Goal: Transaction & Acquisition: Book appointment/travel/reservation

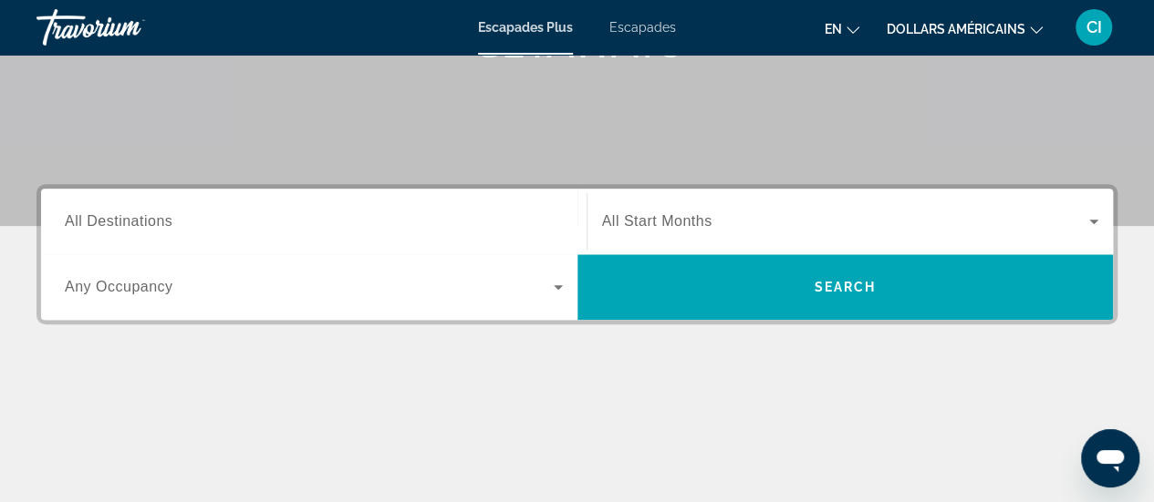
scroll to position [312, 0]
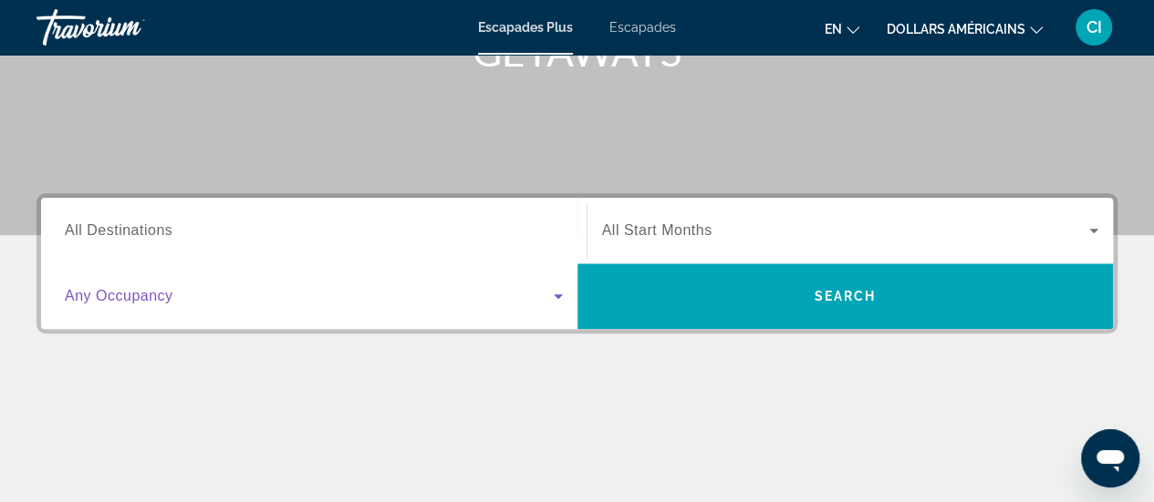
click at [413, 298] on span "Widget de recherche" at bounding box center [309, 296] width 489 height 22
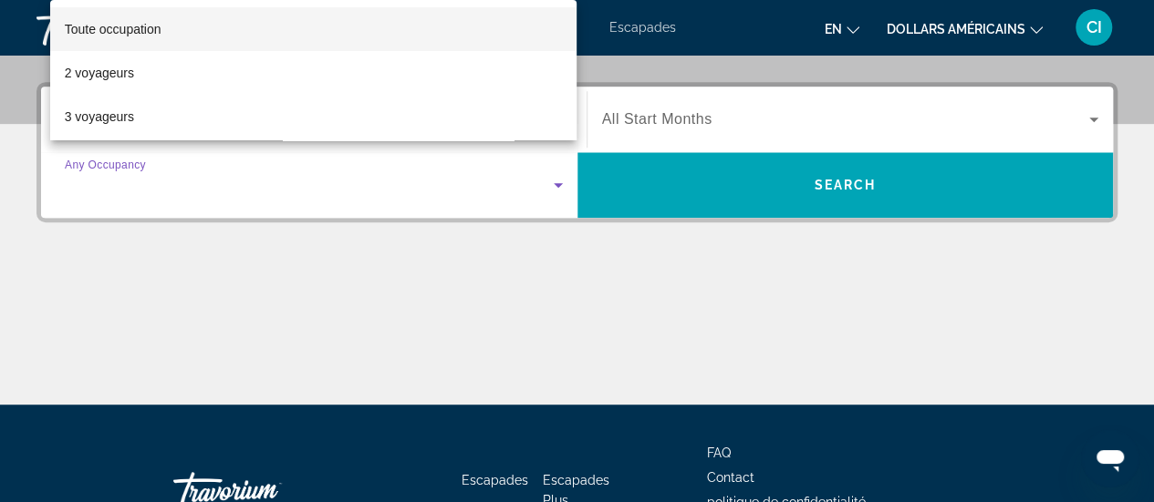
scroll to position [445, 0]
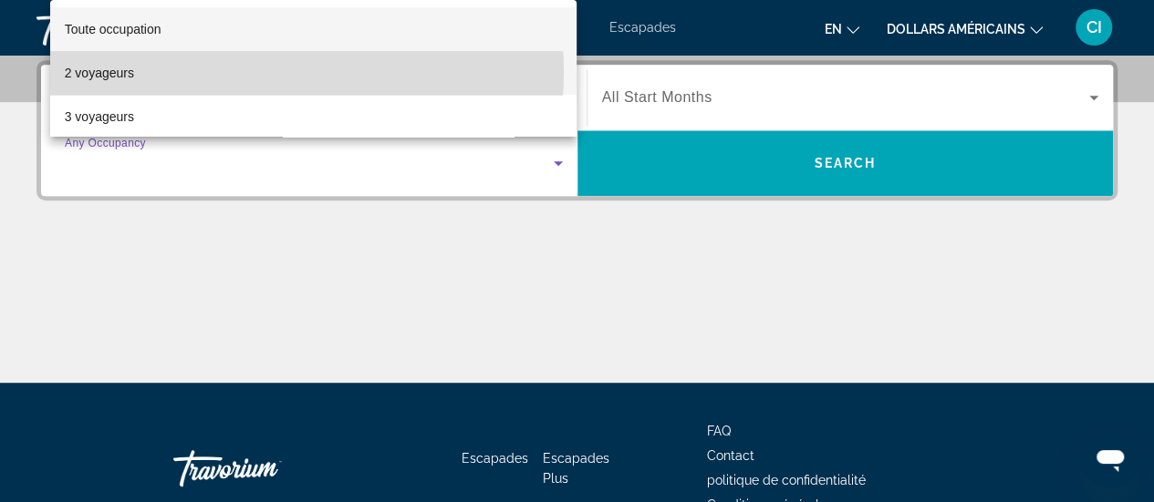
click at [233, 73] on mat-option "2 voyageurs" at bounding box center [313, 73] width 527 height 44
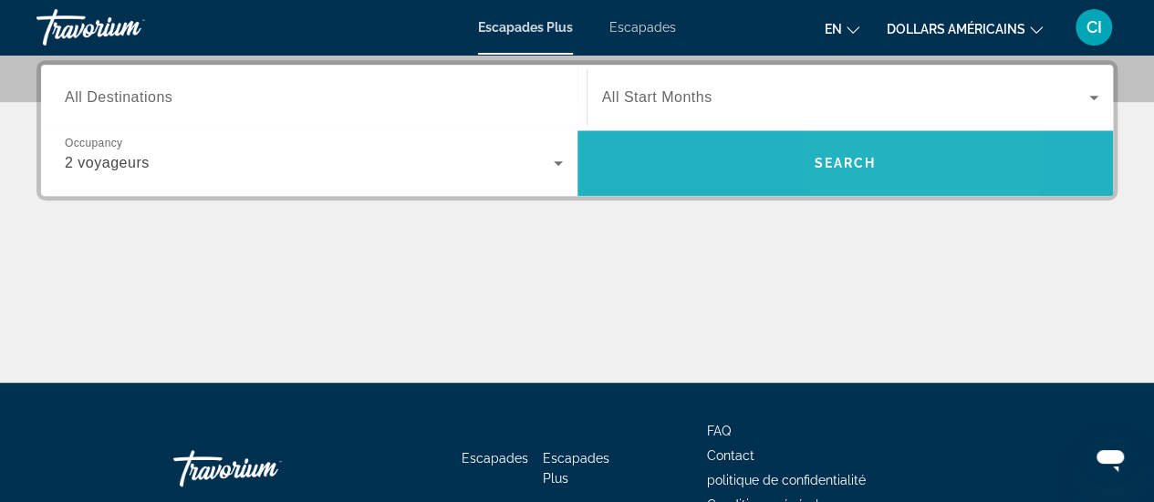
click at [857, 161] on span "Search" at bounding box center [844, 163] width 62 height 15
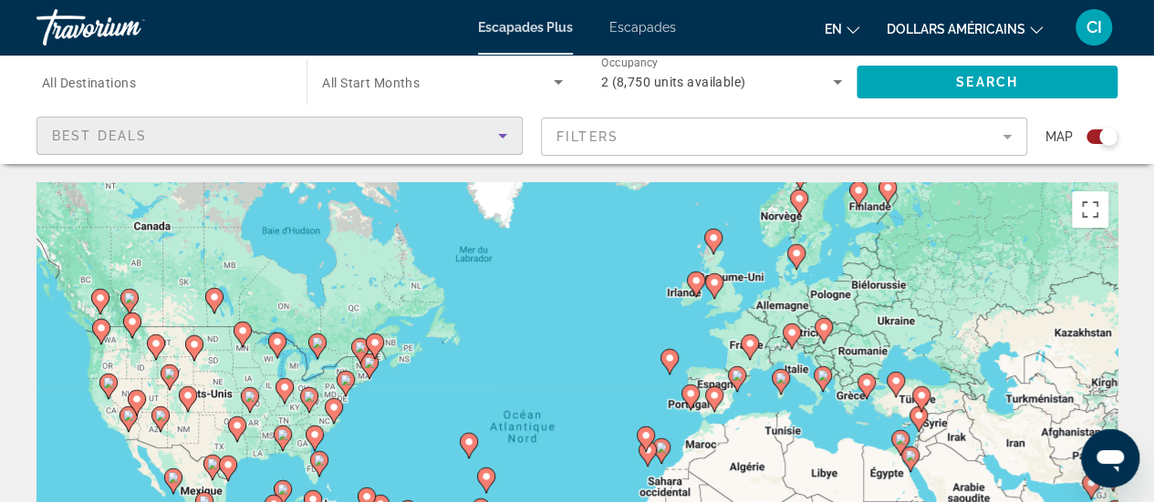
click at [503, 134] on icon "Sort by" at bounding box center [502, 136] width 9 height 5
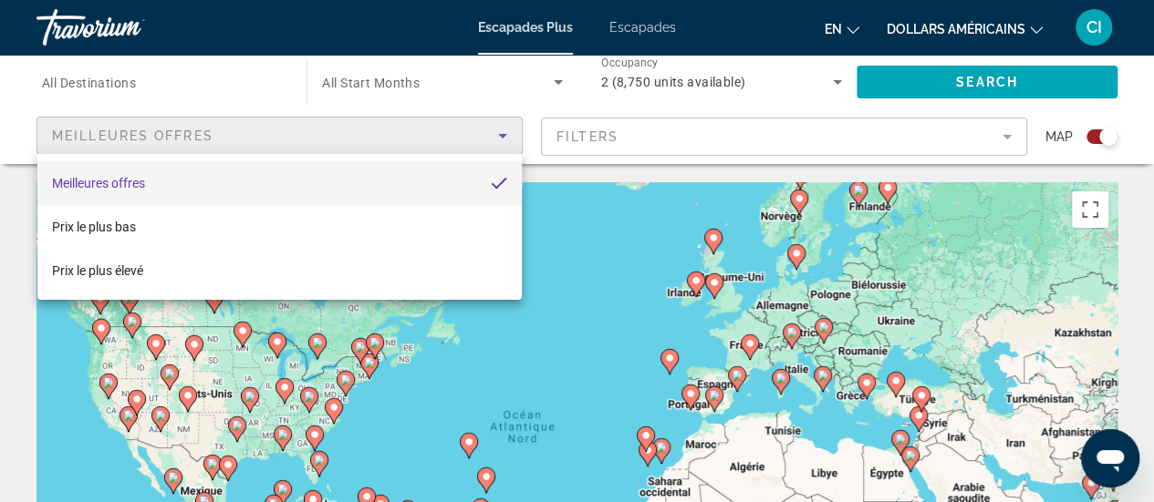
click at [524, 125] on div at bounding box center [577, 251] width 1154 height 502
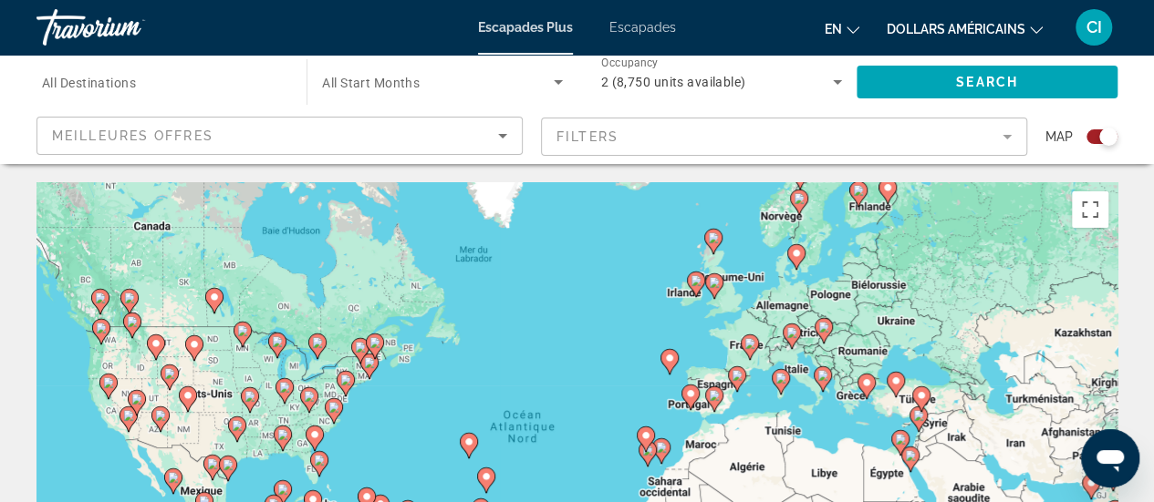
click at [967, 140] on mat-form-field "Filters" at bounding box center [784, 137] width 486 height 38
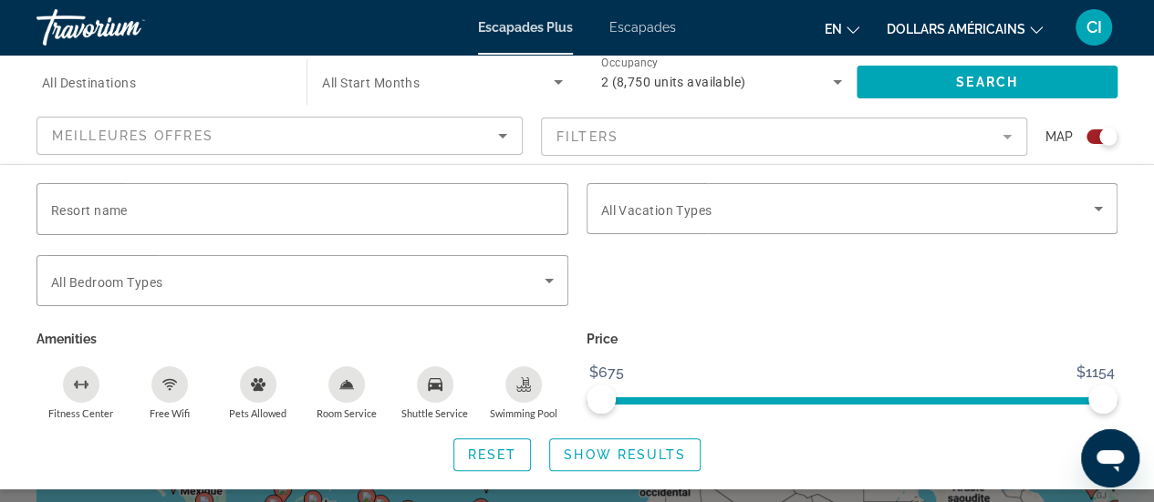
click at [967, 140] on mat-form-field "Filters" at bounding box center [784, 137] width 486 height 38
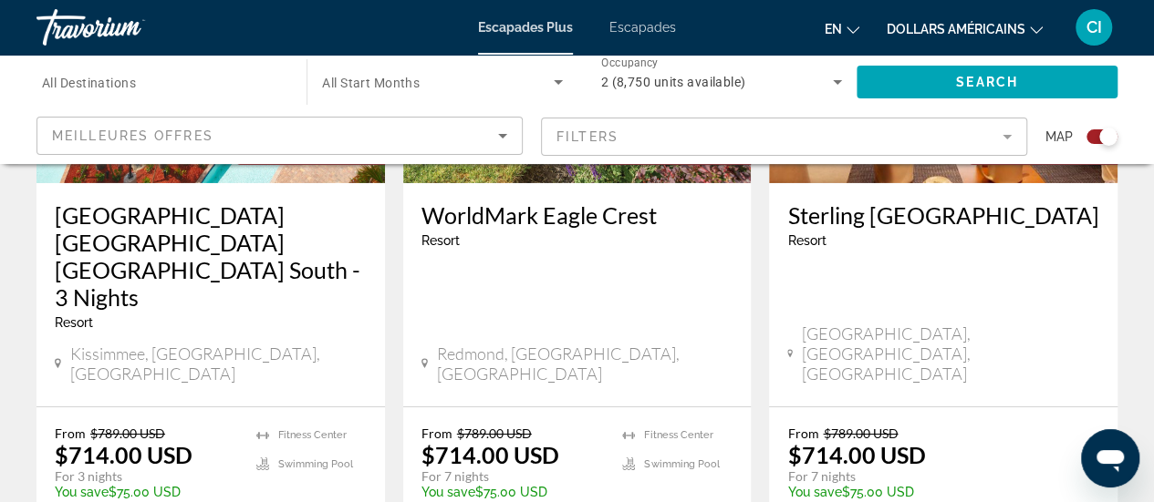
scroll to position [2967, 0]
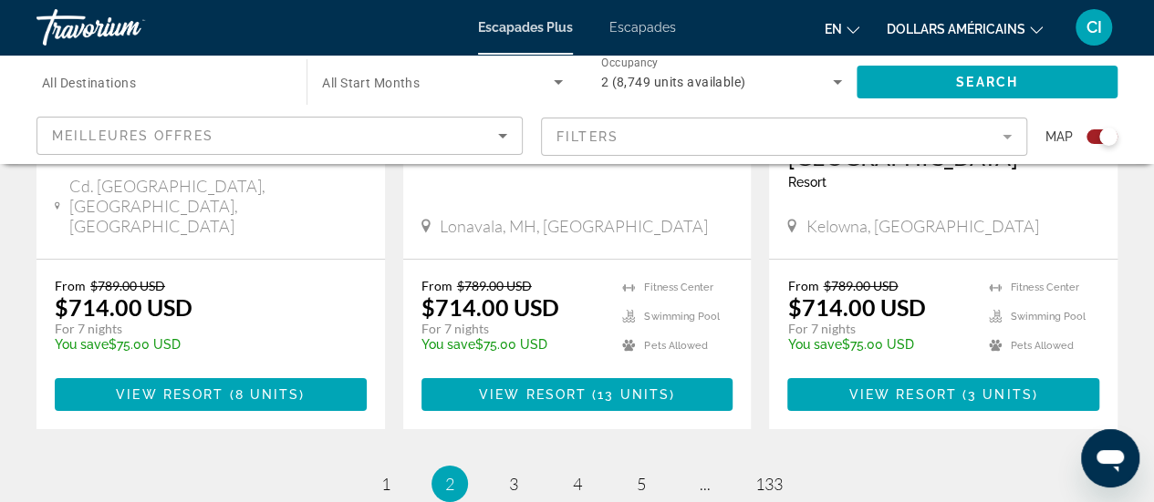
scroll to position [3049, 0]
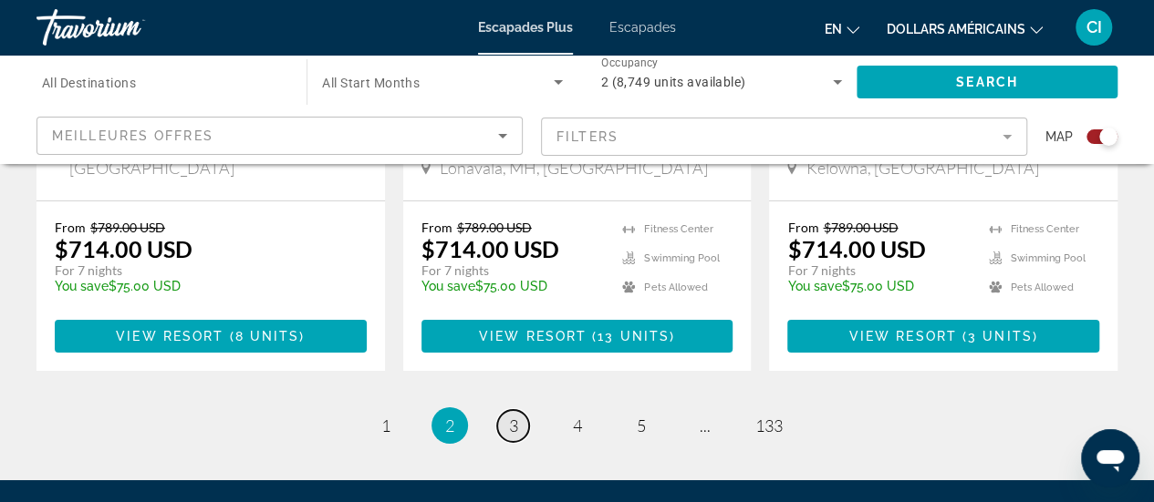
click at [518, 410] on link "page 3" at bounding box center [513, 426] width 32 height 32
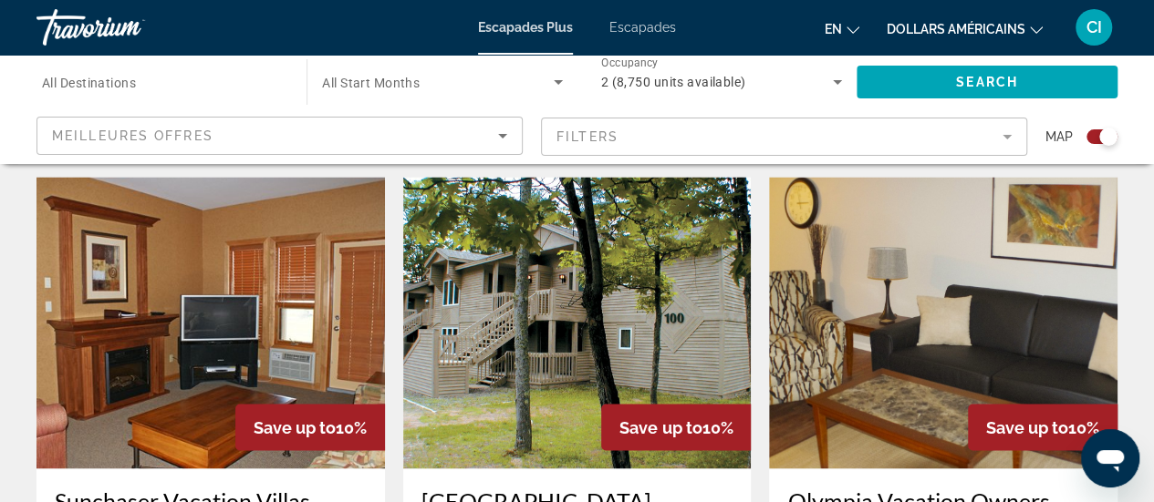
scroll to position [1323, 0]
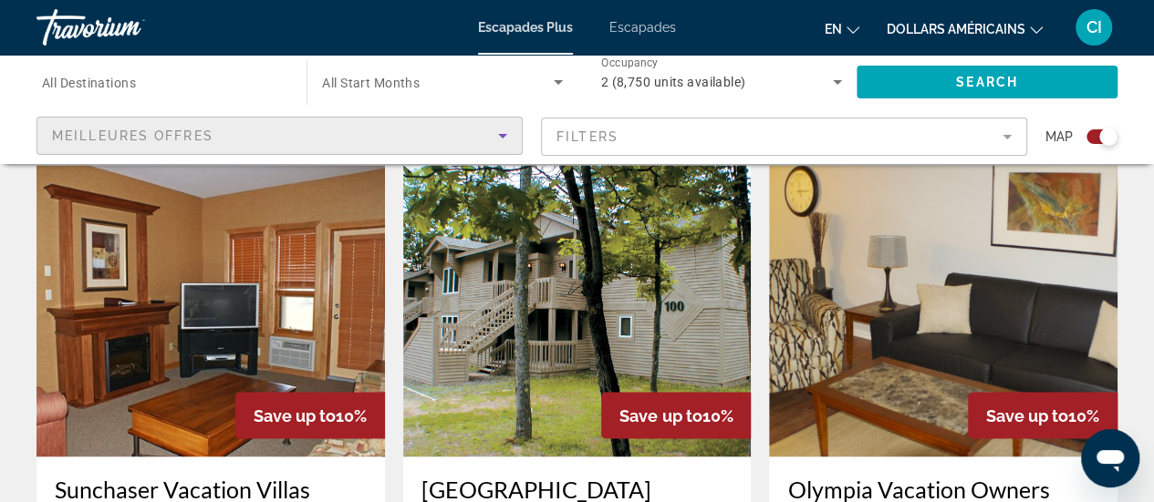
click at [378, 131] on div "Meilleures offres" at bounding box center [275, 136] width 446 height 22
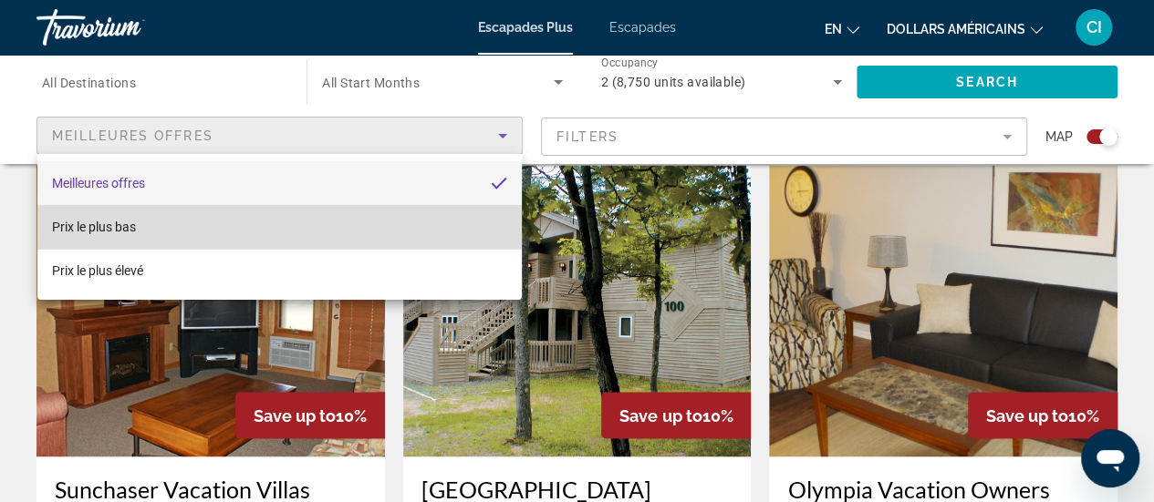
click at [232, 221] on mat-option "Prix ​​le plus bas" at bounding box center [279, 227] width 484 height 44
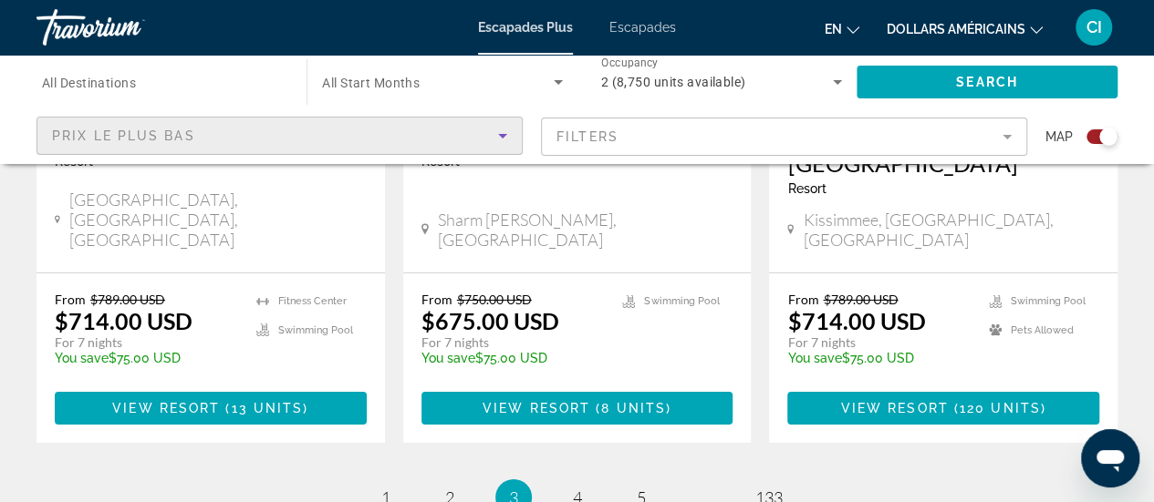
scroll to position [2985, 0]
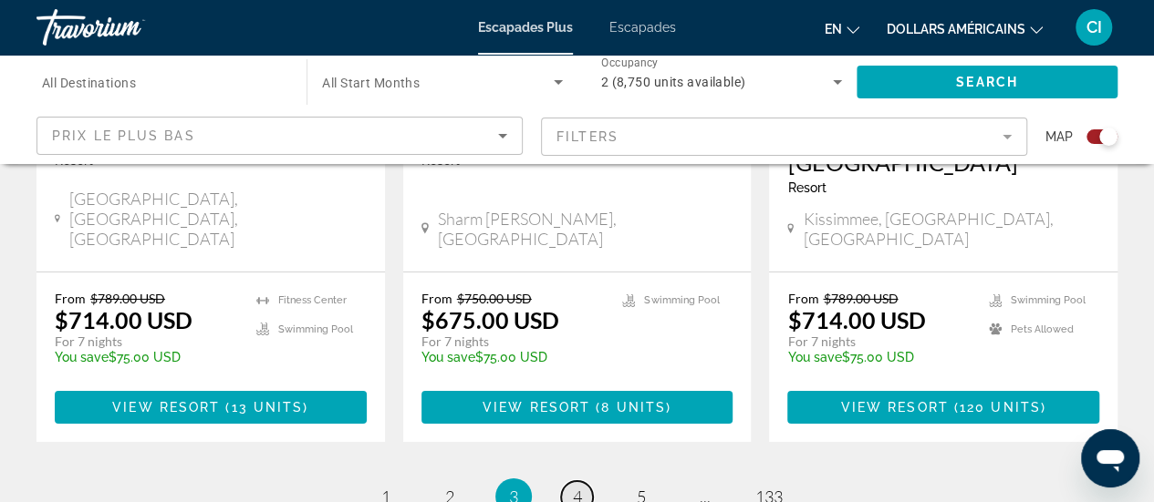
click at [569, 481] on link "page 4" at bounding box center [577, 497] width 32 height 32
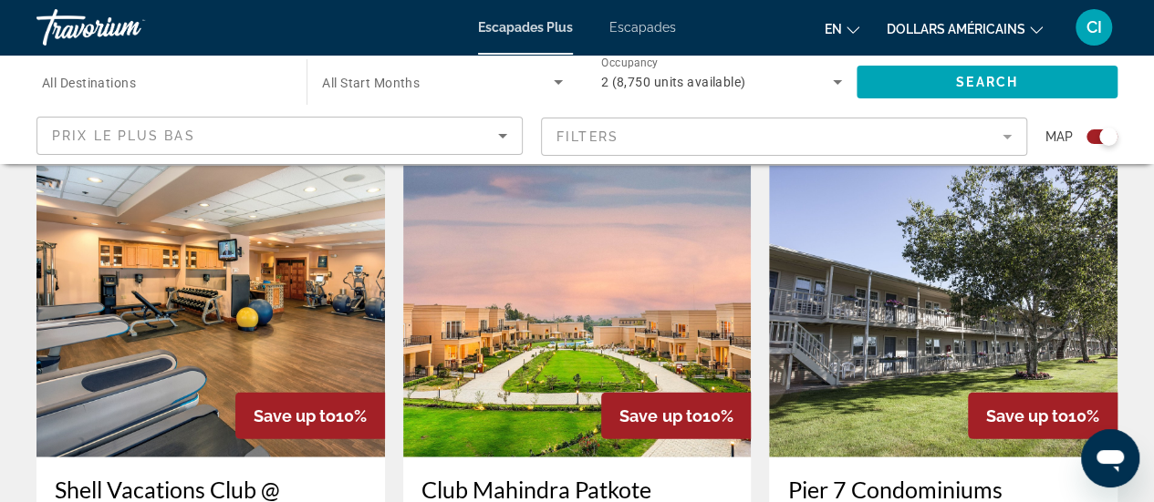
scroll to position [2023, 0]
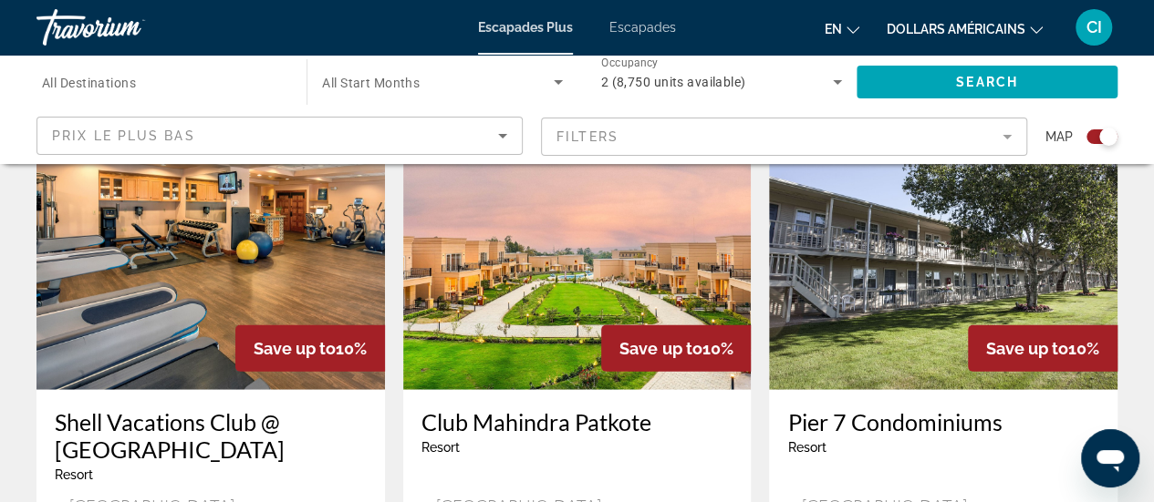
click at [392, 396] on app-exchanges-search-item "Save up to 10% Shell Vacations Club @ [GEOGRAPHIC_DATA] - This is an adults onl…" at bounding box center [210, 423] width 367 height 651
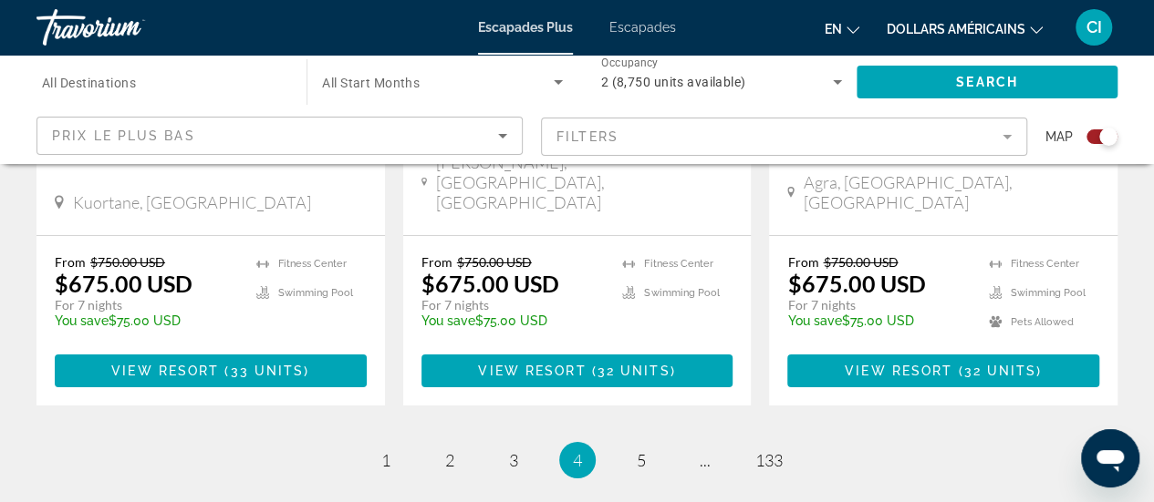
scroll to position [3038, 0]
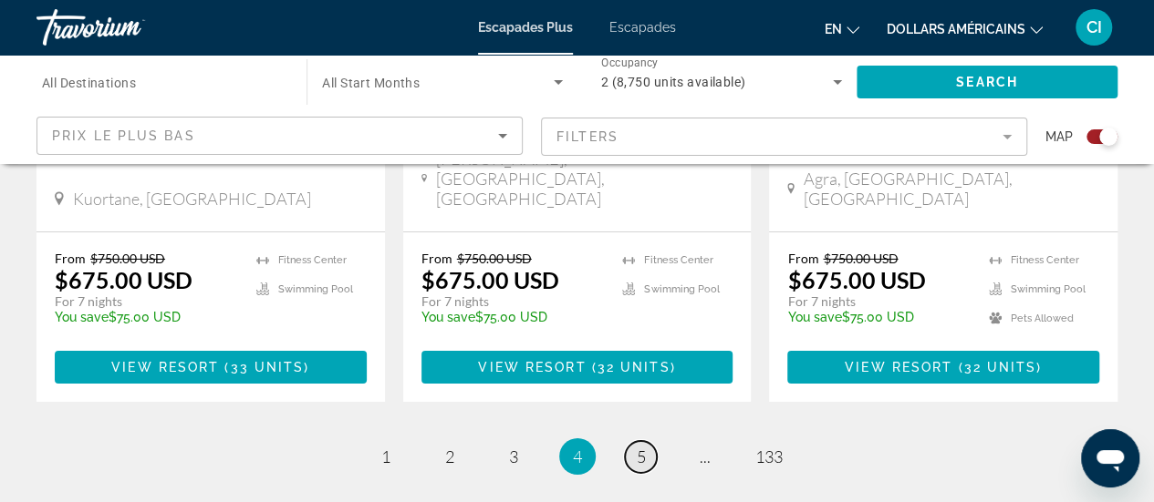
click at [640, 447] on span "5" at bounding box center [641, 457] width 9 height 20
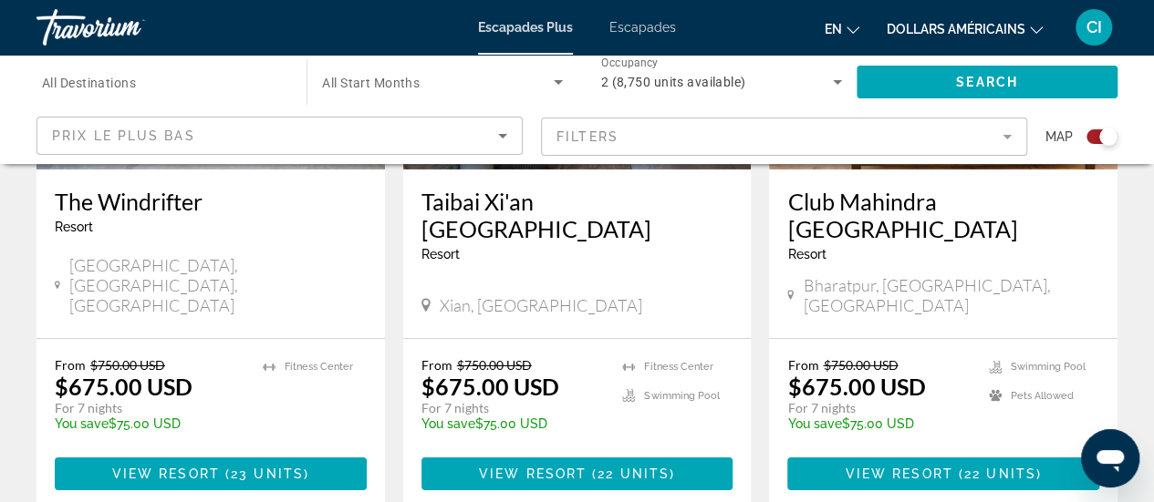
scroll to position [3054, 0]
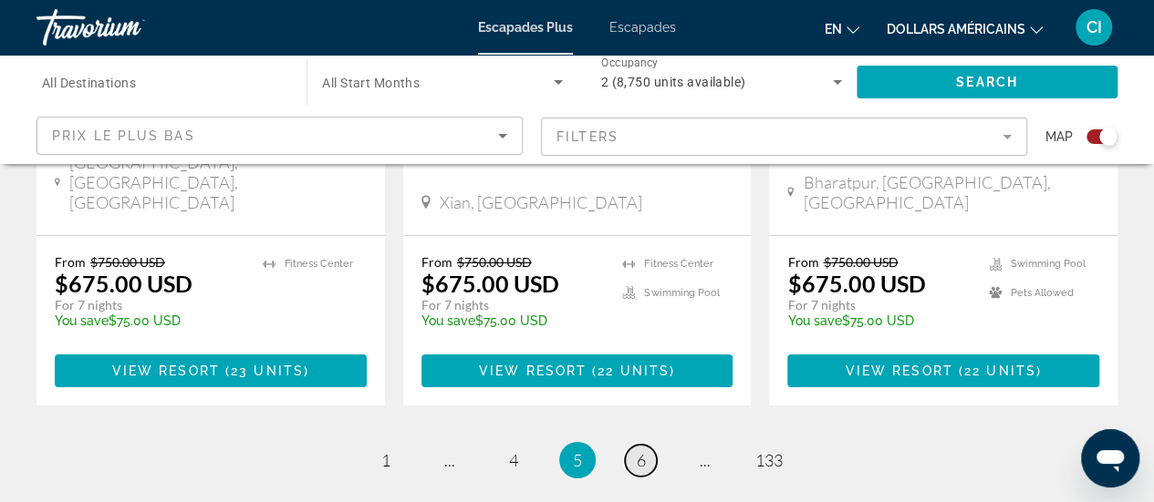
click at [637, 450] on span "6" at bounding box center [641, 460] width 9 height 20
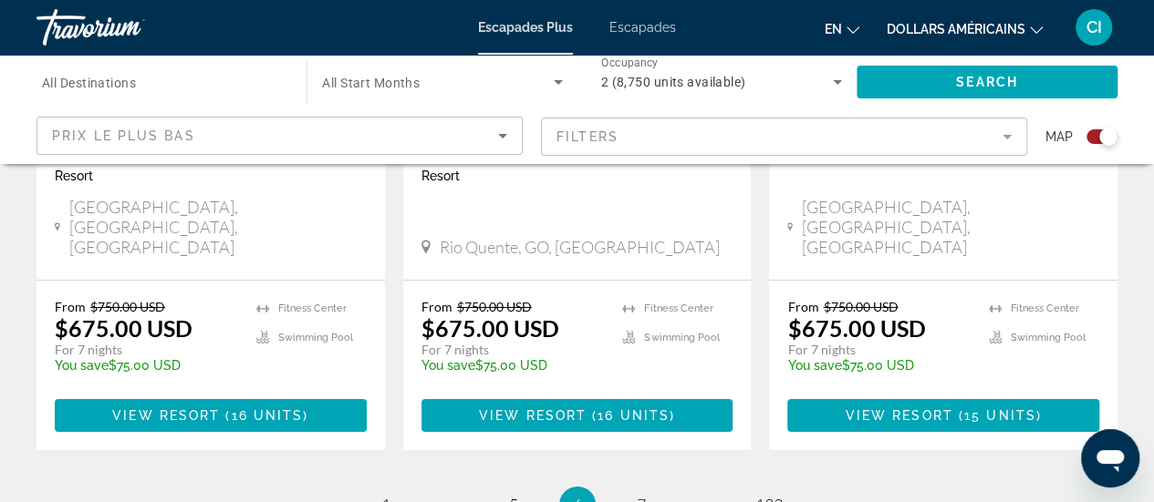
scroll to position [3043, 0]
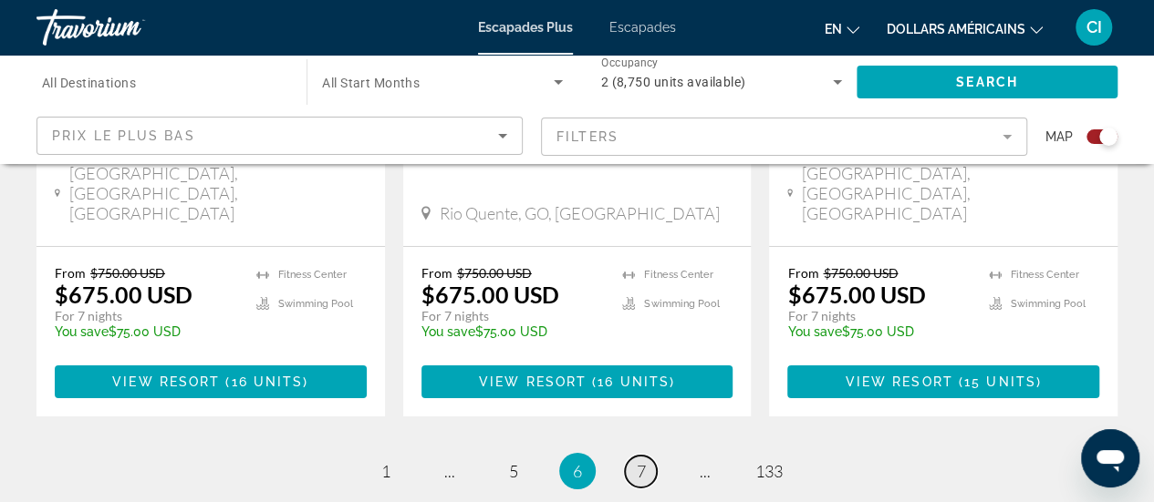
click at [639, 461] on span "7" at bounding box center [641, 471] width 9 height 20
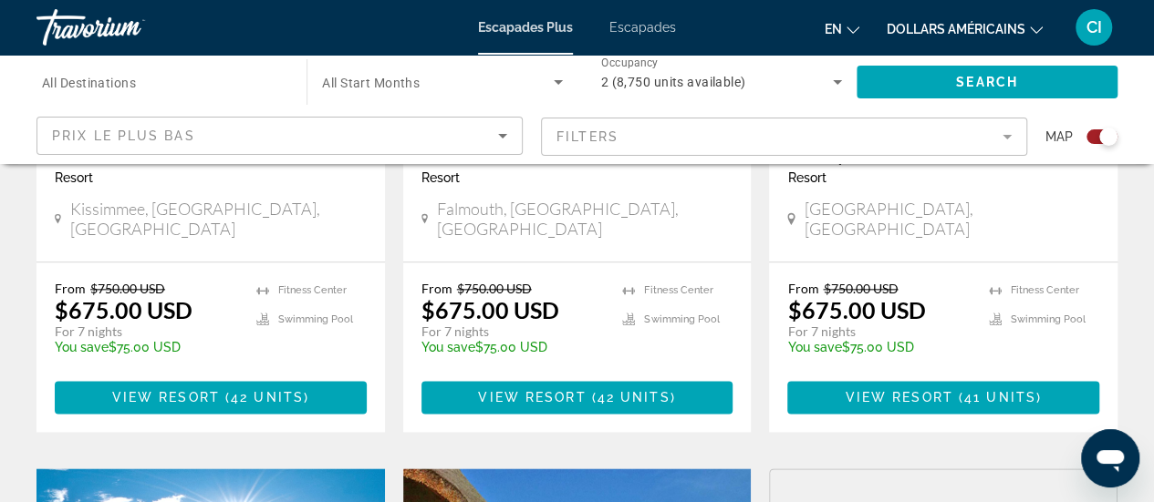
scroll to position [966, 0]
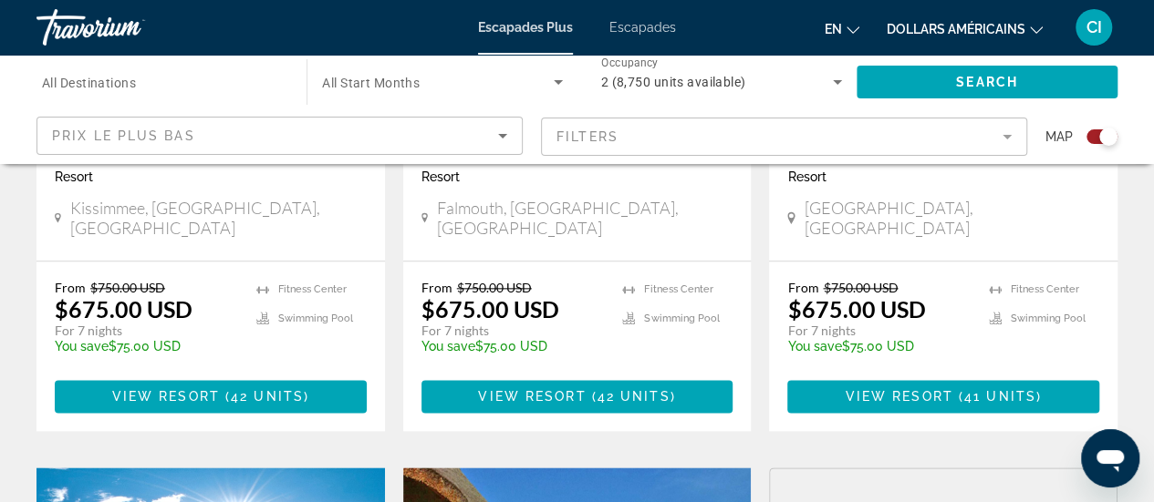
click at [639, 353] on div "From $750.00 USD $675.00 USD For 7 nights You save $75.00 USD temp 4.4 [GEOGRAP…" at bounding box center [577, 347] width 348 height 170
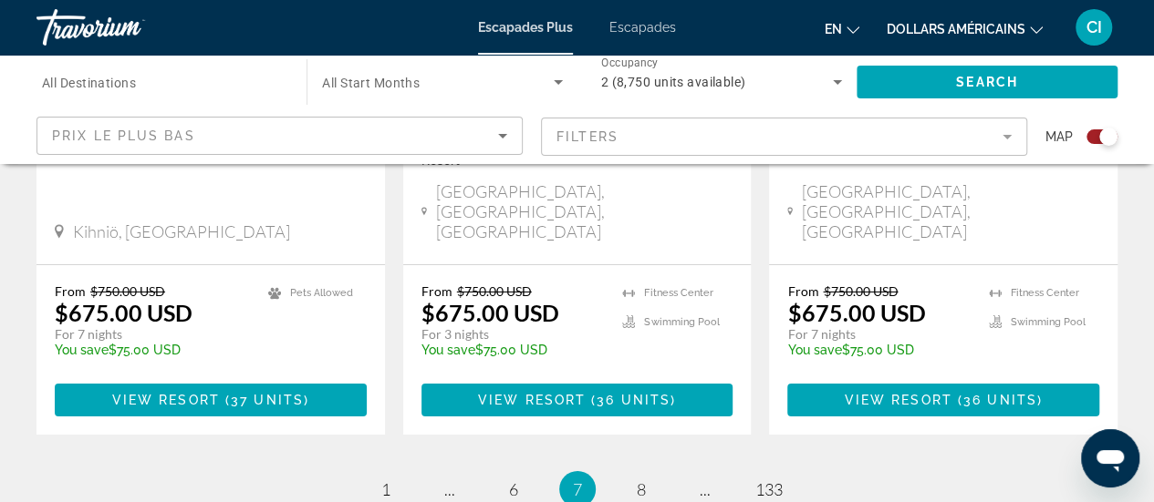
scroll to position [3059, 0]
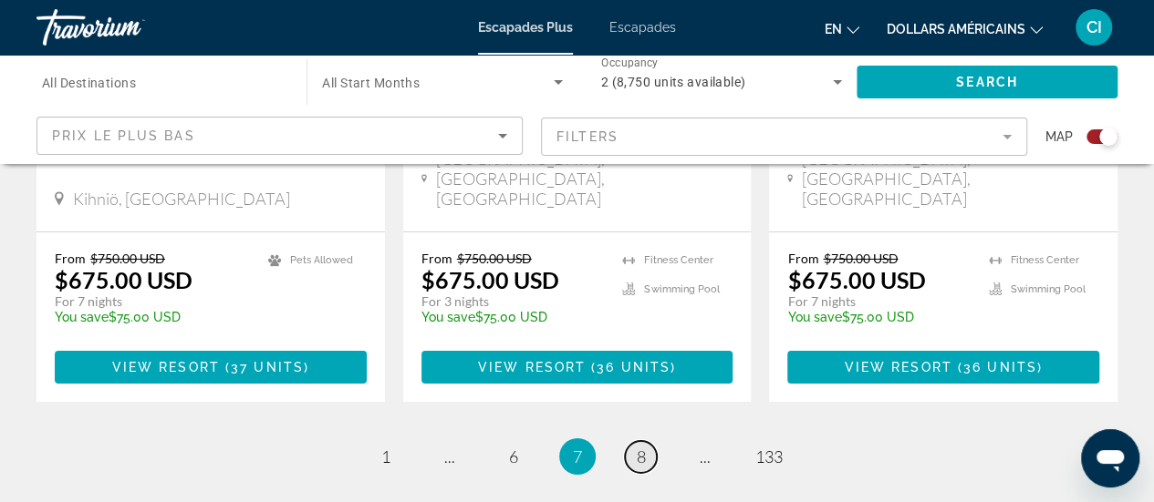
click at [637, 447] on span "8" at bounding box center [641, 457] width 9 height 20
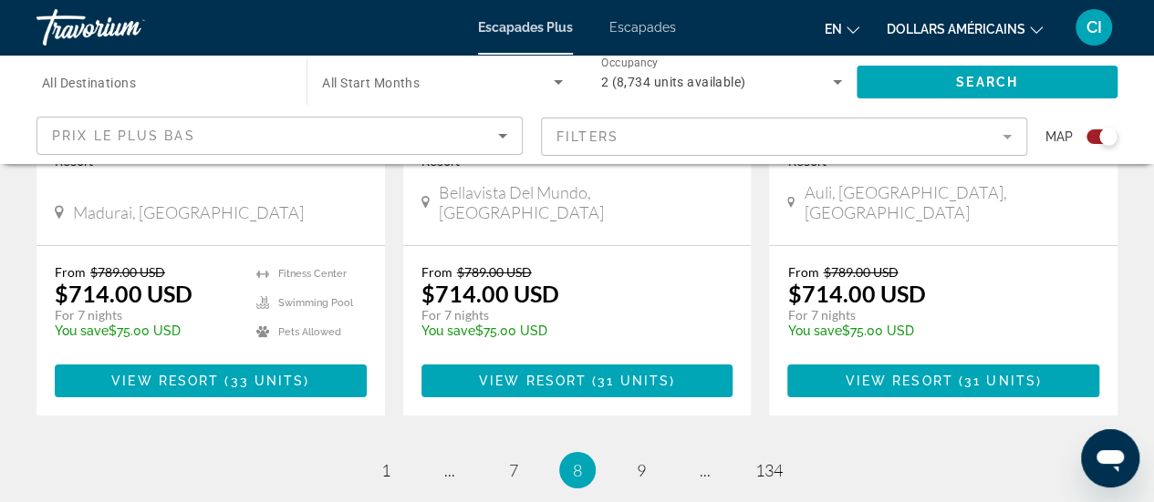
scroll to position [3121, 0]
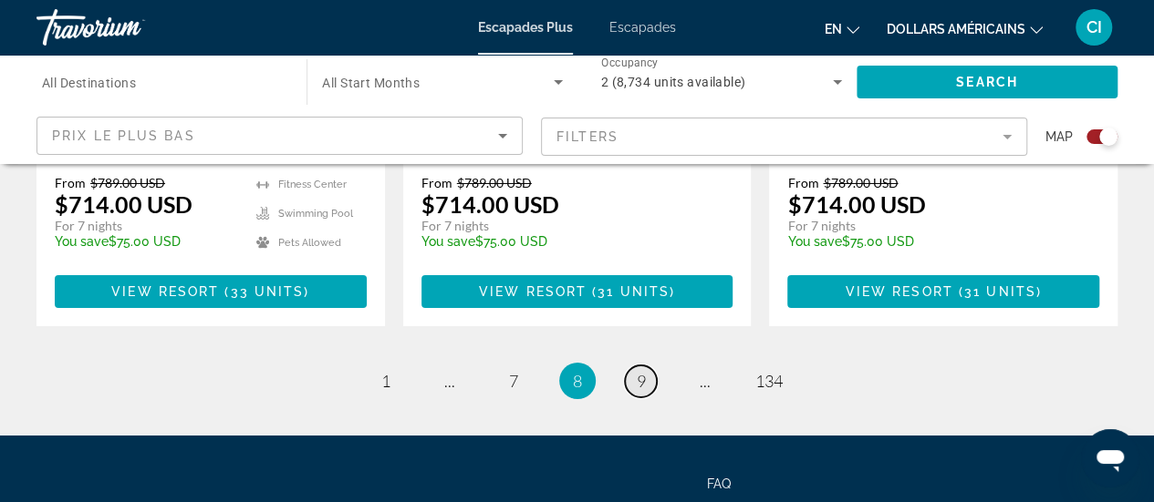
click at [644, 371] on span "9" at bounding box center [641, 381] width 9 height 20
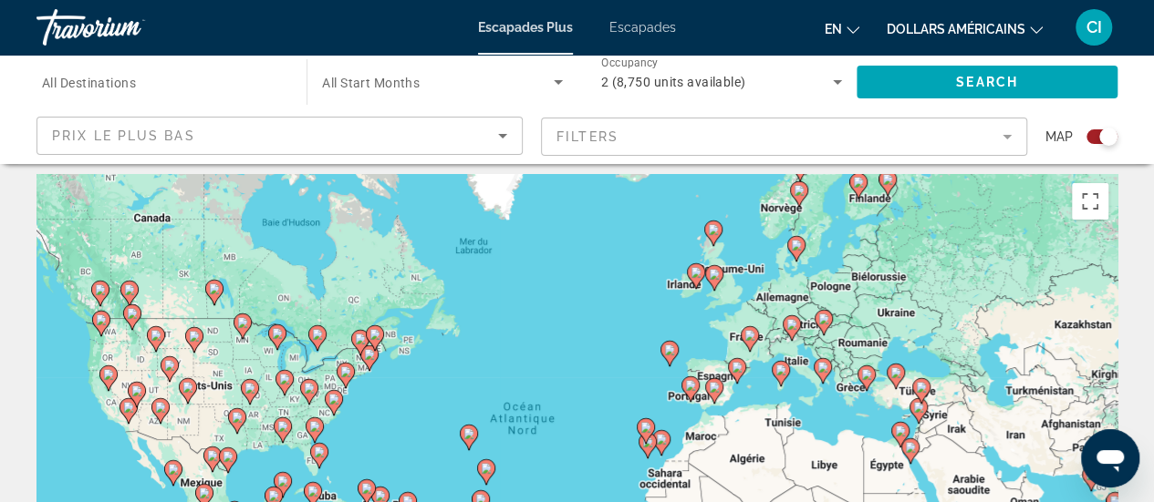
scroll to position [7, 0]
click at [693, 274] on image "Contenu principal" at bounding box center [695, 273] width 11 height 11
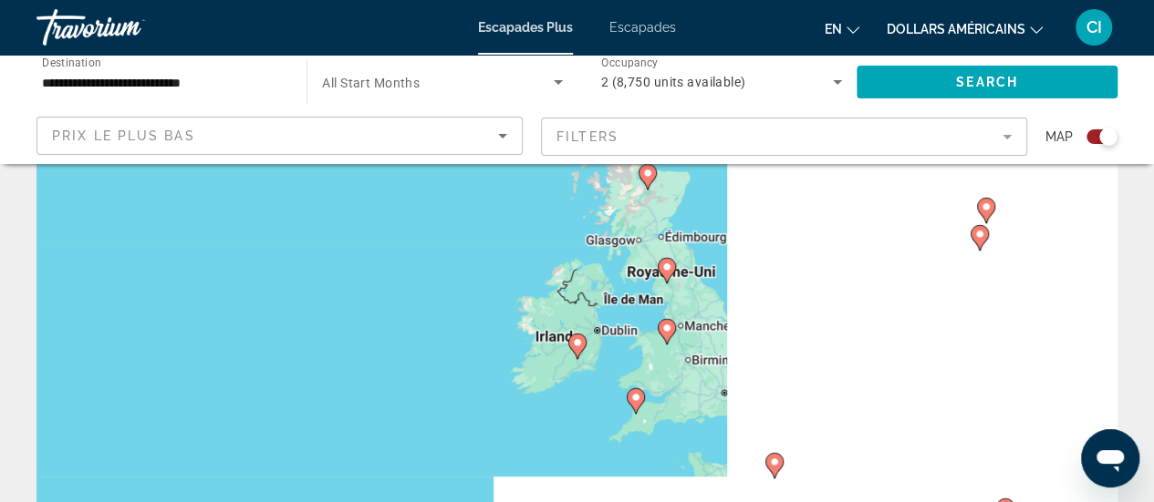
scroll to position [43, 0]
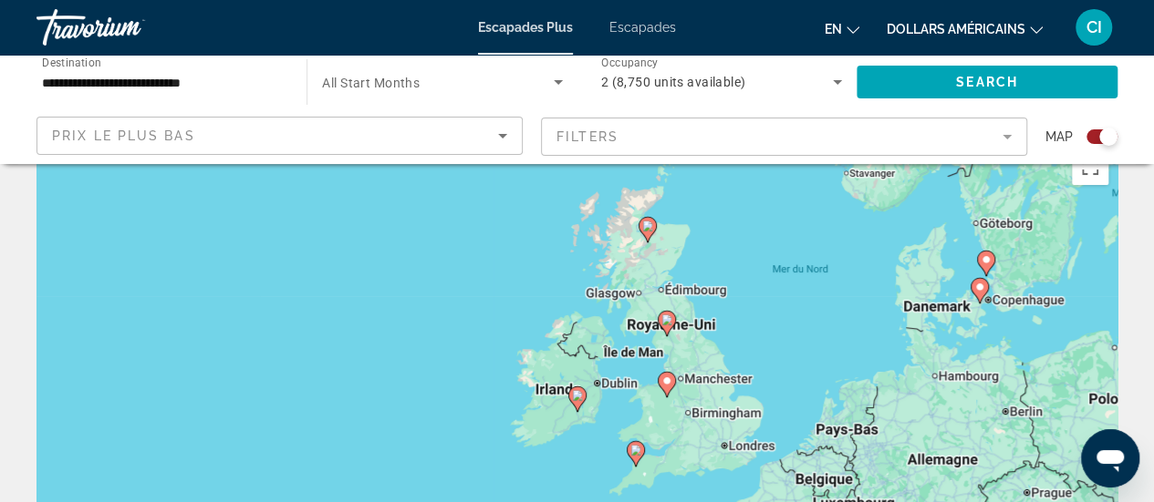
click at [578, 398] on image "Contenu principal" at bounding box center [577, 395] width 11 height 11
type input "**********"
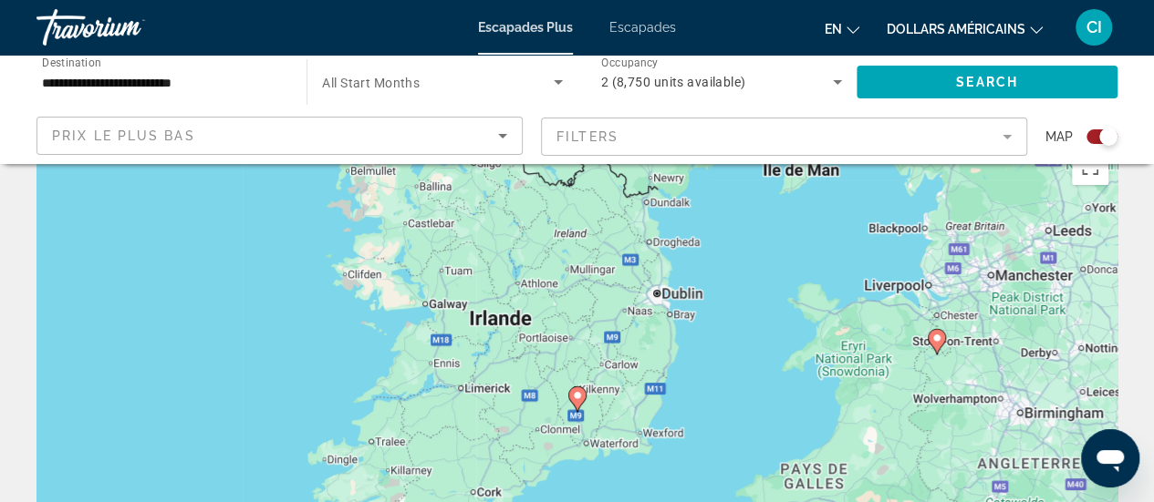
click at [578, 398] on image "Contenu principal" at bounding box center [577, 395] width 11 height 11
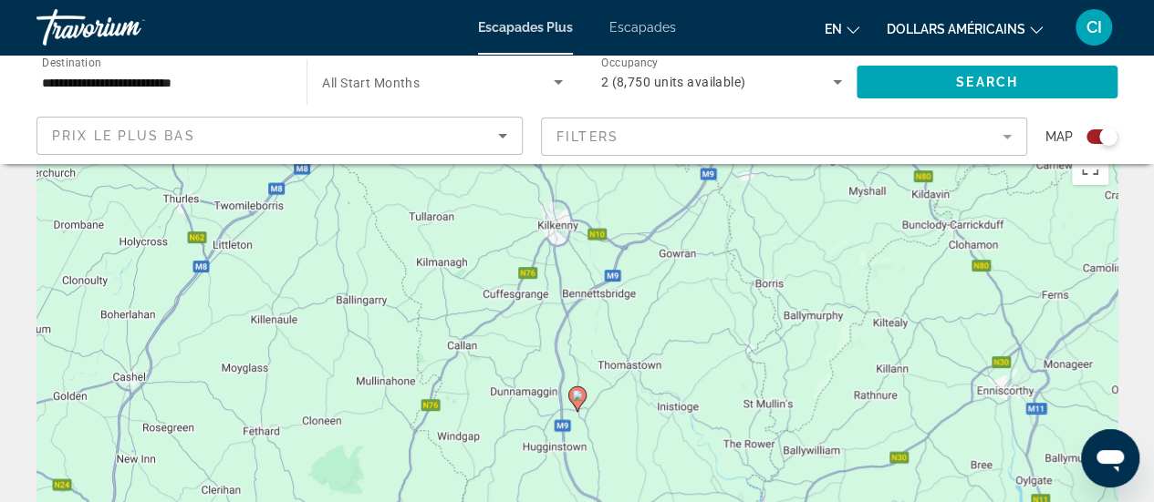
click at [578, 398] on image "Contenu principal" at bounding box center [577, 395] width 11 height 11
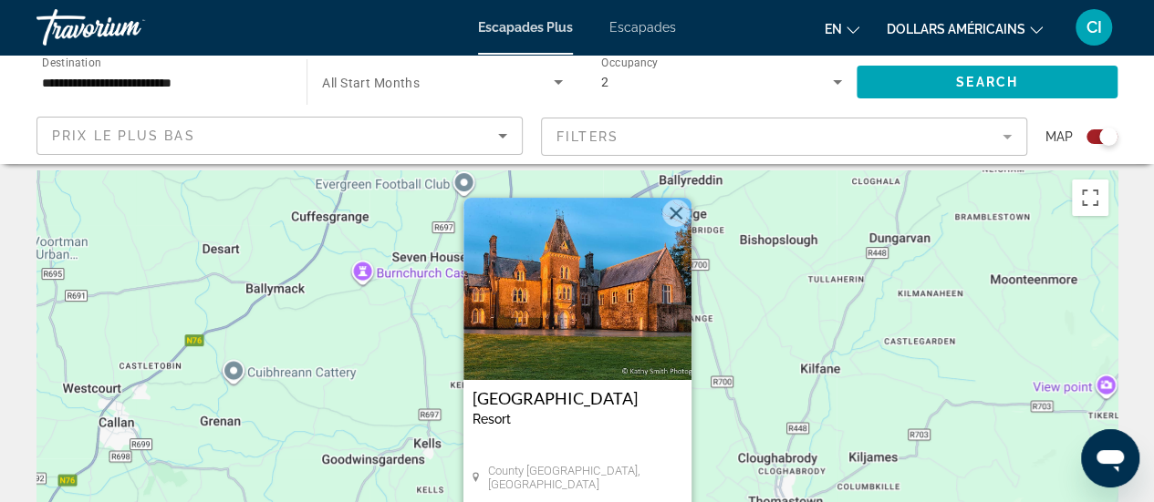
scroll to position [0, 0]
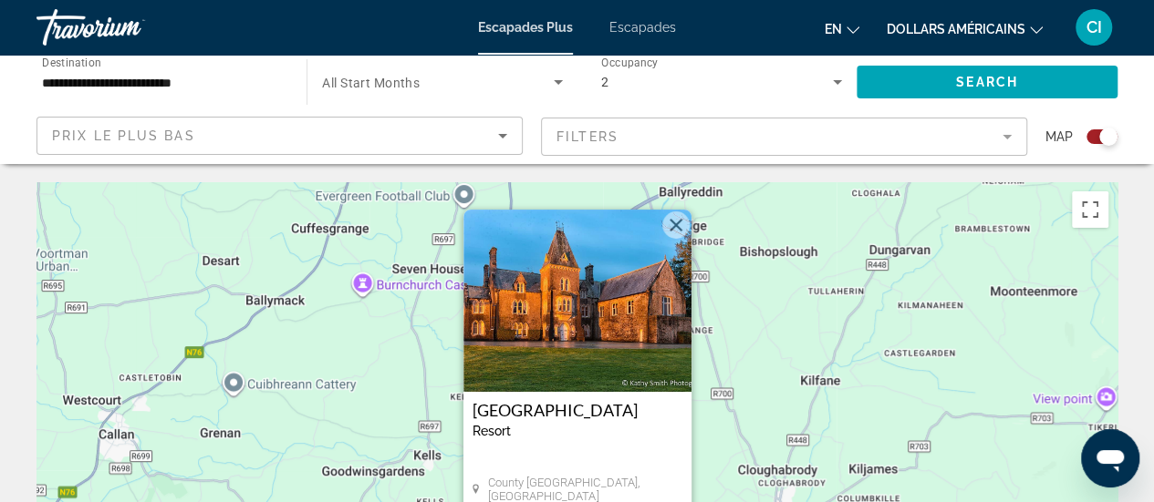
click at [675, 223] on button "Fermer" at bounding box center [675, 225] width 27 height 27
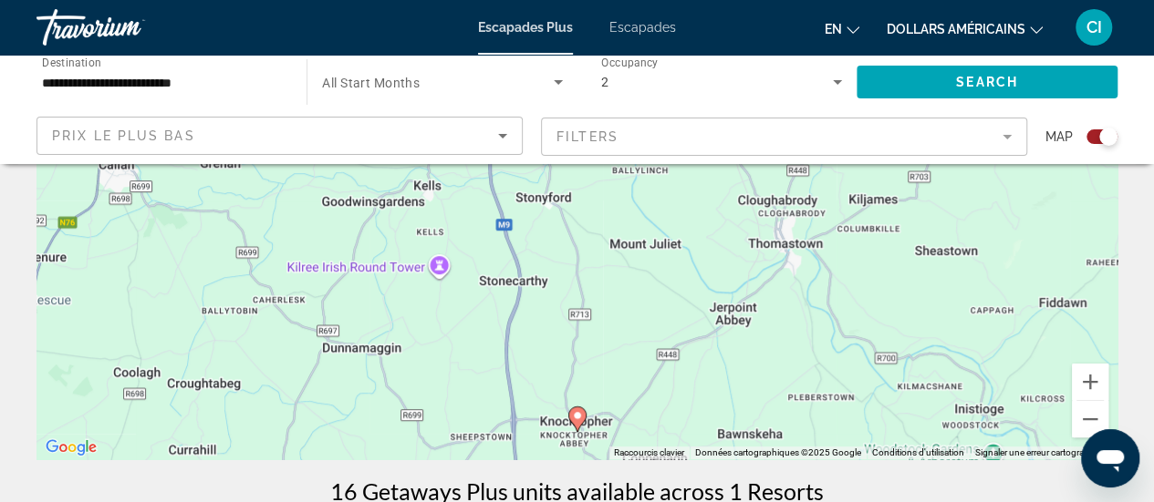
scroll to position [296, 0]
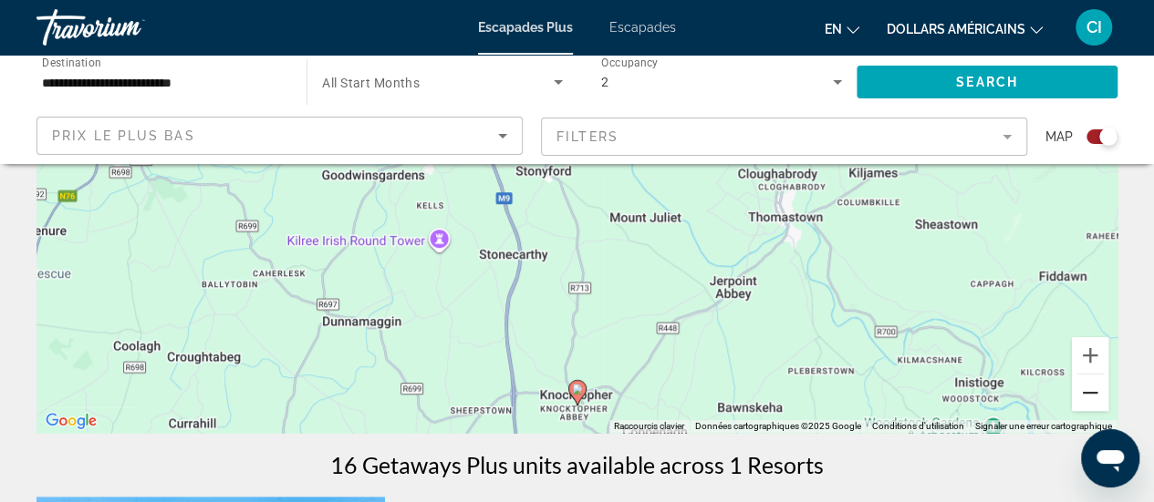
click at [1086, 398] on button "Zoom arrière" at bounding box center [1090, 393] width 36 height 36
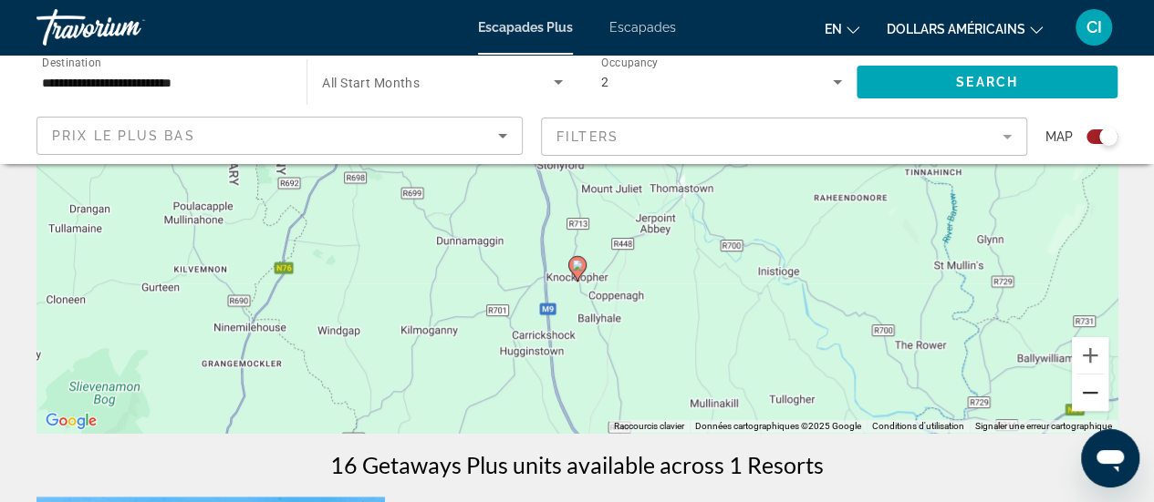
click at [1086, 398] on button "Zoom arrière" at bounding box center [1090, 393] width 36 height 36
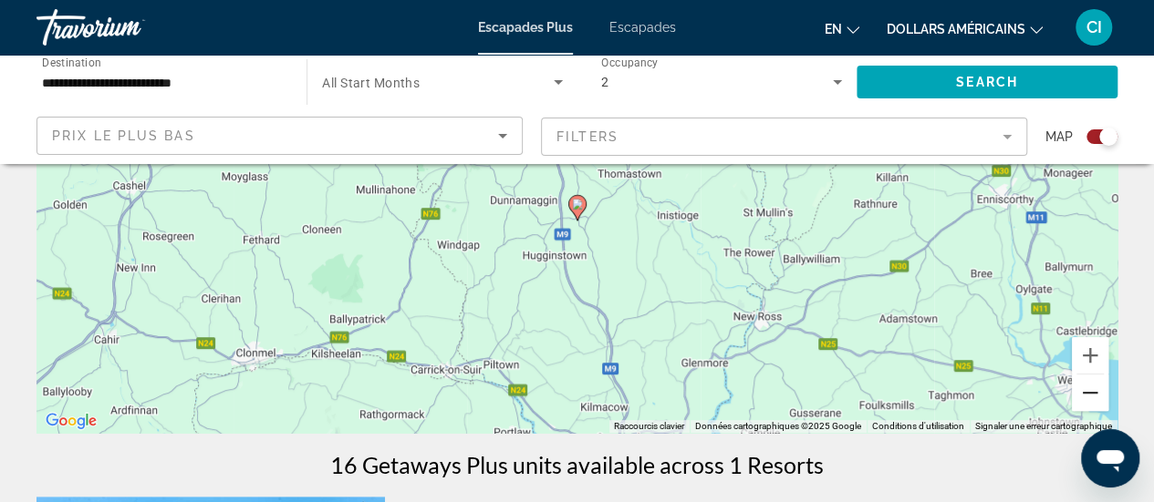
click at [1086, 398] on button "Zoom arrière" at bounding box center [1090, 393] width 36 height 36
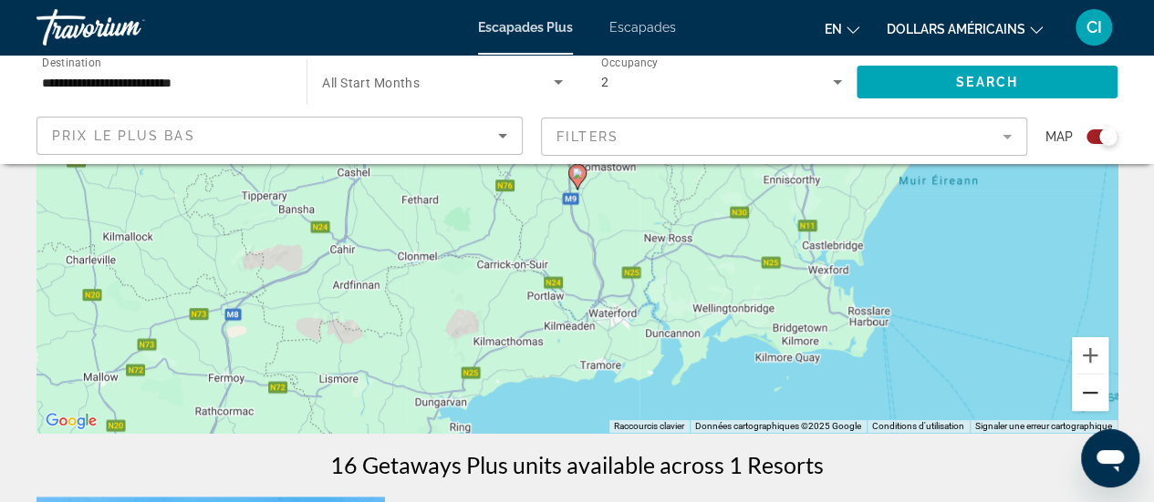
click at [1086, 398] on button "Zoom arrière" at bounding box center [1090, 393] width 36 height 36
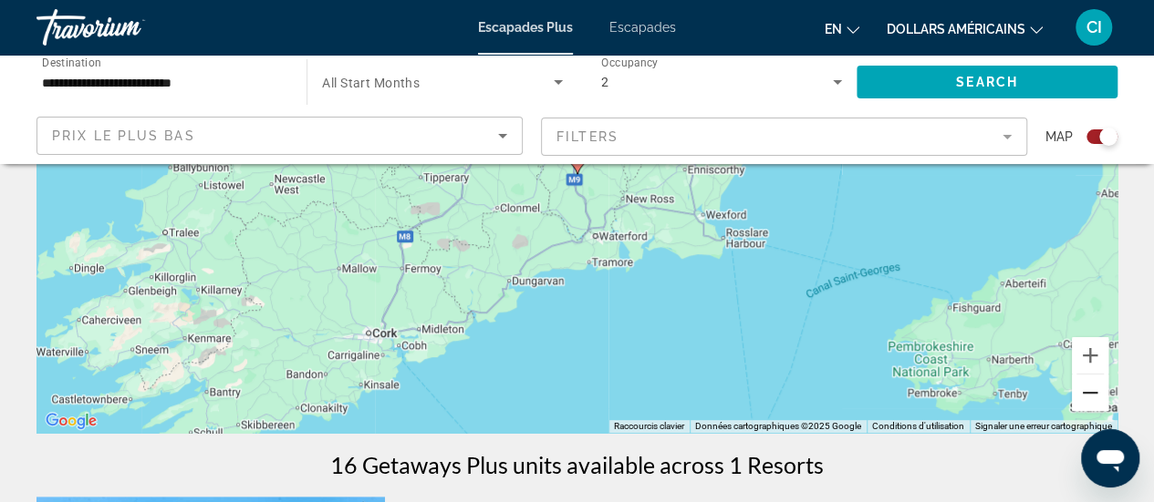
click at [1086, 398] on button "Zoom arrière" at bounding box center [1090, 393] width 36 height 36
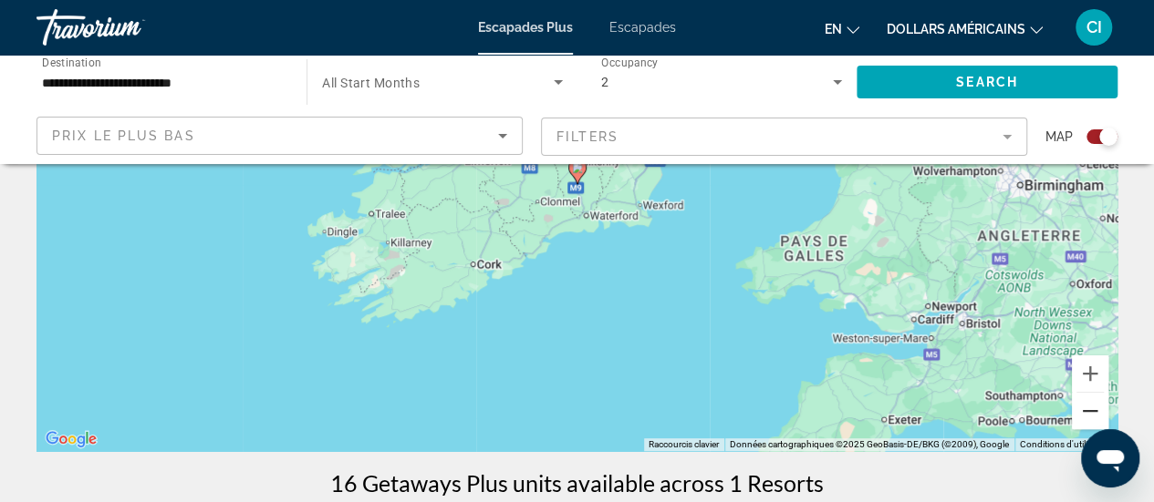
scroll to position [283, 0]
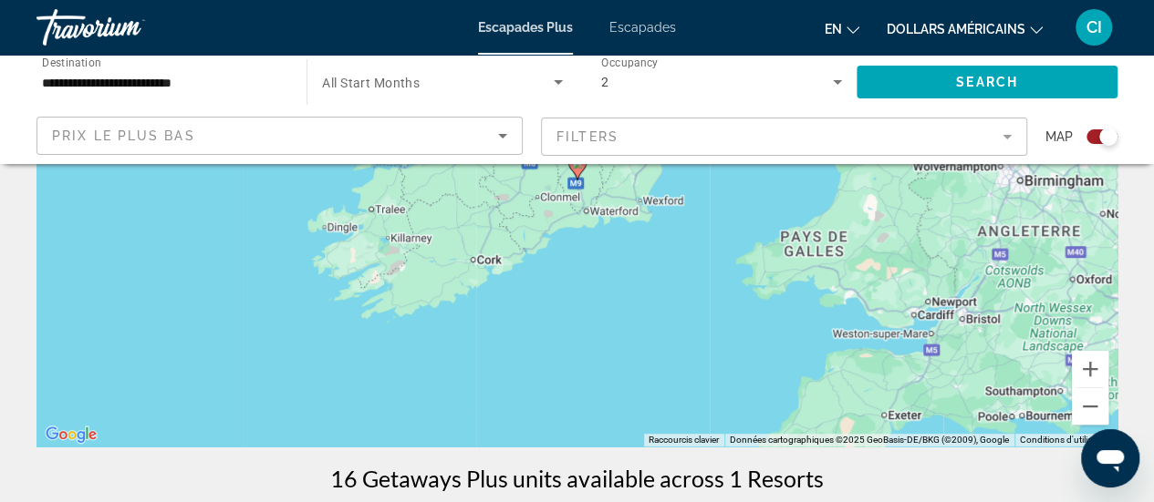
click at [1091, 428] on div "Pour activer le glissement avec le clavier, appuyez sur Alt+Entrée. Une fois ce…" at bounding box center [576, 173] width 1081 height 547
click at [1092, 415] on button "Zoom arrière" at bounding box center [1090, 406] width 36 height 36
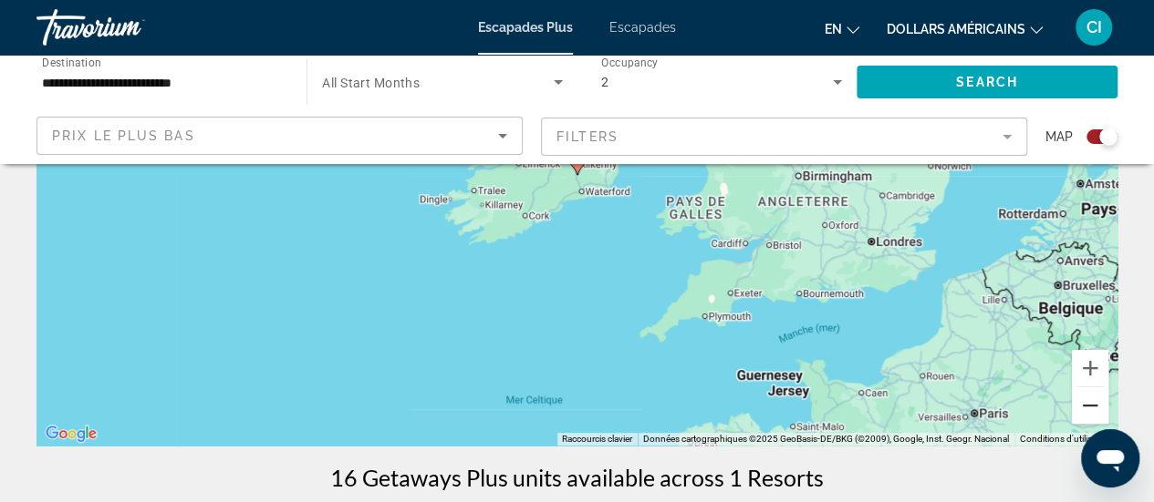
scroll to position [296, 0]
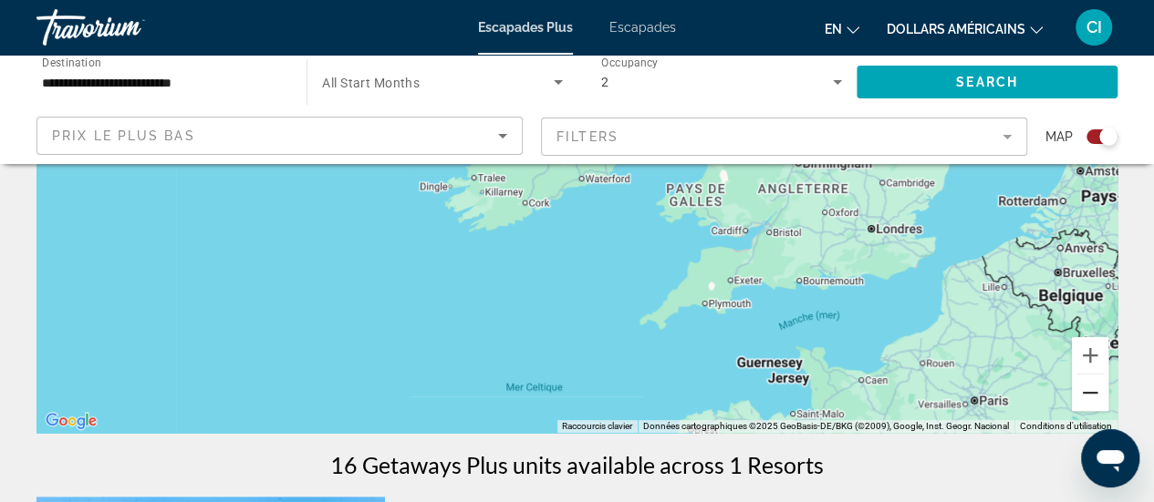
click at [1092, 398] on button "Zoom arrière" at bounding box center [1090, 393] width 36 height 36
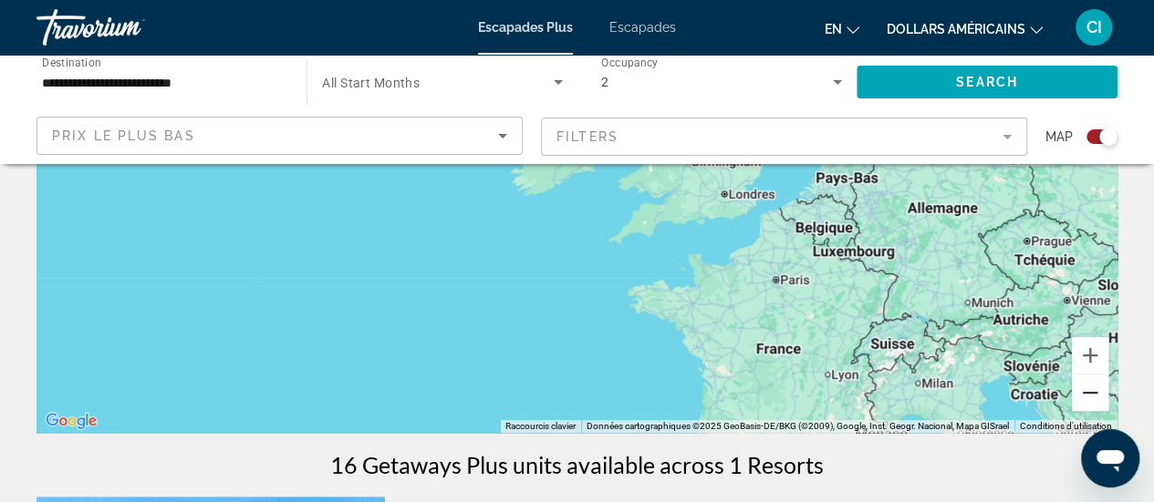
click at [1092, 398] on button "Zoom arrière" at bounding box center [1090, 393] width 36 height 36
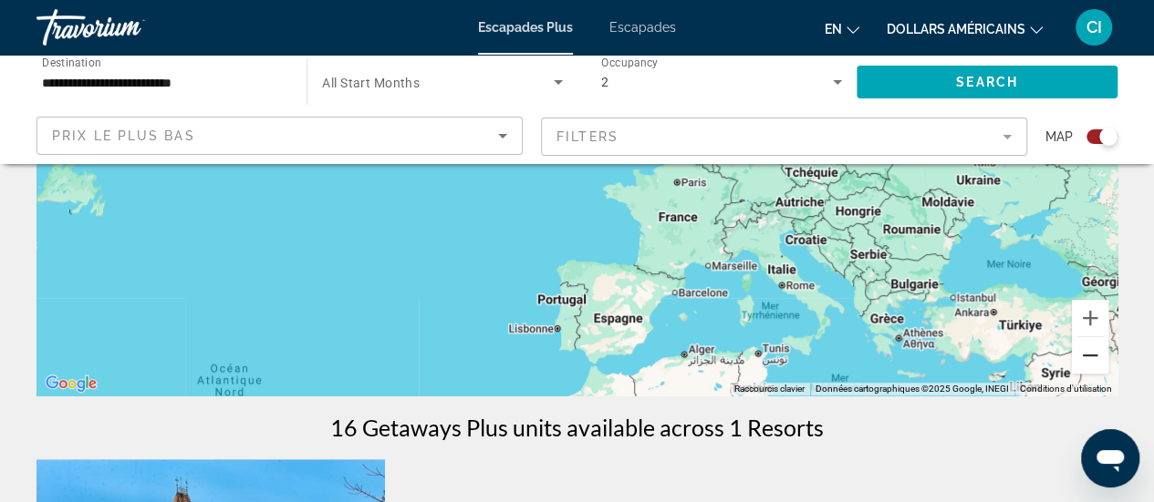
scroll to position [331, 0]
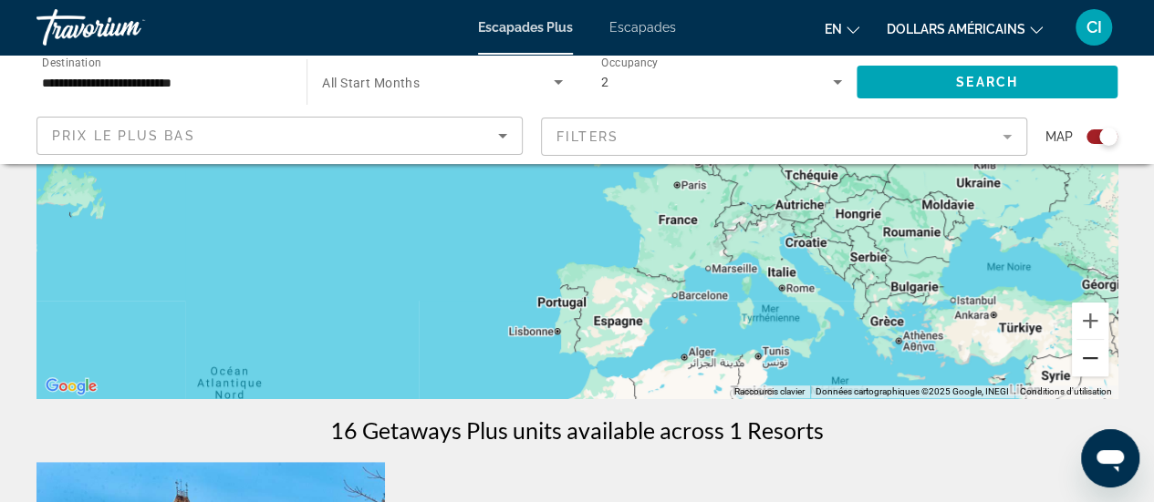
click at [1085, 365] on button "Zoom arrière" at bounding box center [1090, 358] width 36 height 36
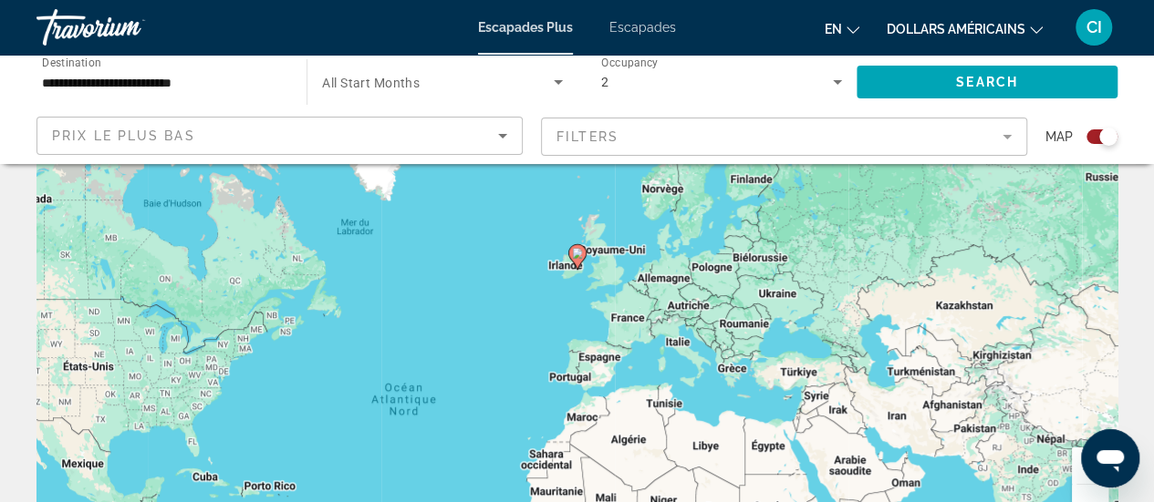
scroll to position [174, 0]
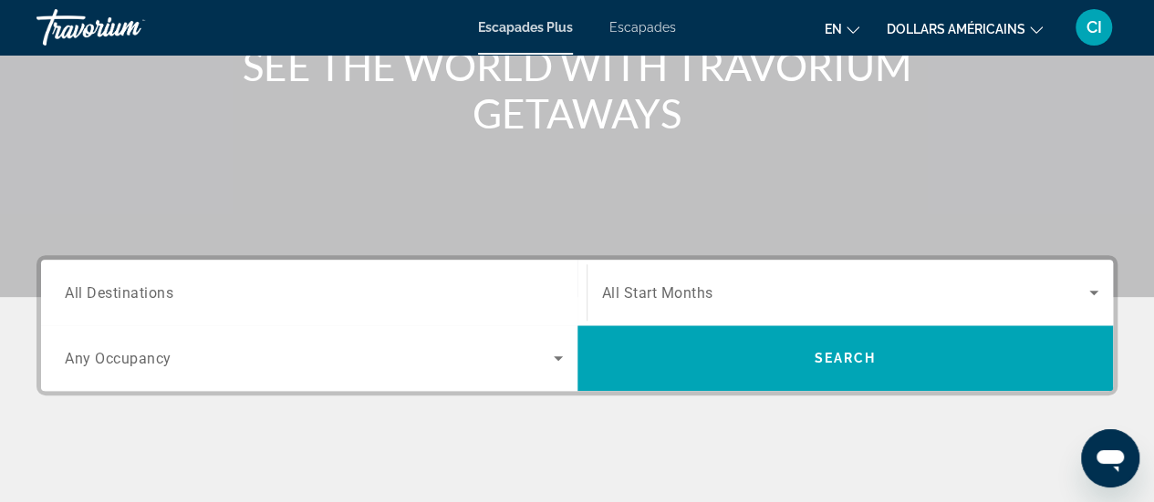
scroll to position [248, 0]
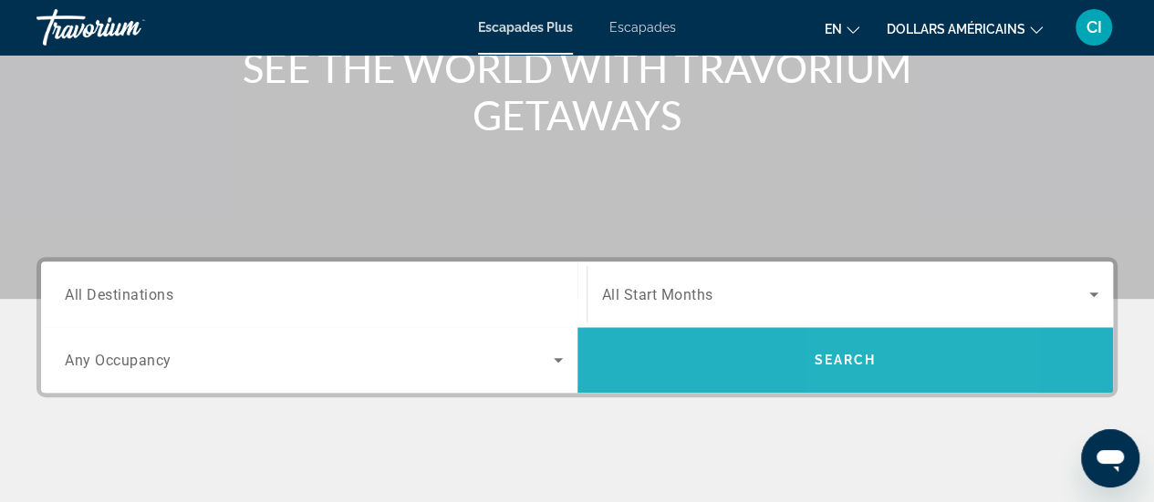
click at [854, 357] on span "Search" at bounding box center [844, 360] width 62 height 15
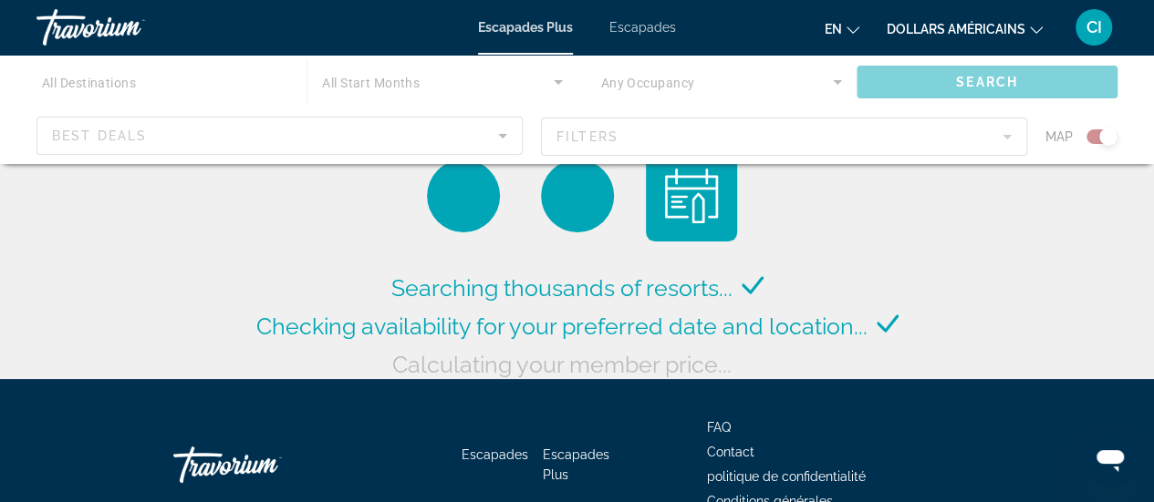
click at [1035, 29] on icon "Changer de devise" at bounding box center [1036, 30] width 13 height 13
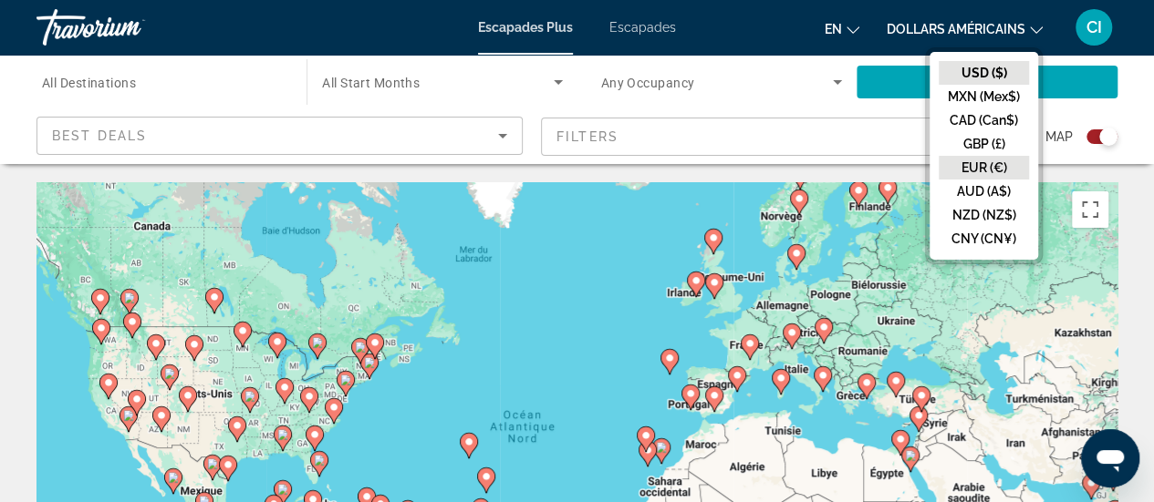
click at [983, 170] on button "EUR (€)" at bounding box center [983, 168] width 90 height 24
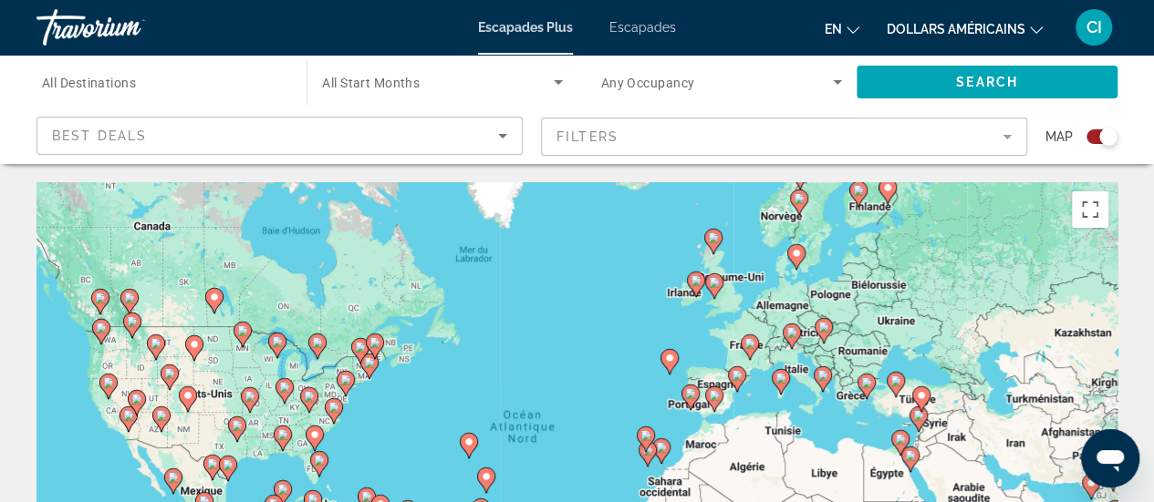
click at [786, 230] on div "Pour activer le glissement avec le clavier, appuyez sur Alt+Entrée. Une fois ce…" at bounding box center [576, 455] width 1081 height 547
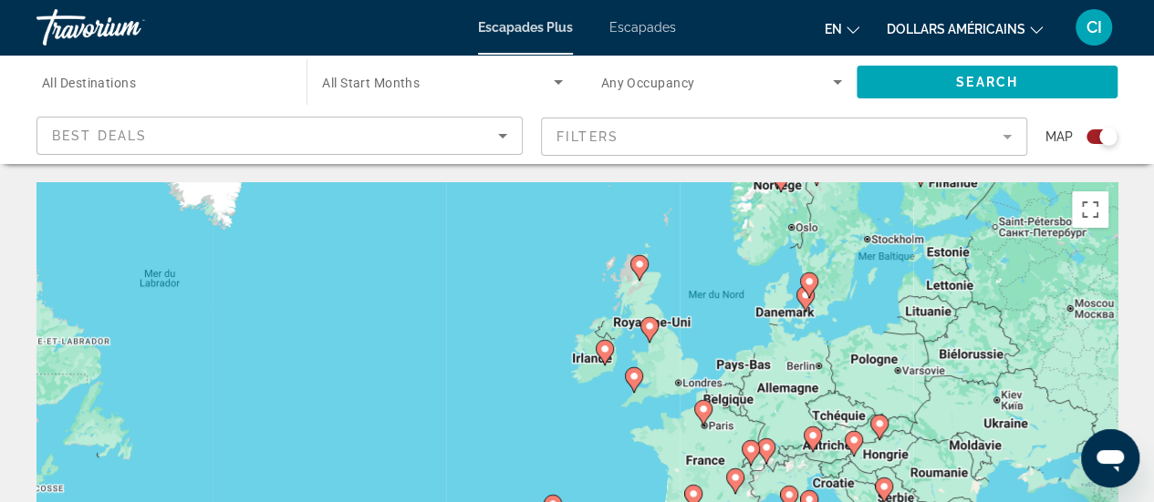
click at [783, 276] on div "Pour activer le glissement avec le clavier, appuyez sur Alt+Entrée. Une fois ce…" at bounding box center [576, 455] width 1081 height 547
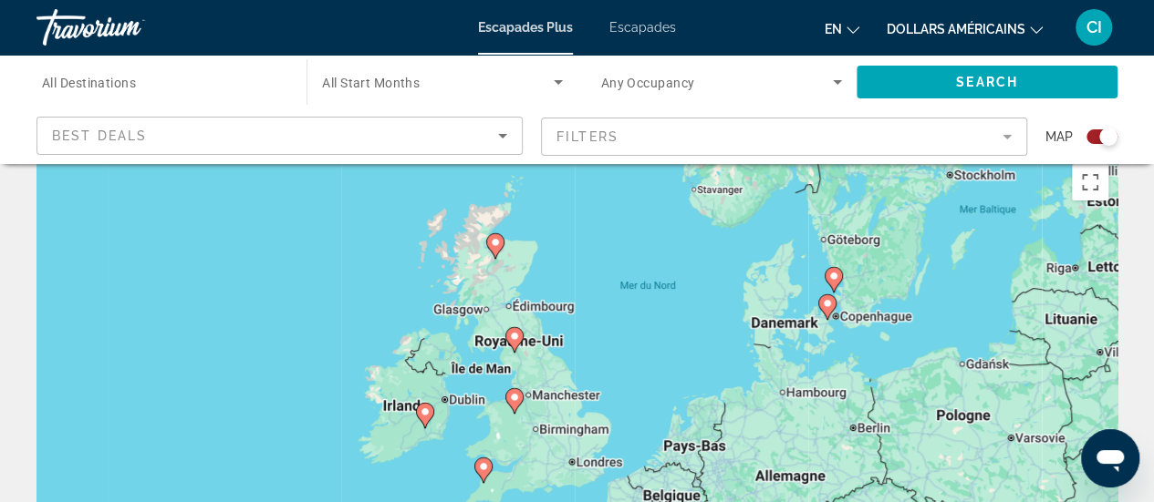
scroll to position [28, 0]
click at [808, 229] on div "Pour activer le glissement avec le clavier, appuyez sur Alt+Entrée. Une fois ce…" at bounding box center [576, 427] width 1081 height 547
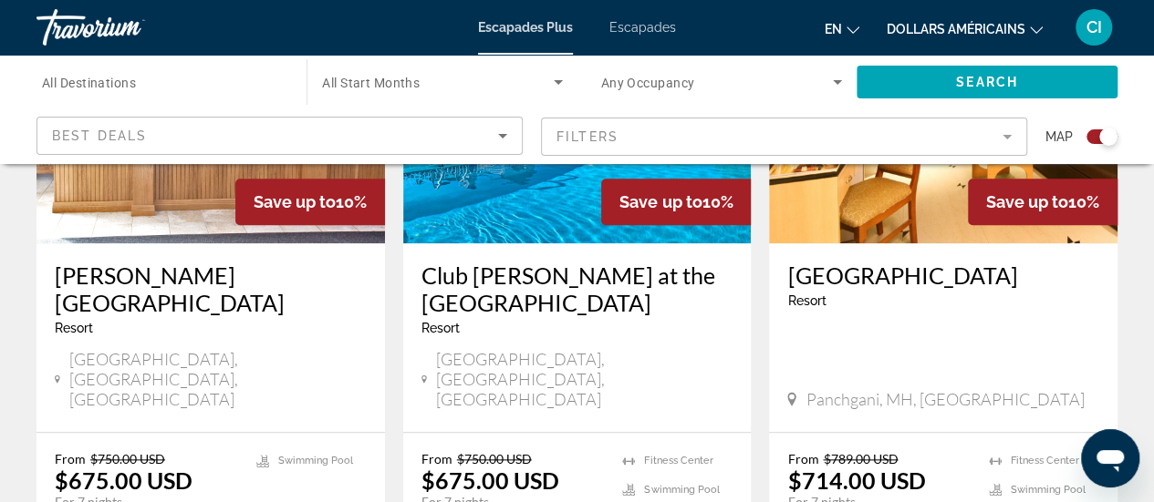
scroll to position [841, 0]
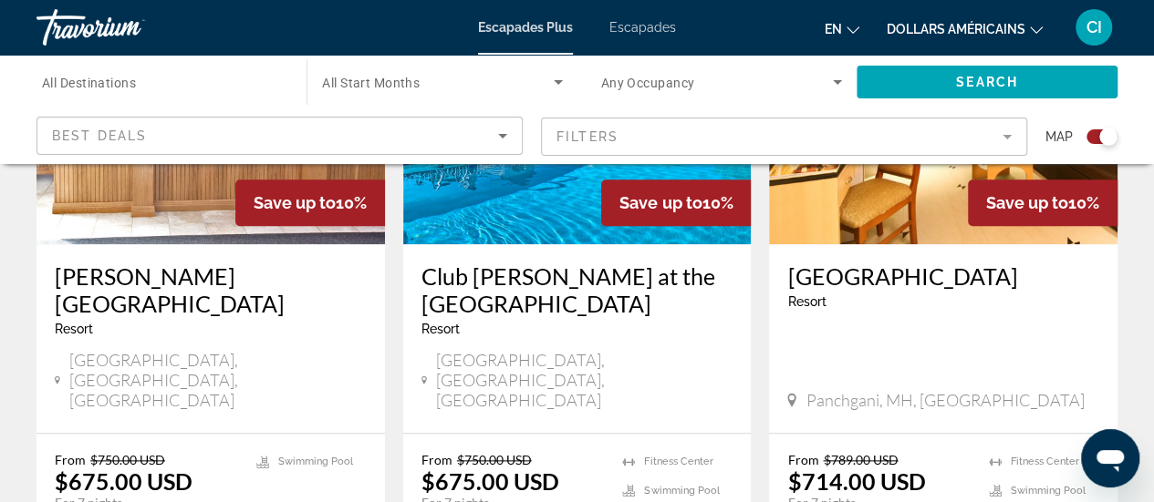
click at [1032, 26] on icon "Changer de devise" at bounding box center [1036, 30] width 13 height 13
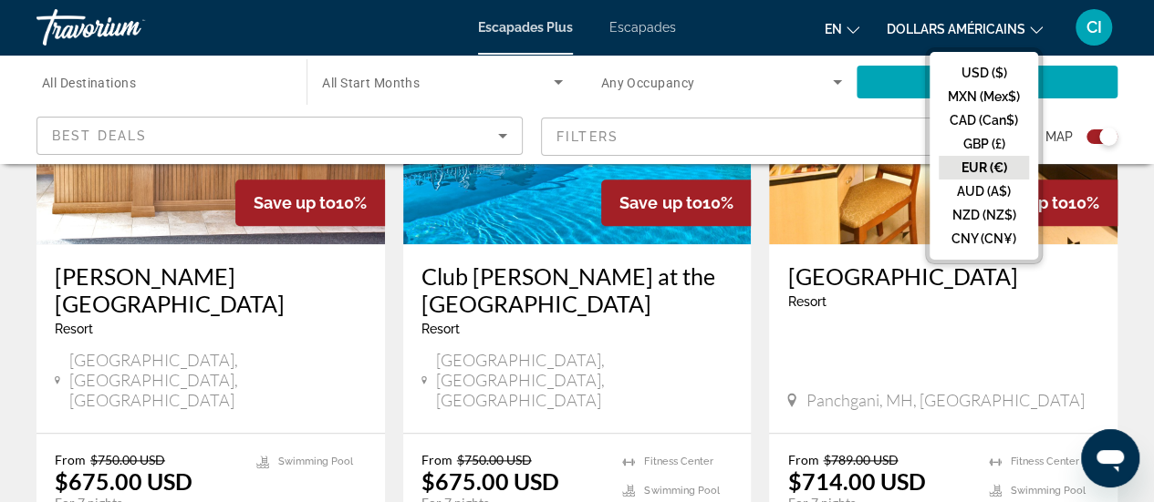
click at [989, 161] on button "EUR (€)" at bounding box center [983, 168] width 90 height 24
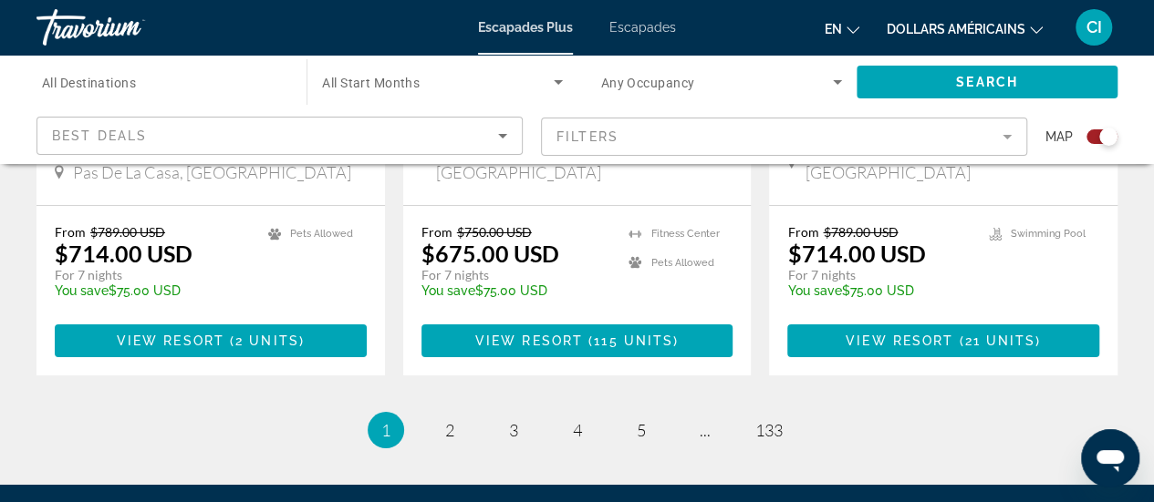
scroll to position [3119, 0]
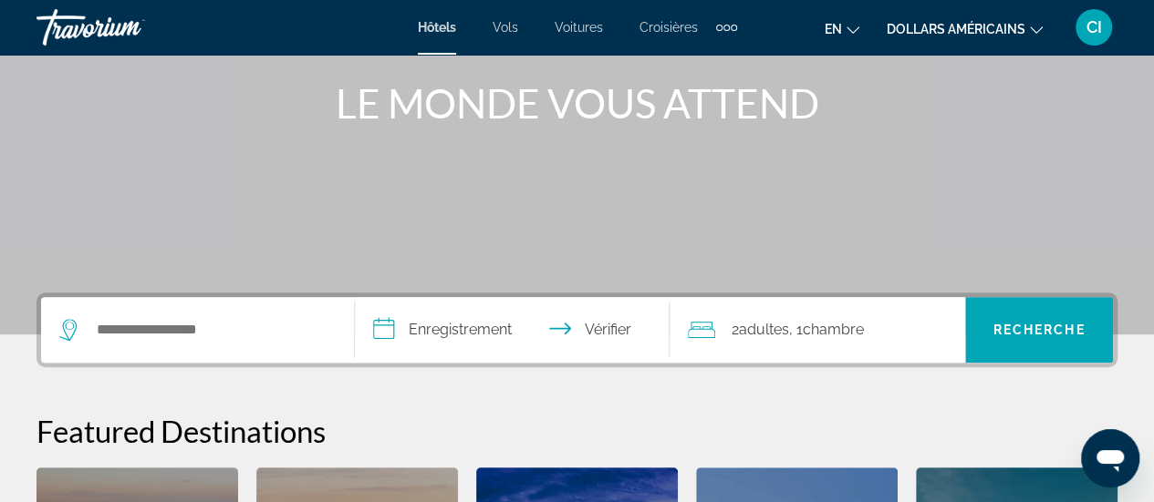
scroll to position [213, 0]
click at [511, 29] on font "Vols" at bounding box center [505, 27] width 26 height 15
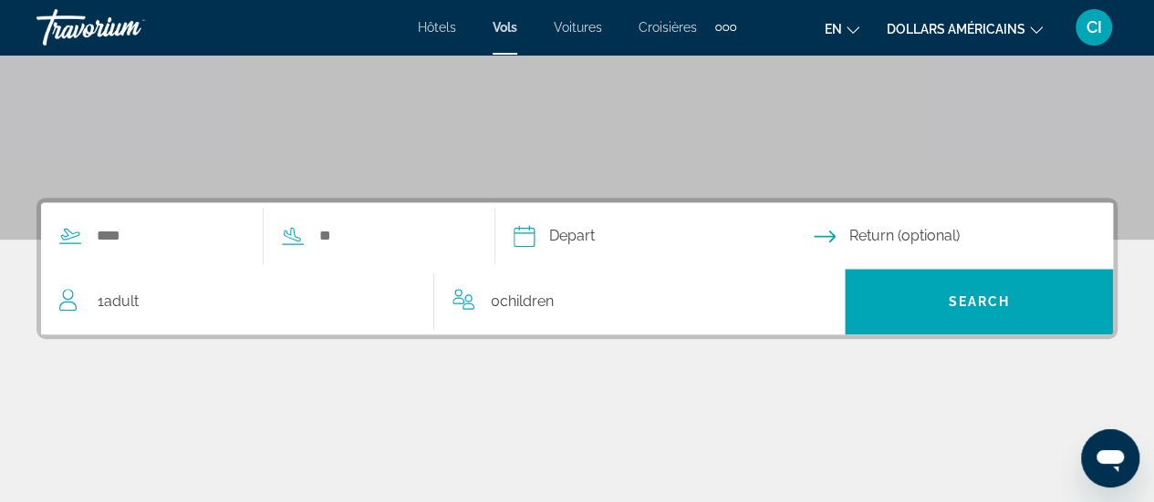
scroll to position [301, 0]
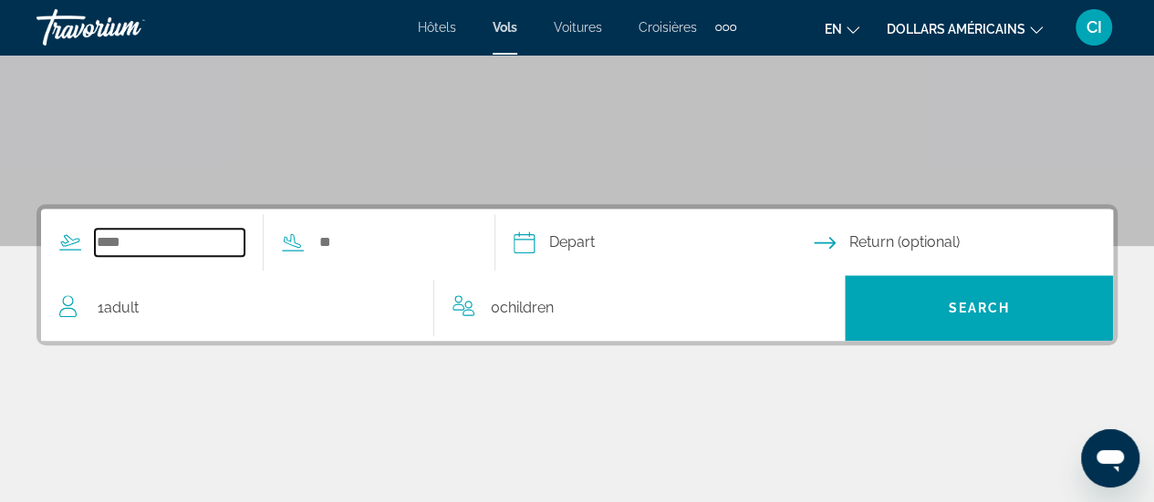
click at [150, 250] on input "Search widget" at bounding box center [170, 242] width 150 height 27
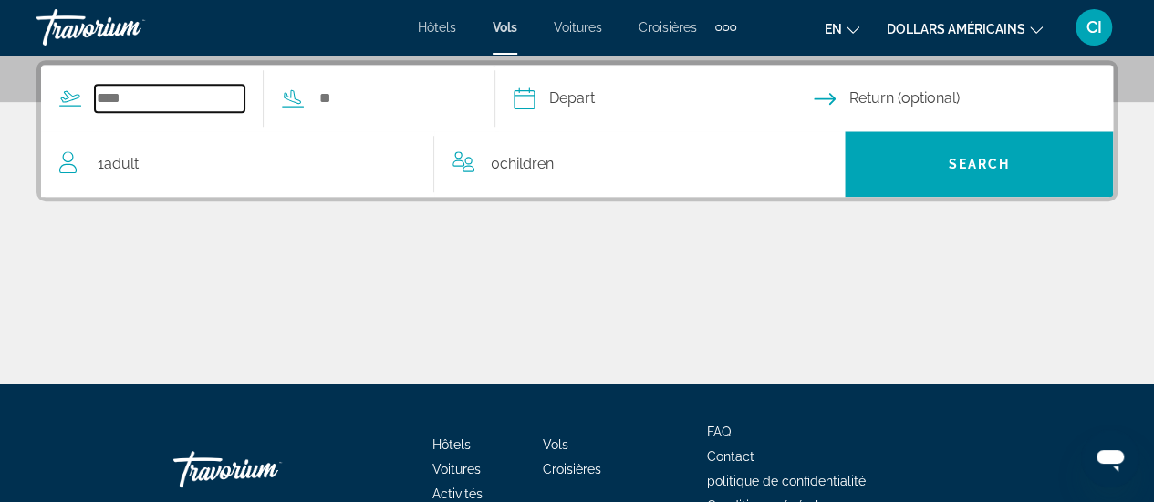
scroll to position [445, 0]
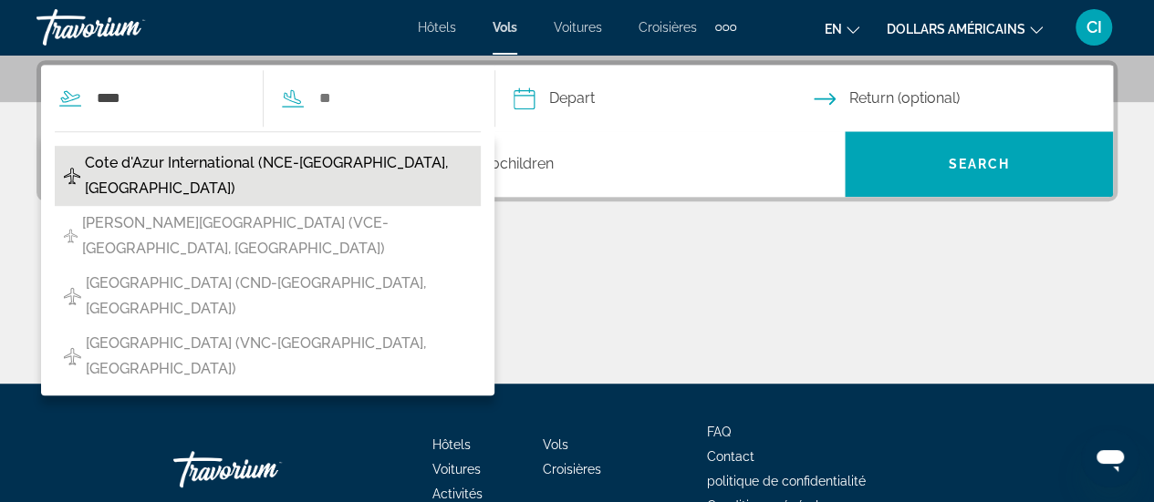
click at [192, 152] on span "Cote d'Azur International (NCE-Nice, France)" at bounding box center [278, 175] width 387 height 51
type input "**********"
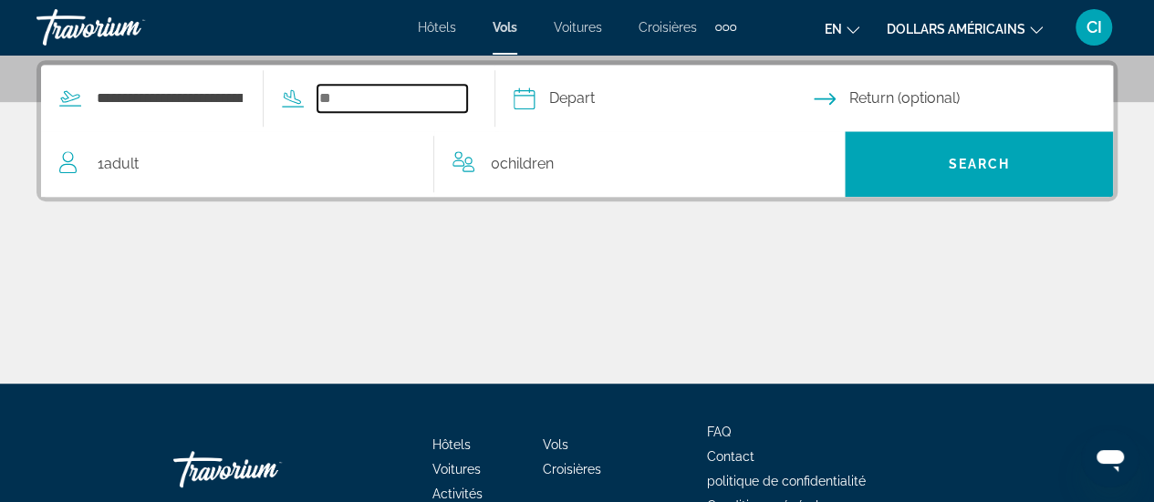
click at [354, 101] on input "Search widget" at bounding box center [392, 98] width 150 height 27
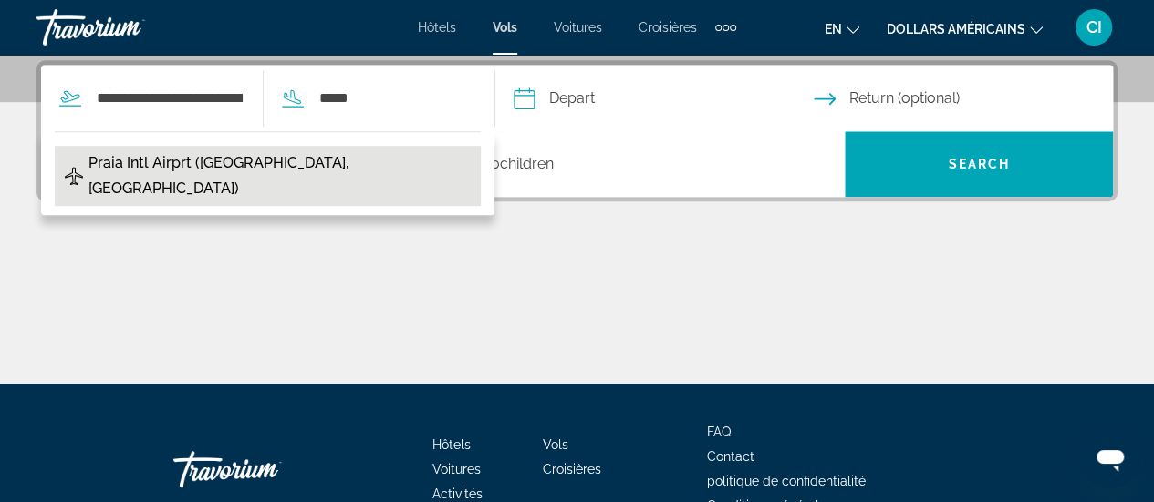
click at [248, 158] on span "Praia Intl Airprt (RAI-Praia, Cape Verde)" at bounding box center [279, 175] width 383 height 51
type input "**********"
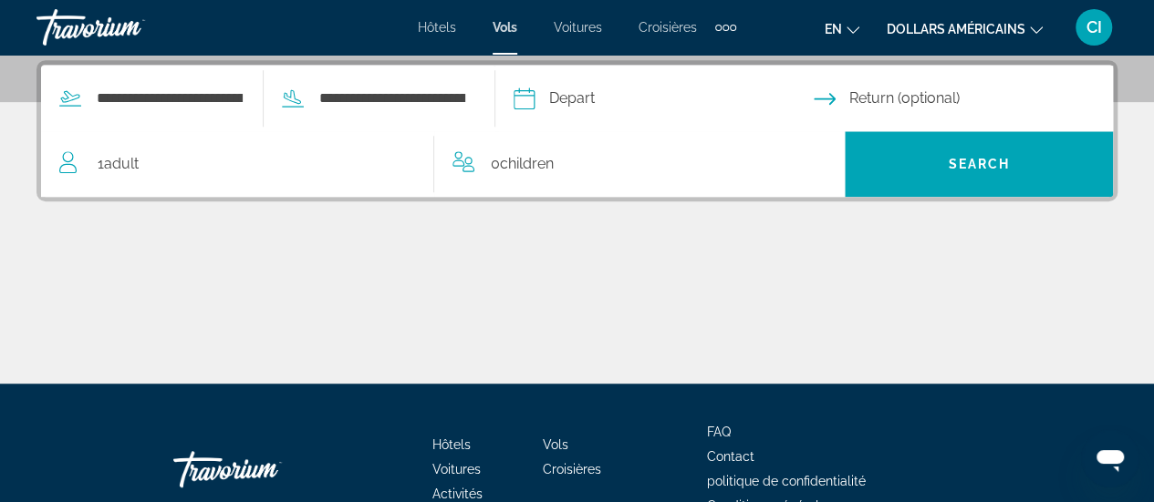
click at [608, 101] on input "Depart date" at bounding box center [662, 101] width 307 height 71
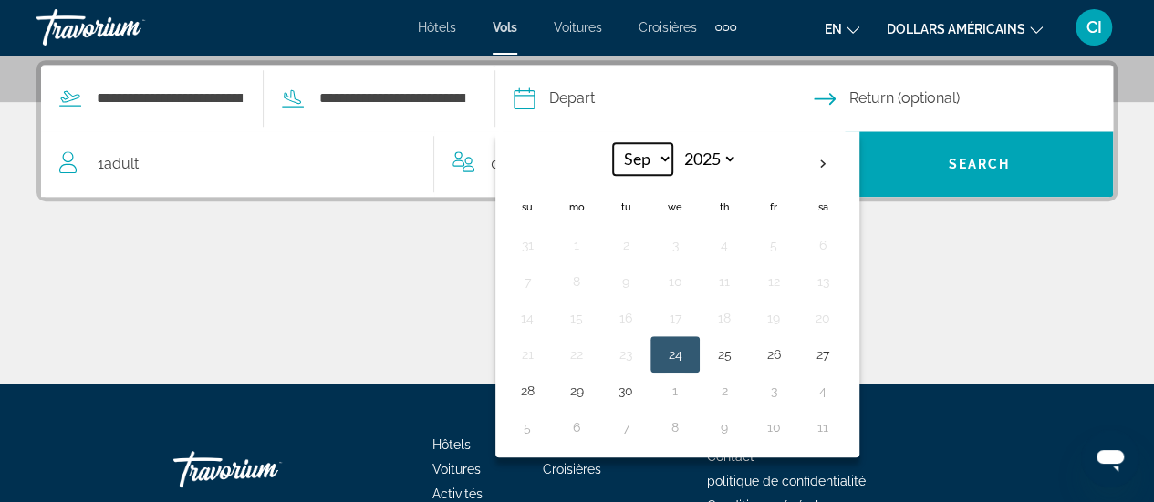
click at [672, 158] on select "*** *** *** *** *** *** *** *** *** *** *** ***" at bounding box center [642, 159] width 59 height 32
click at [737, 157] on select "**** **** **** **** **** ****" at bounding box center [707, 159] width 59 height 32
select select "****"
click at [707, 143] on select "**** **** **** **** **** ****" at bounding box center [707, 159] width 59 height 32
click at [672, 160] on select "*** *** *** *** *** *** *** *** *** *** *** ***" at bounding box center [642, 159] width 59 height 32
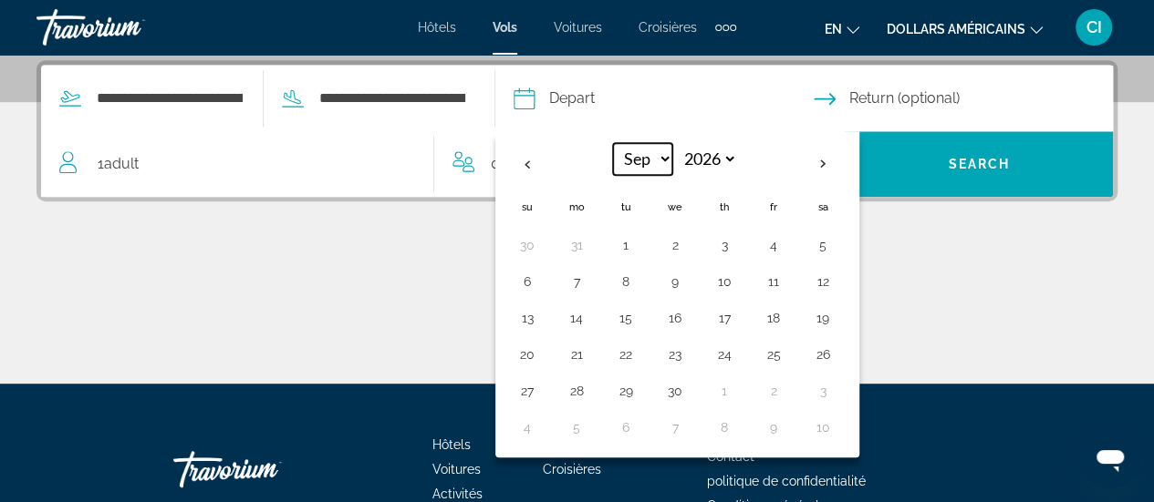
select select "*"
click at [642, 143] on select "*** *** *** *** *** *** *** *** *** *** *** ***" at bounding box center [642, 159] width 59 height 32
click at [542, 276] on button "1" at bounding box center [527, 282] width 29 height 26
type input "**********"
select select "*"
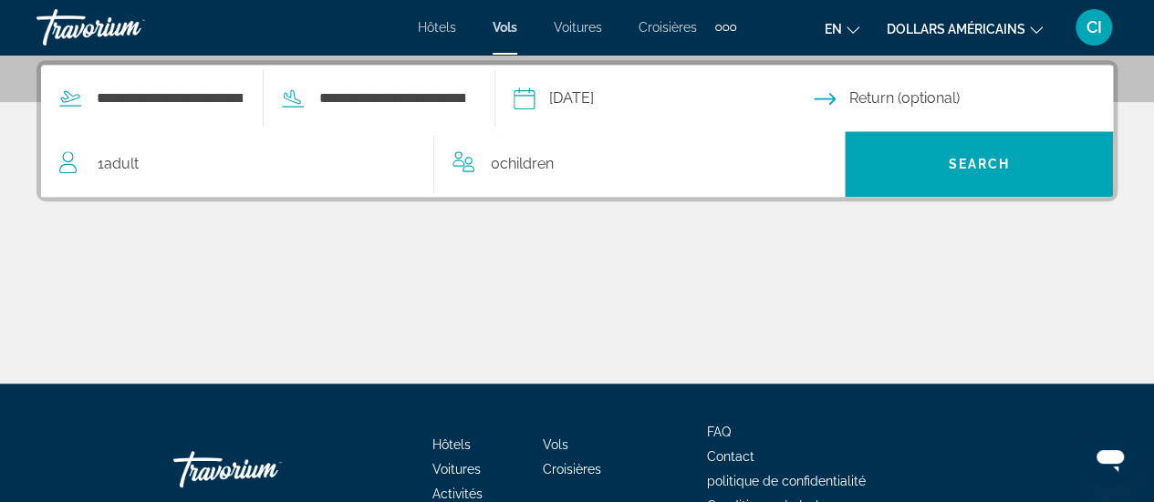
click at [868, 91] on input "Return date" at bounding box center [966, 101] width 307 height 71
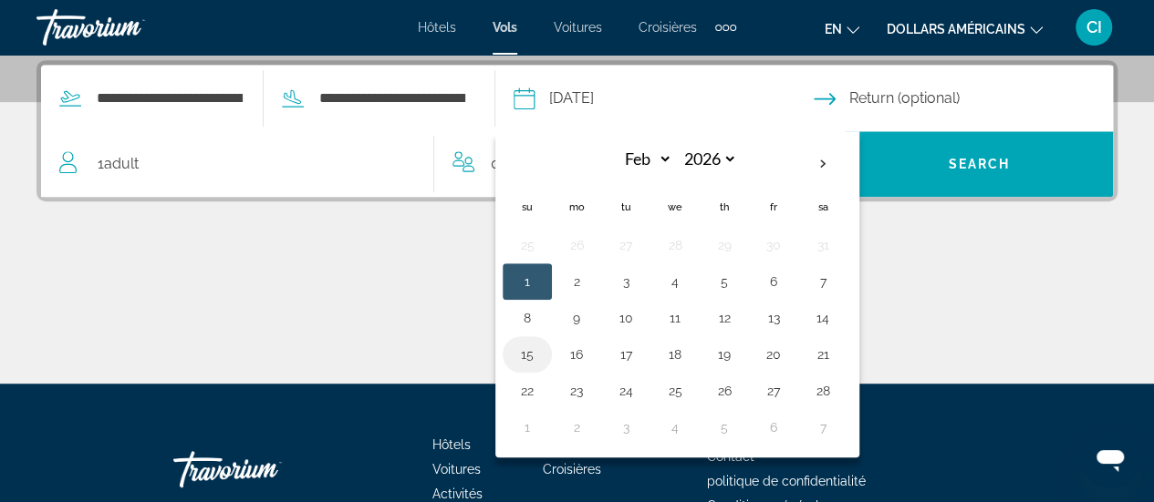
click at [542, 346] on button "15" at bounding box center [527, 355] width 29 height 26
type input "**********"
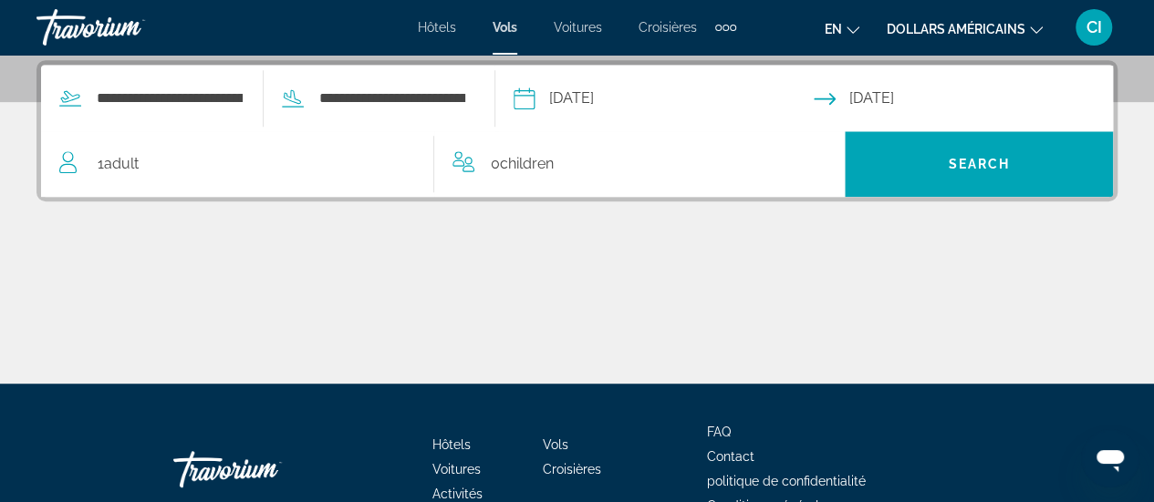
click at [156, 153] on div "1 Adult Adults" at bounding box center [246, 164] width 374 height 26
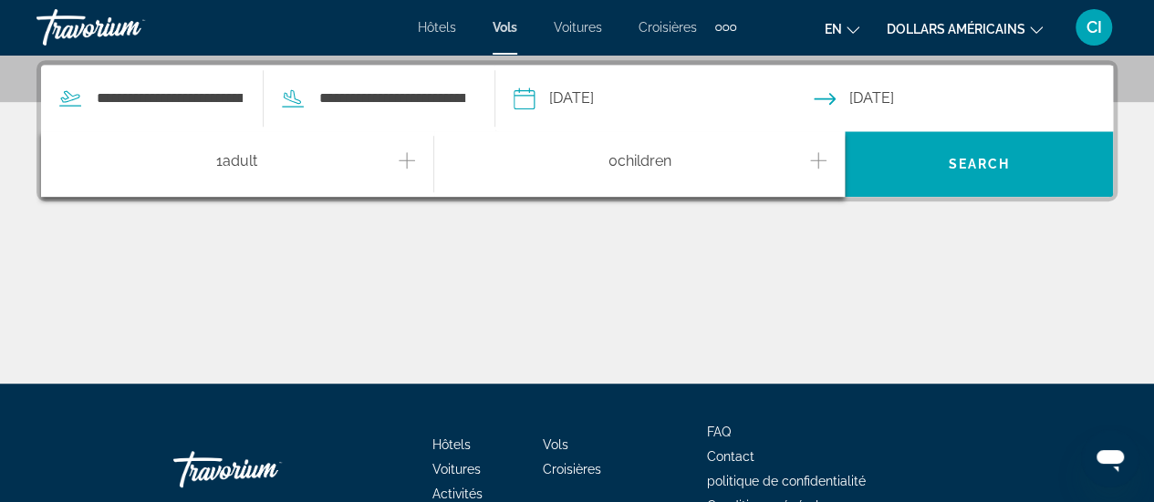
click at [406, 163] on icon "Increment adults" at bounding box center [407, 160] width 16 height 16
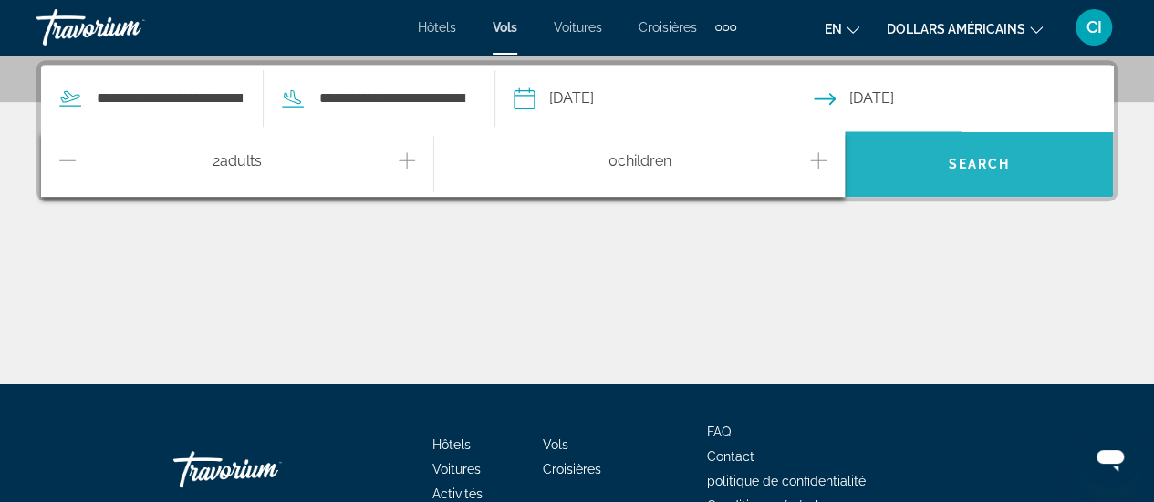
click at [988, 163] on span "Search" at bounding box center [978, 164] width 62 height 15
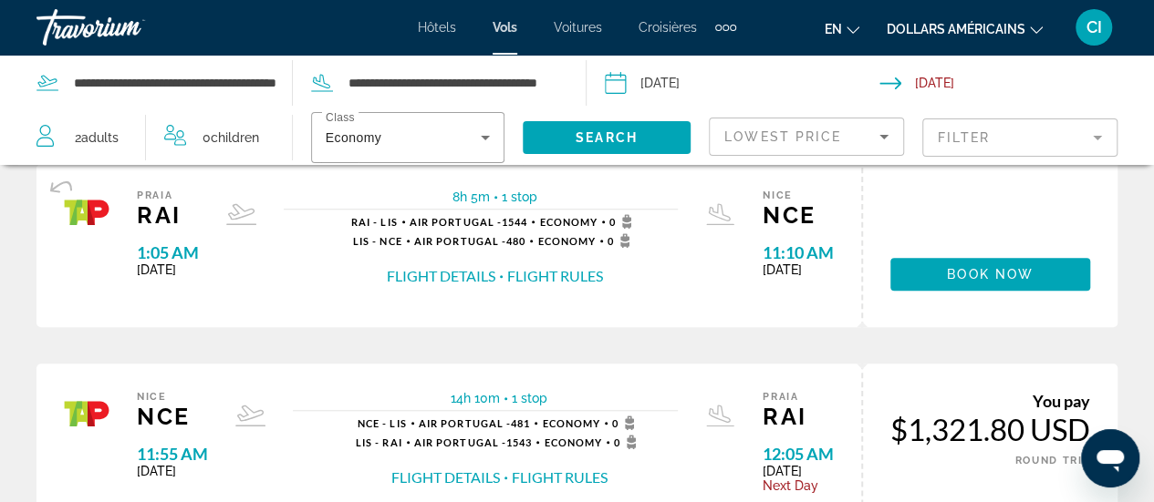
scroll to position [602, 0]
click at [1039, 31] on icon "Changer de devise" at bounding box center [1036, 30] width 13 height 13
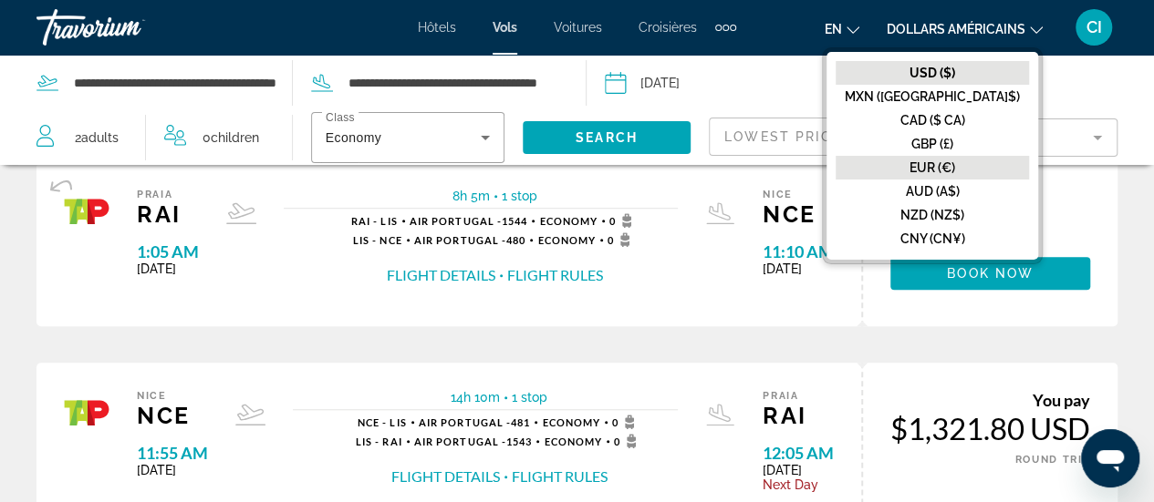
click at [978, 174] on button "EUR (€)" at bounding box center [931, 168] width 193 height 24
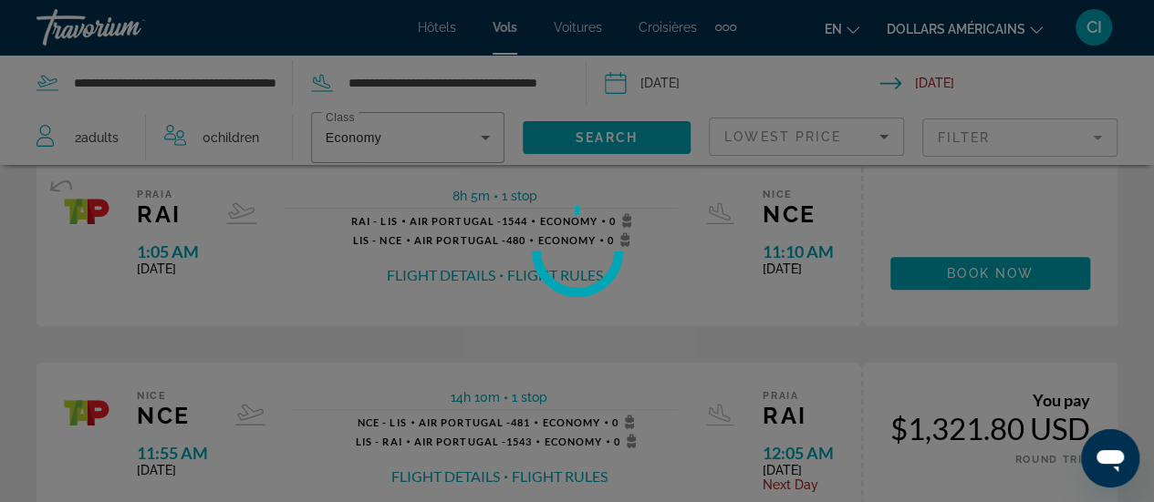
scroll to position [233, 0]
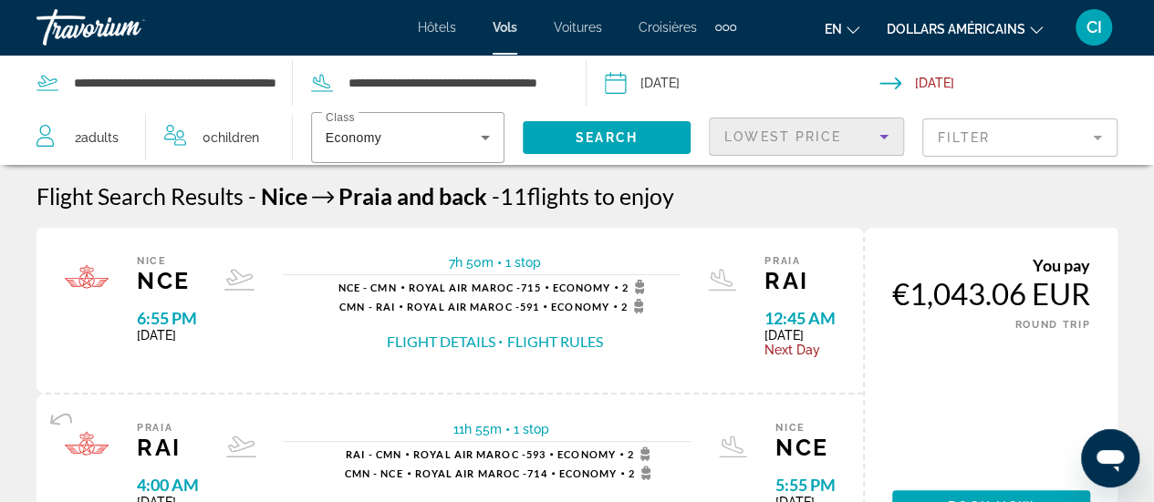
click at [875, 140] on icon "Sort by" at bounding box center [884, 137] width 22 height 22
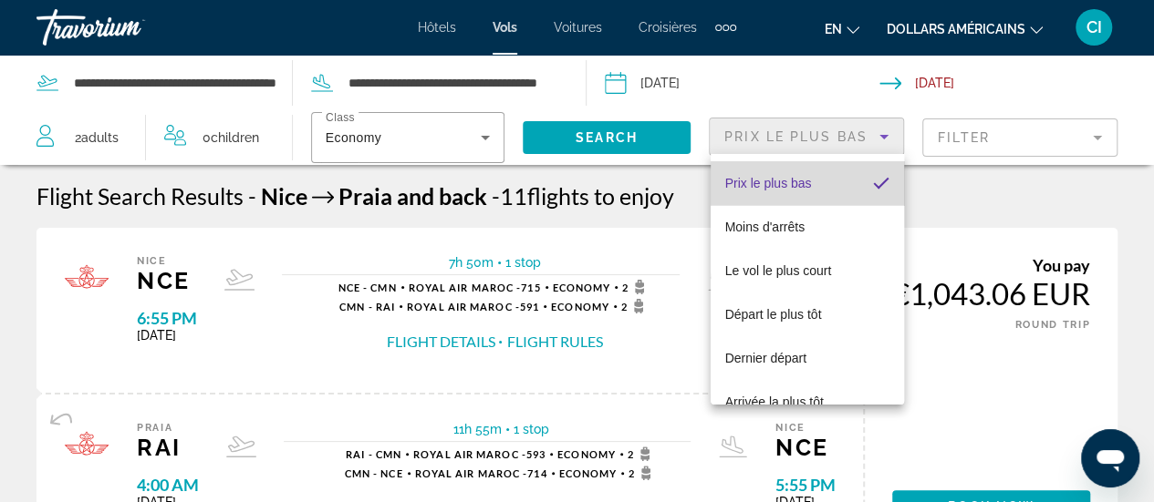
click at [814, 185] on mat-option "Prix ​​le plus bas" at bounding box center [806, 183] width 193 height 44
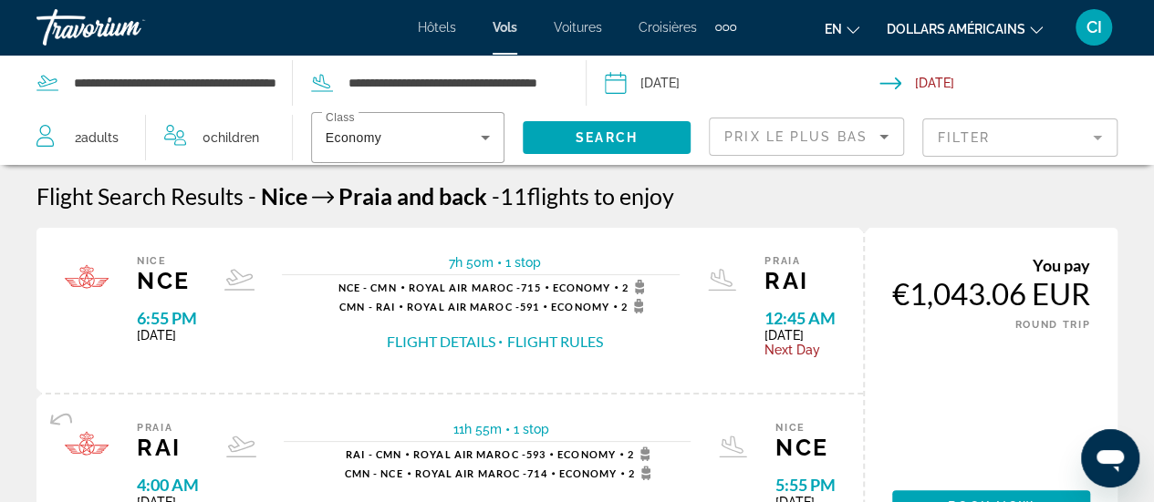
click at [932, 85] on input "Return date: Feb 15, 2026" at bounding box center [1020, 86] width 282 height 60
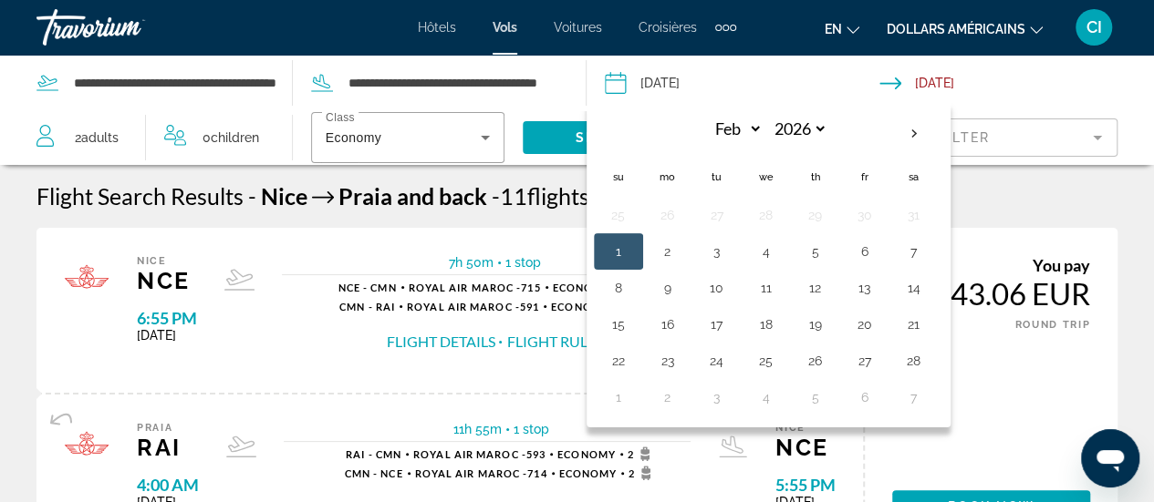
click at [771, 74] on input "Depart date: Feb 1, 2026" at bounding box center [741, 86] width 282 height 60
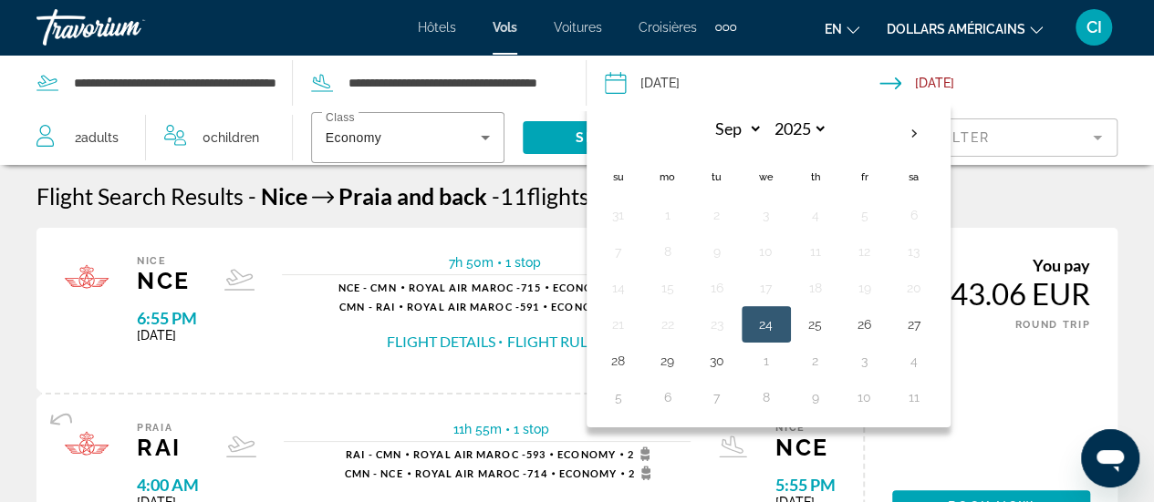
click at [582, 68] on app-airports-search "**********" at bounding box center [293, 83] width 586 height 55
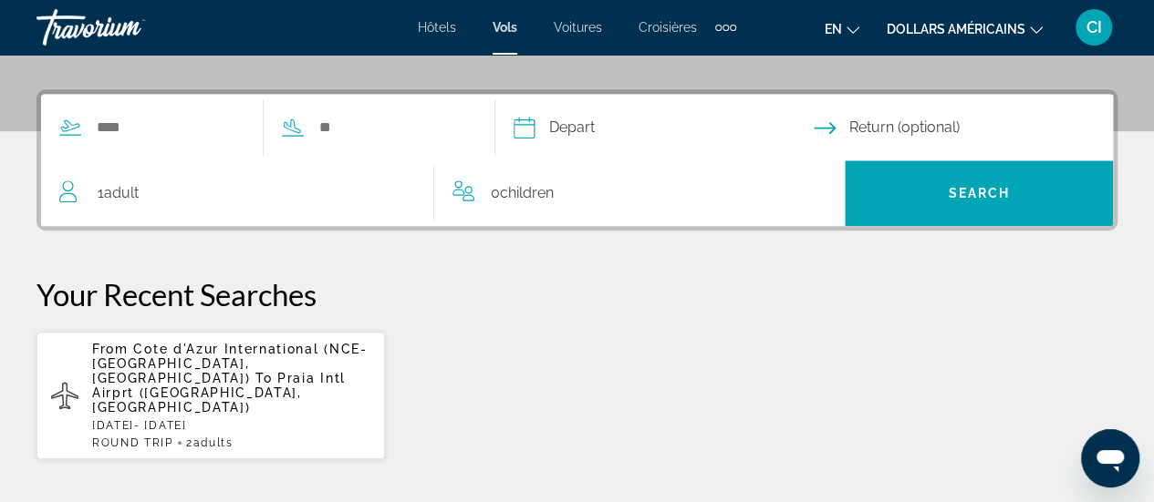
scroll to position [297, 0]
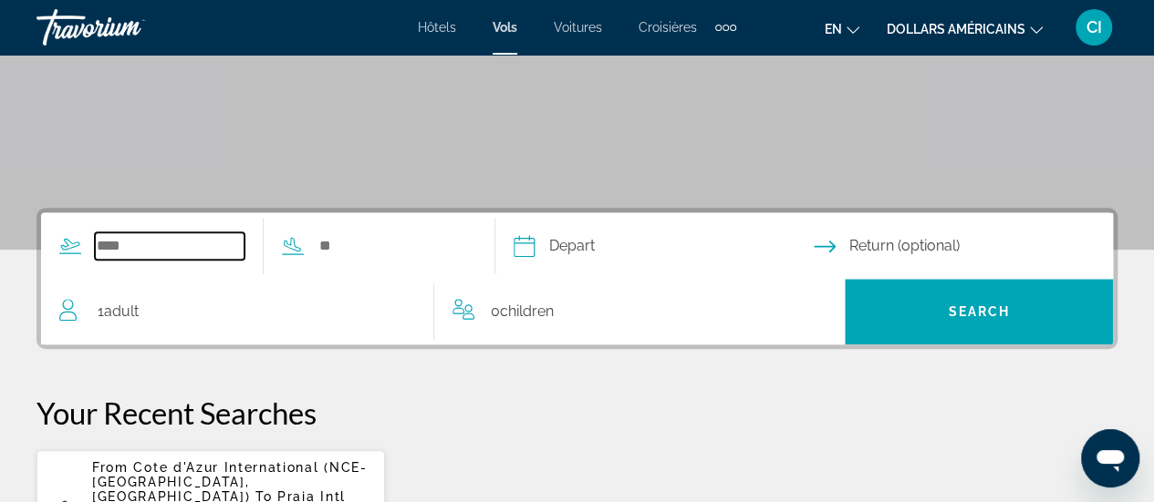
click at [197, 251] on input "Search widget" at bounding box center [170, 246] width 150 height 27
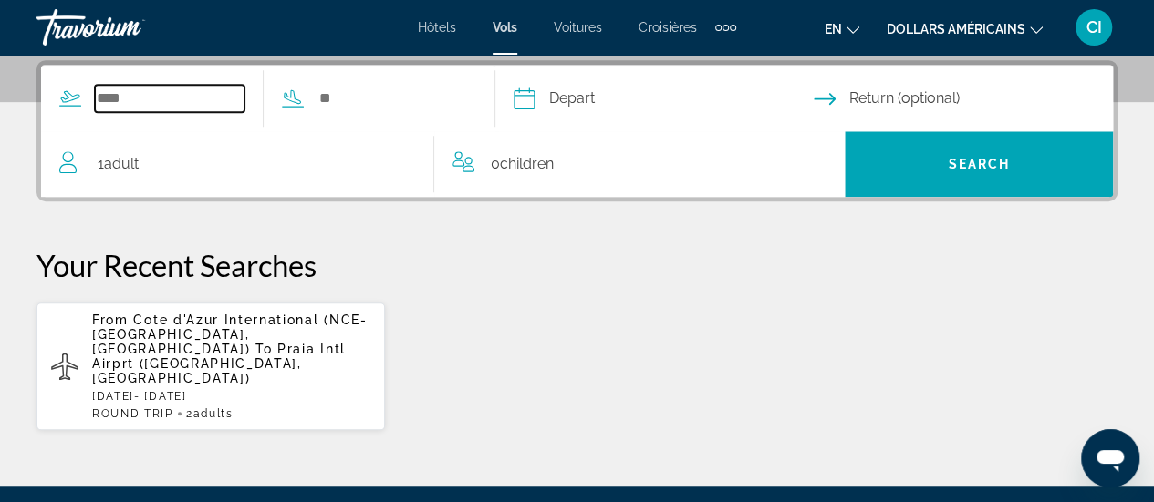
scroll to position [445, 0]
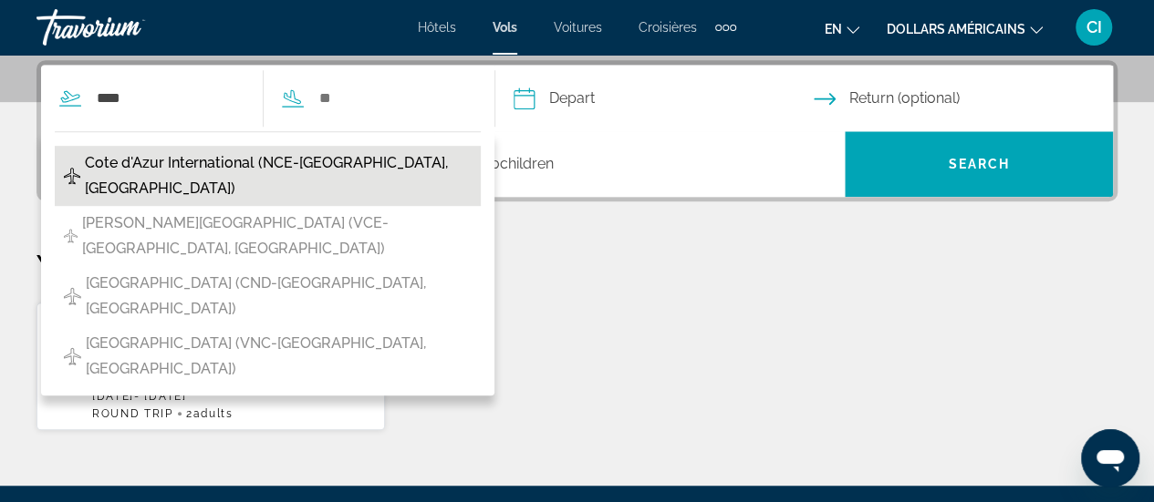
click at [181, 168] on span "Cote d'Azur International (NCE-Nice, France)" at bounding box center [278, 175] width 387 height 51
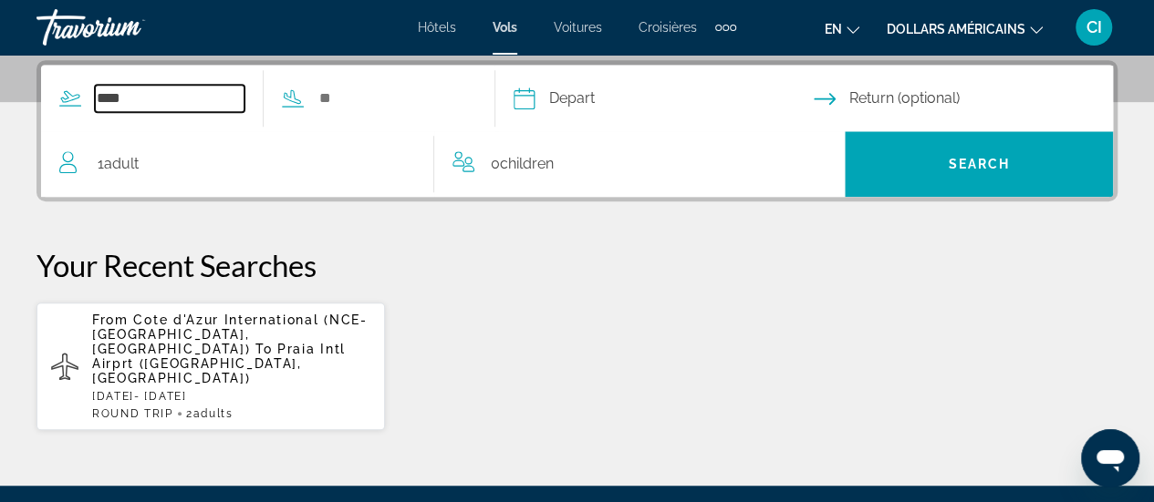
type input "**********"
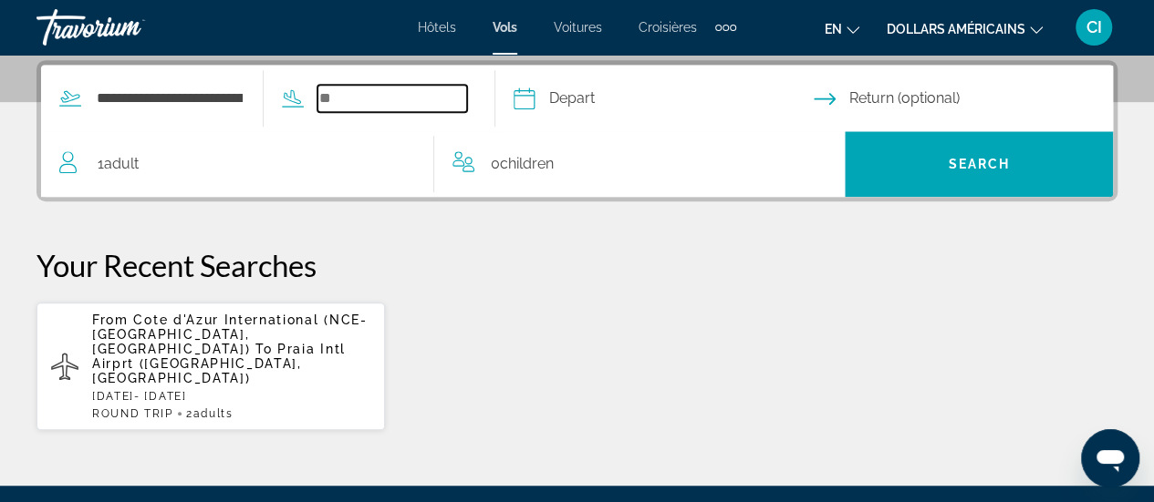
click at [388, 98] on input "Search widget" at bounding box center [392, 98] width 150 height 27
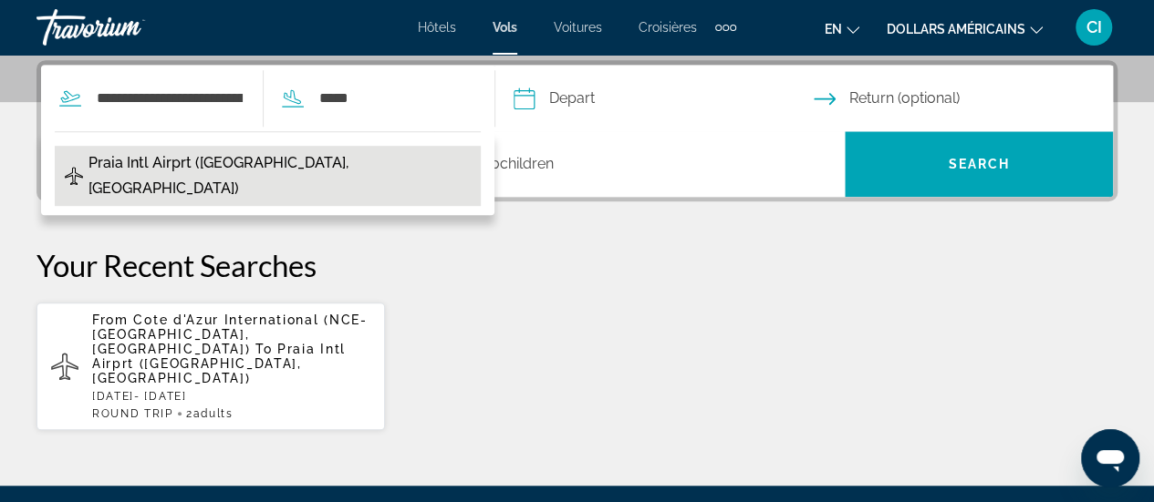
click at [311, 155] on span "Praia Intl Airprt (RAI-Praia, Cape Verde)" at bounding box center [279, 175] width 383 height 51
type input "**********"
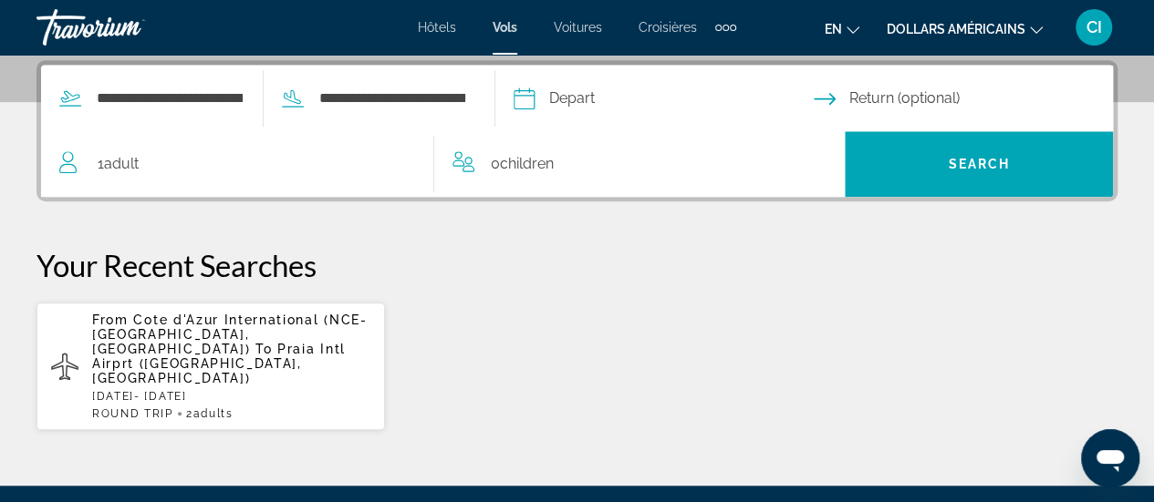
click at [388, 160] on div "1 Adult Adults" at bounding box center [246, 164] width 374 height 26
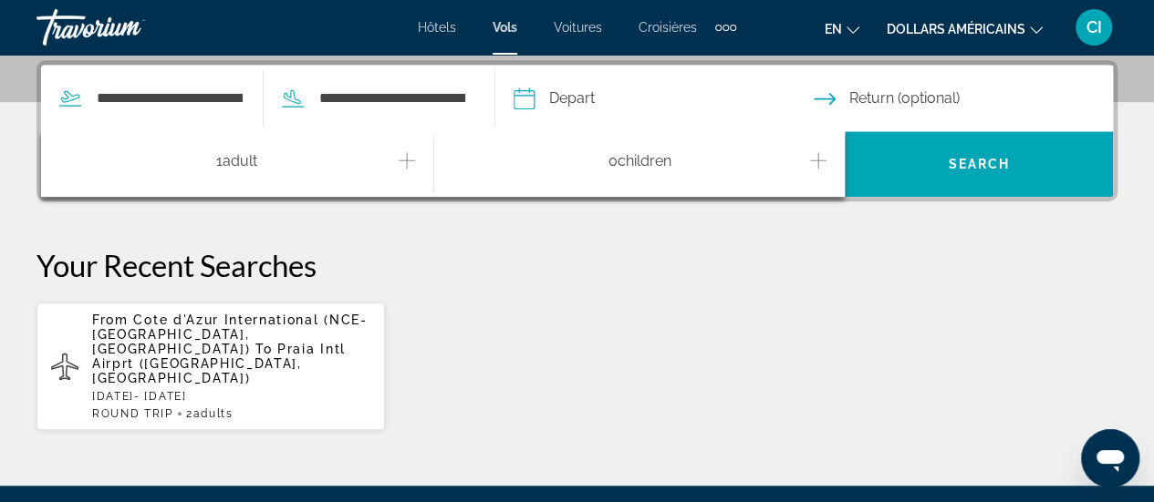
click at [401, 161] on icon "Increment adults" at bounding box center [407, 161] width 16 height 22
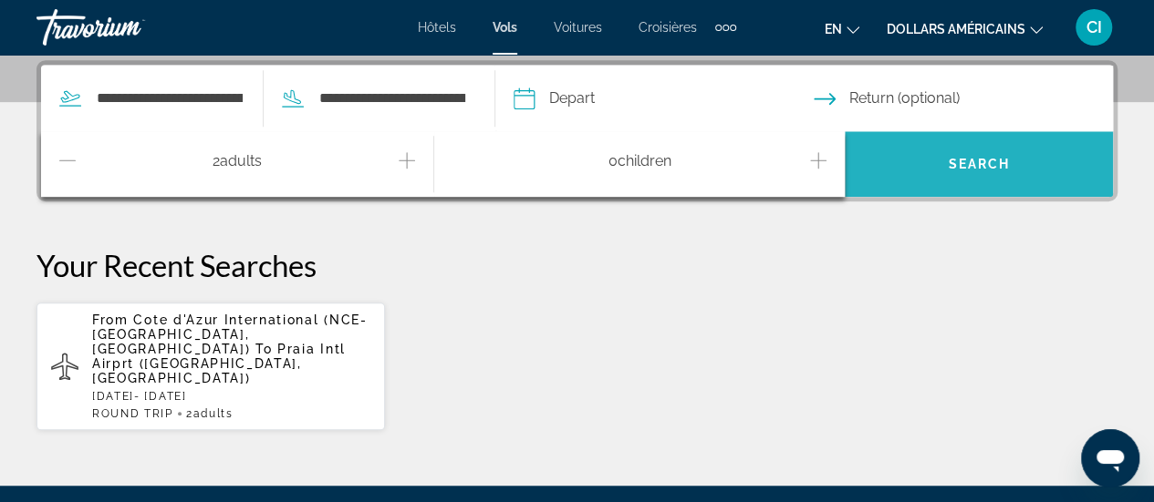
click at [972, 174] on span "Search widget" at bounding box center [978, 164] width 268 height 44
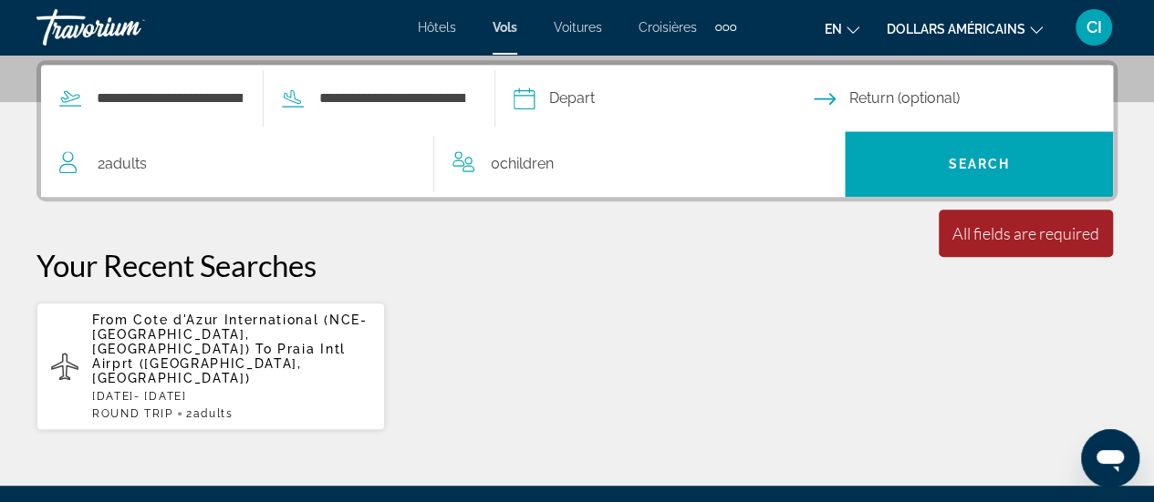
click at [777, 94] on input "Depart date" at bounding box center [662, 101] width 307 height 71
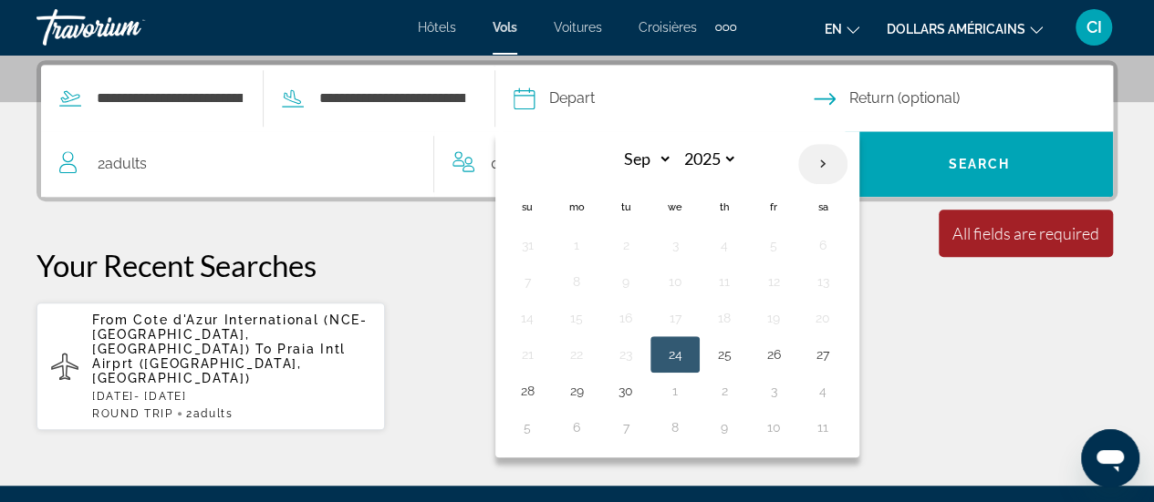
click at [847, 163] on th "Next month" at bounding box center [822, 164] width 49 height 40
select select "*"
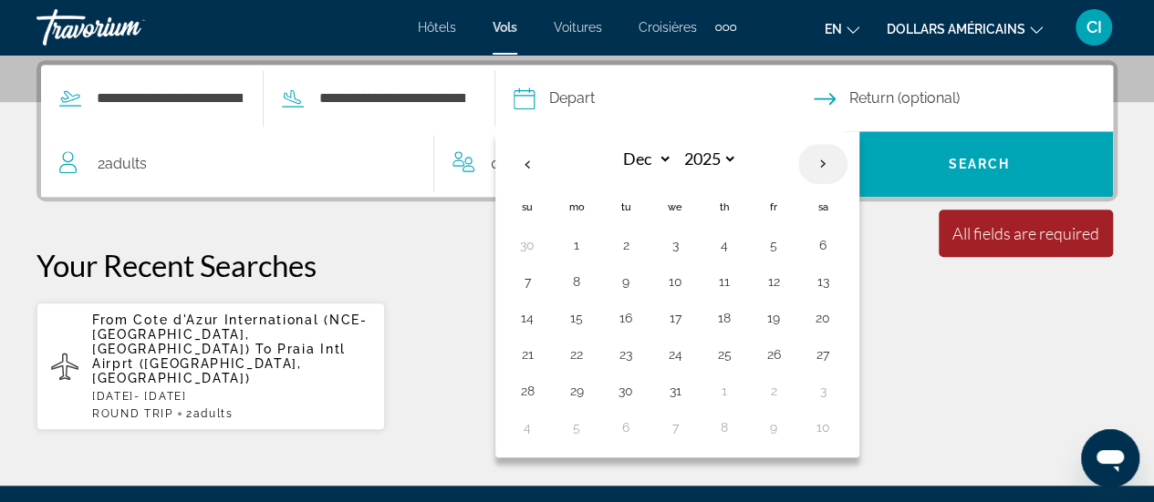
select select "****"
click at [847, 163] on th "Next month" at bounding box center [822, 164] width 49 height 40
select select "*"
click at [739, 278] on button "5" at bounding box center [723, 282] width 29 height 26
type input "**********"
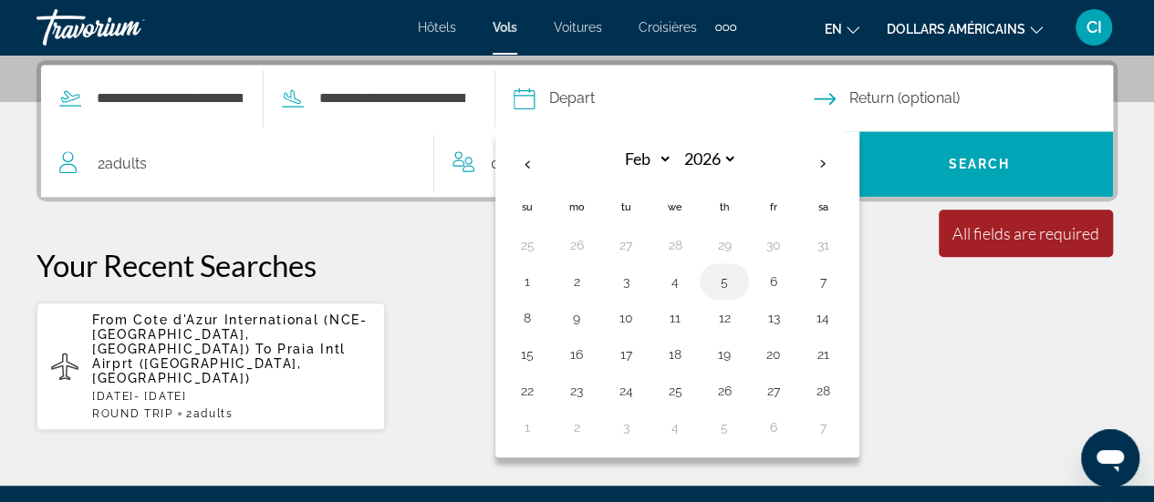
select select "*"
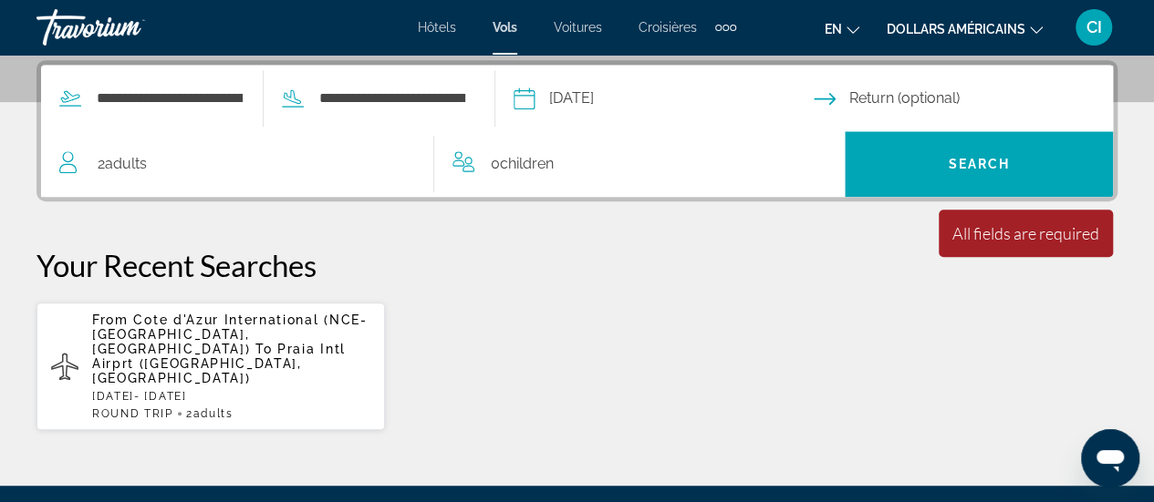
click at [897, 106] on input "Return date" at bounding box center [966, 101] width 307 height 71
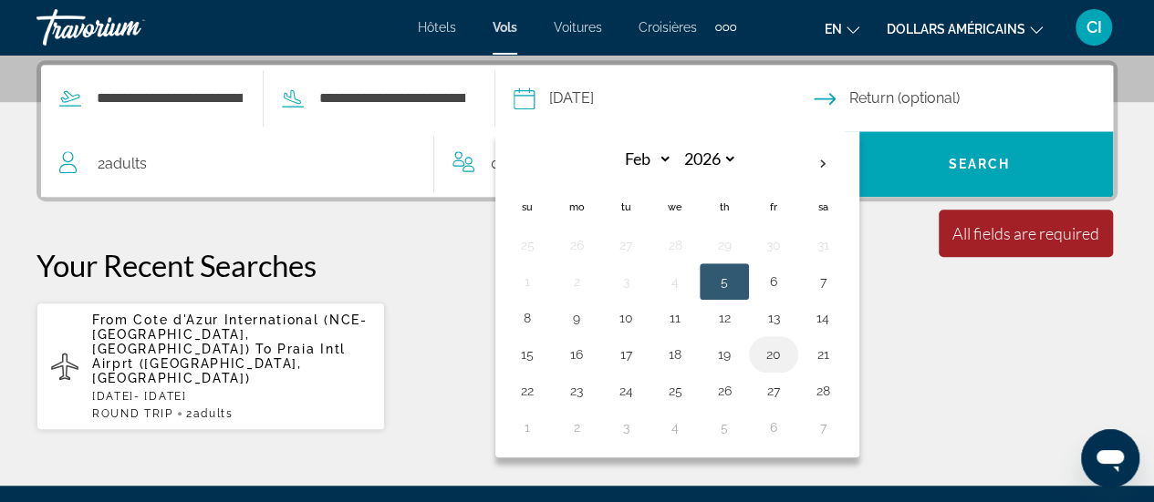
click at [788, 353] on button "20" at bounding box center [773, 355] width 29 height 26
type input "**********"
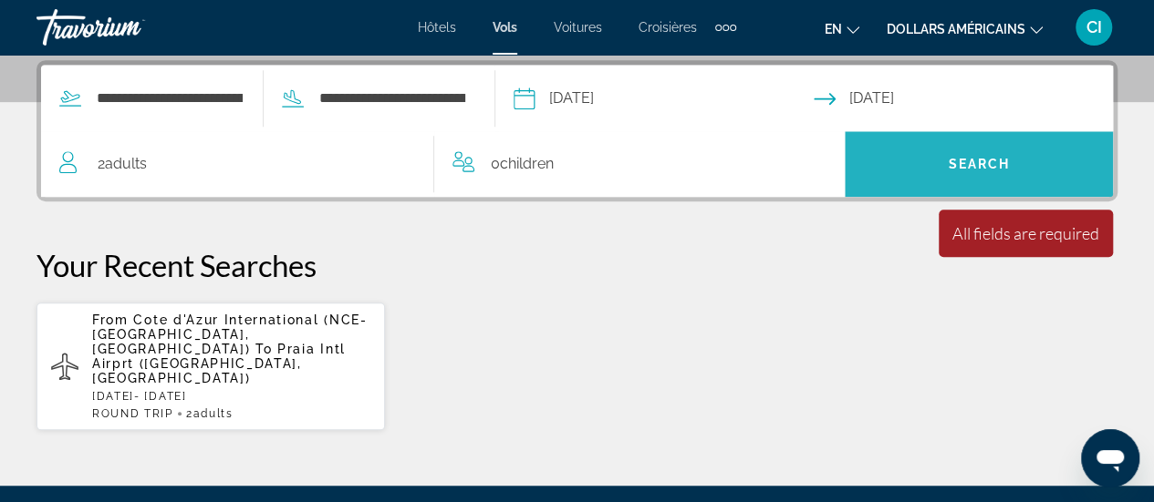
click at [992, 160] on span "Search" at bounding box center [978, 164] width 62 height 15
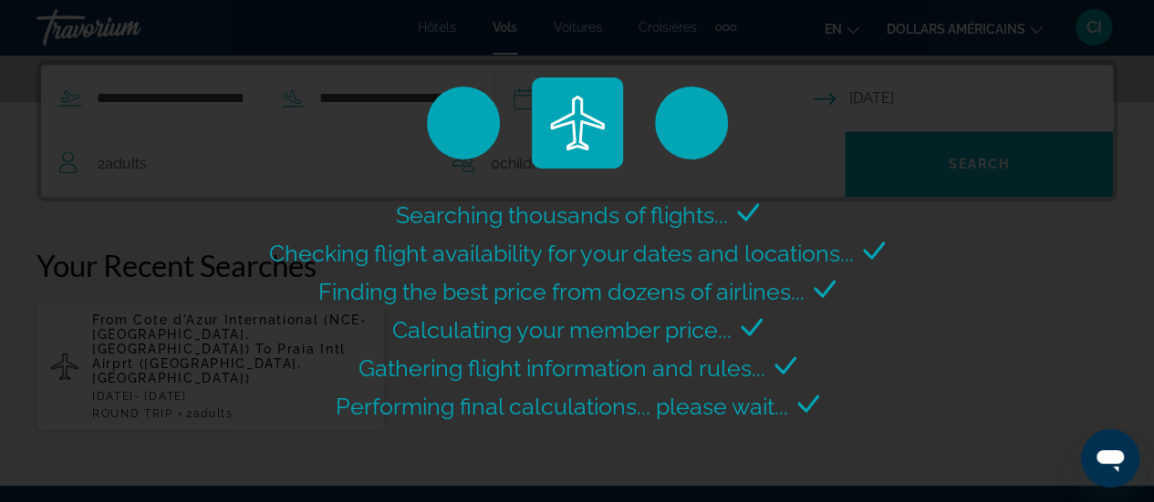
select select "*"
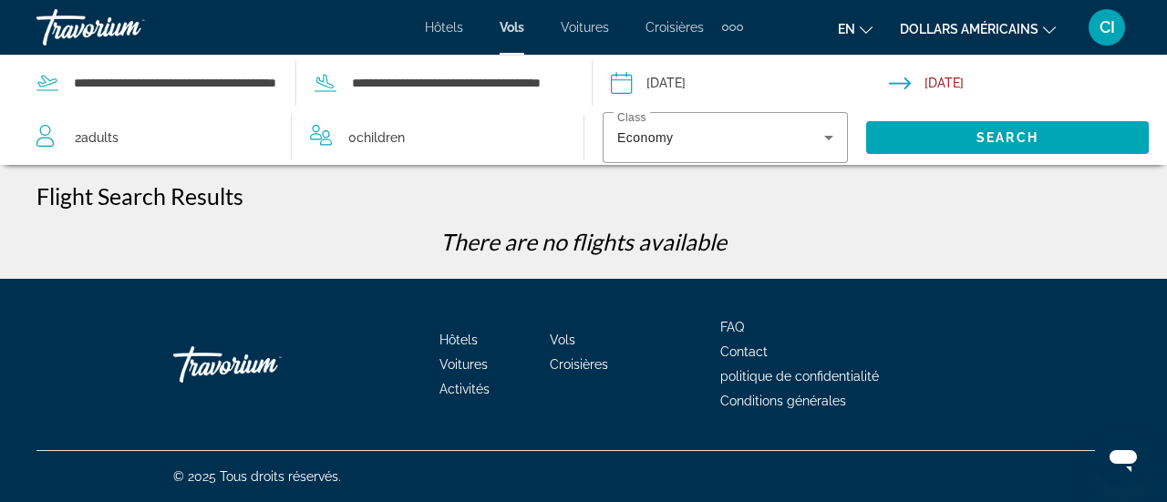
click at [937, 81] on input "Return date: Feb 20, 2026" at bounding box center [1031, 86] width 285 height 60
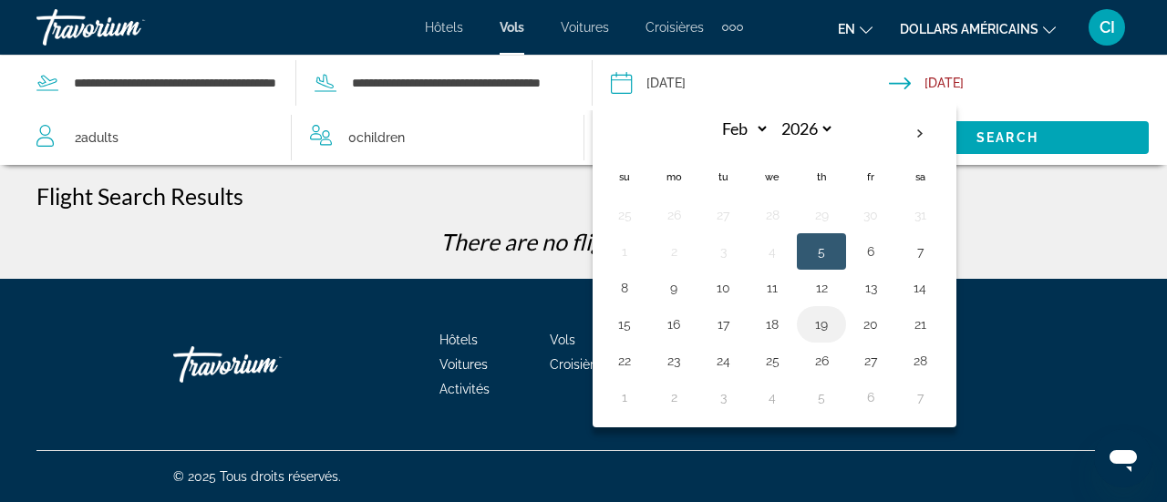
click at [815, 323] on button "19" at bounding box center [821, 325] width 29 height 26
type input "**********"
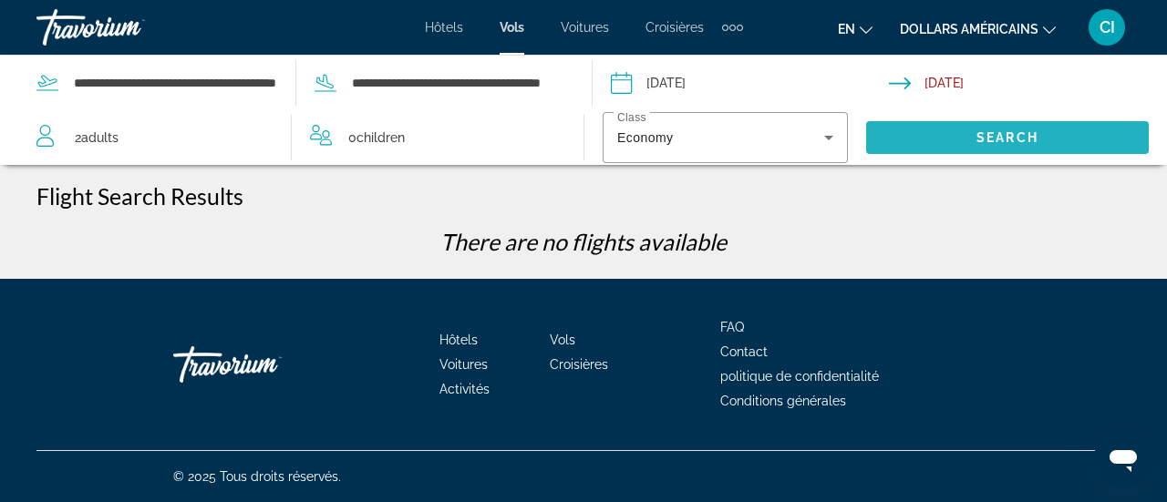
click at [953, 130] on span "Search widget" at bounding box center [1007, 138] width 283 height 44
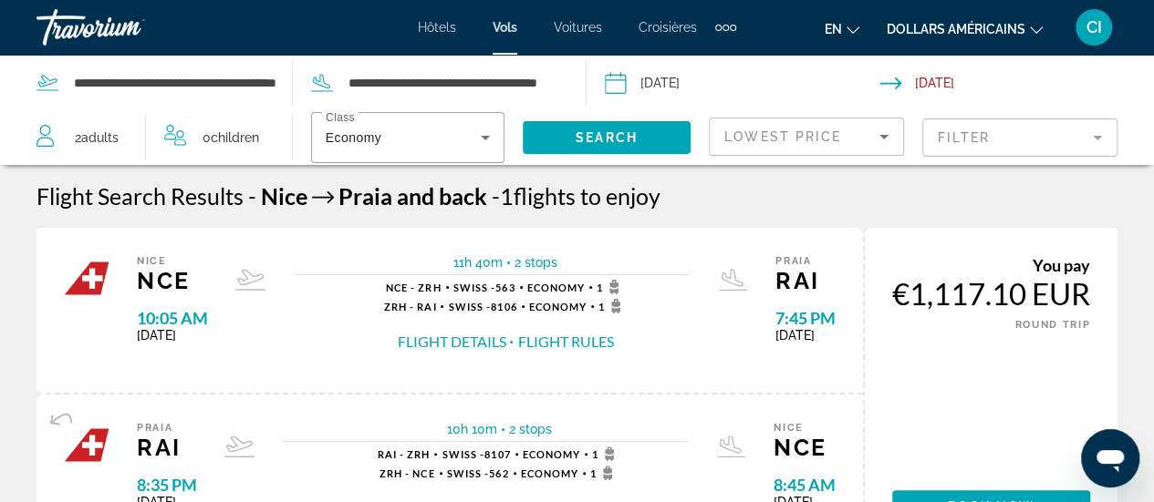
click at [953, 294] on div "€1,117.10 EUR" at bounding box center [991, 293] width 198 height 36
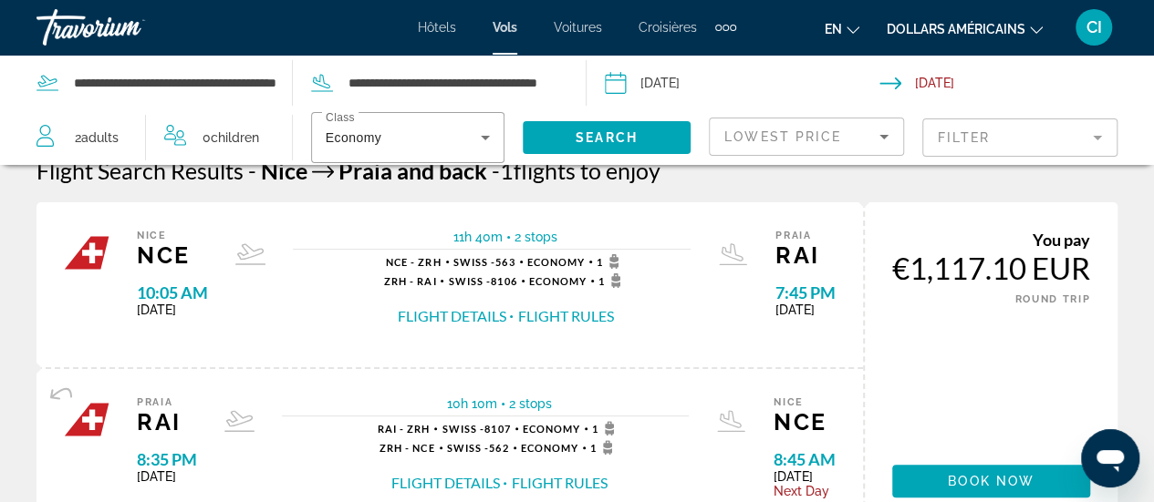
scroll to position [26, 0]
click at [496, 317] on button "Flight Details" at bounding box center [451, 316] width 109 height 20
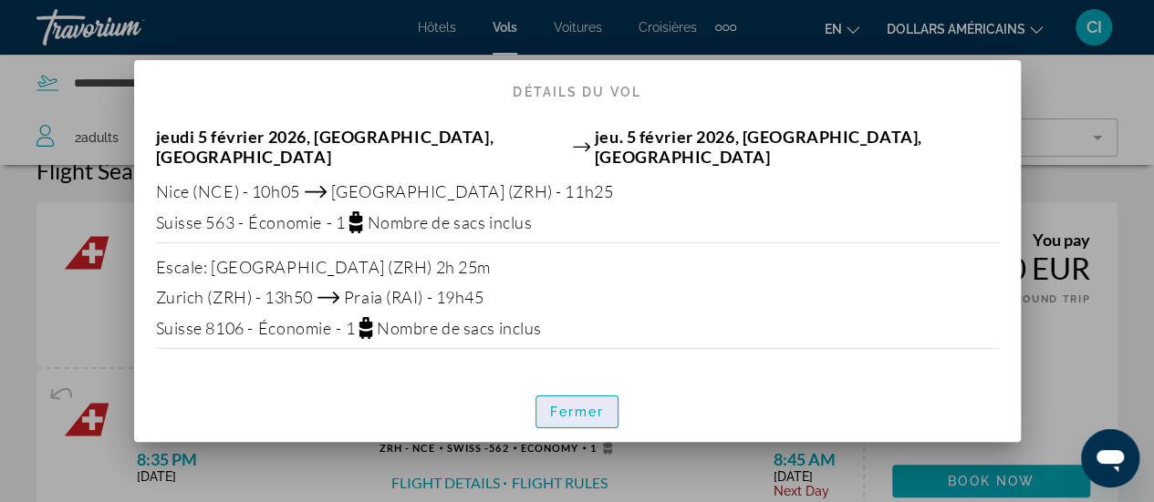
click at [582, 405] on font "Fermer" at bounding box center [577, 412] width 55 height 15
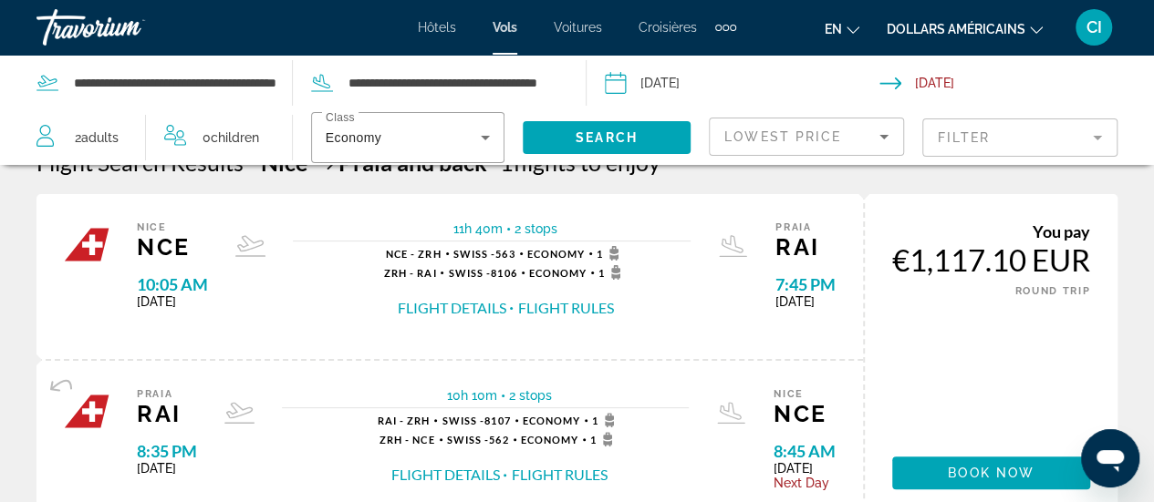
scroll to position [2, 0]
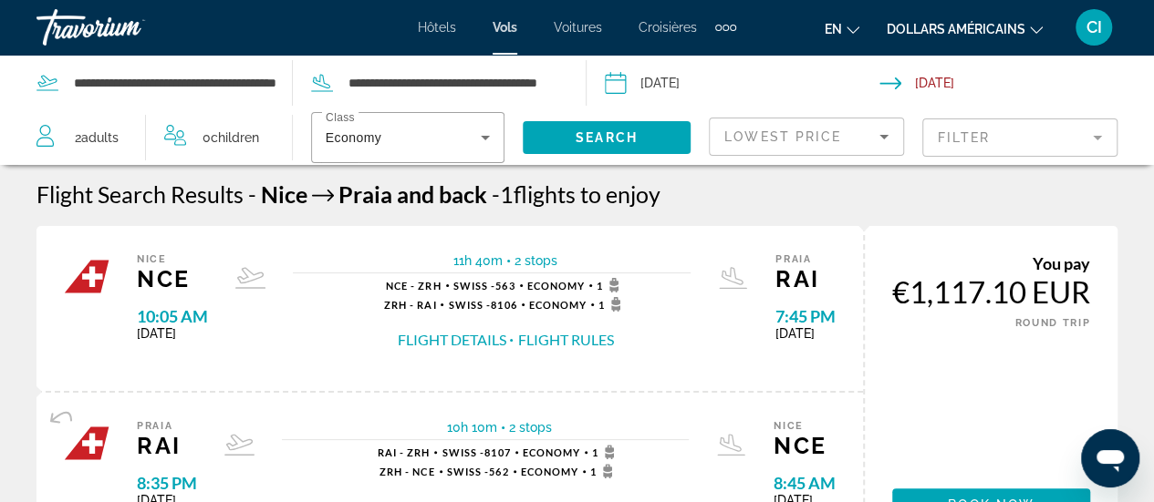
click at [680, 87] on input "Depart date: Feb 5, 2026" at bounding box center [741, 86] width 282 height 60
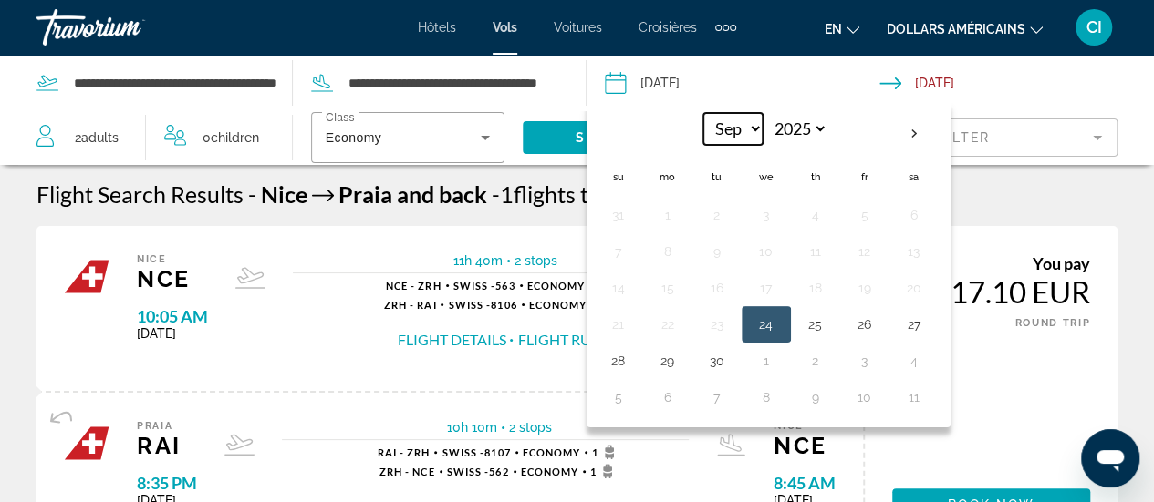
click at [753, 119] on select "*** *** *** *** *** *** *** *** *** *** *** ***" at bounding box center [732, 129] width 59 height 32
click at [911, 136] on th "Next month" at bounding box center [913, 134] width 49 height 40
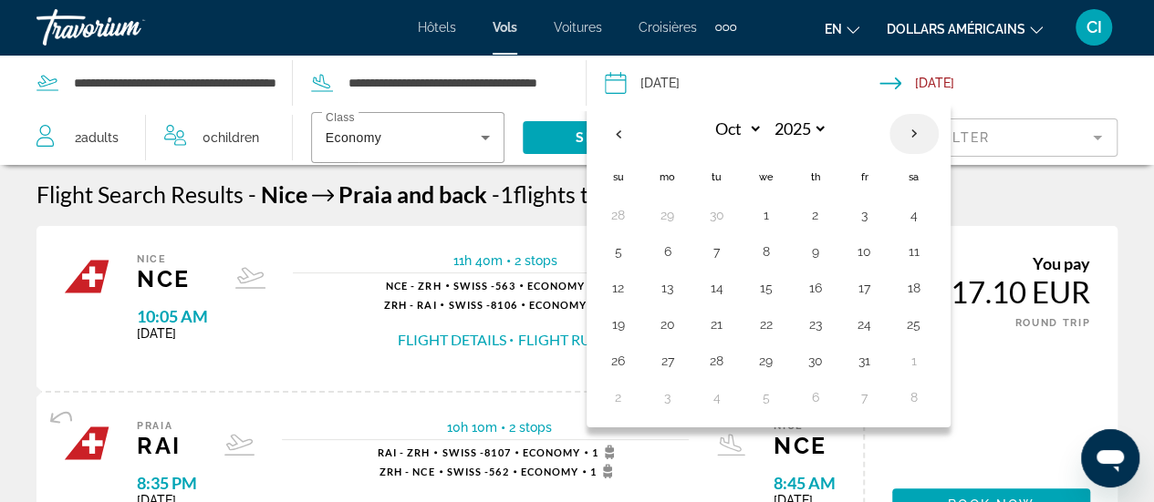
click at [911, 136] on th "Next month" at bounding box center [913, 134] width 49 height 40
select select "*"
select select "****"
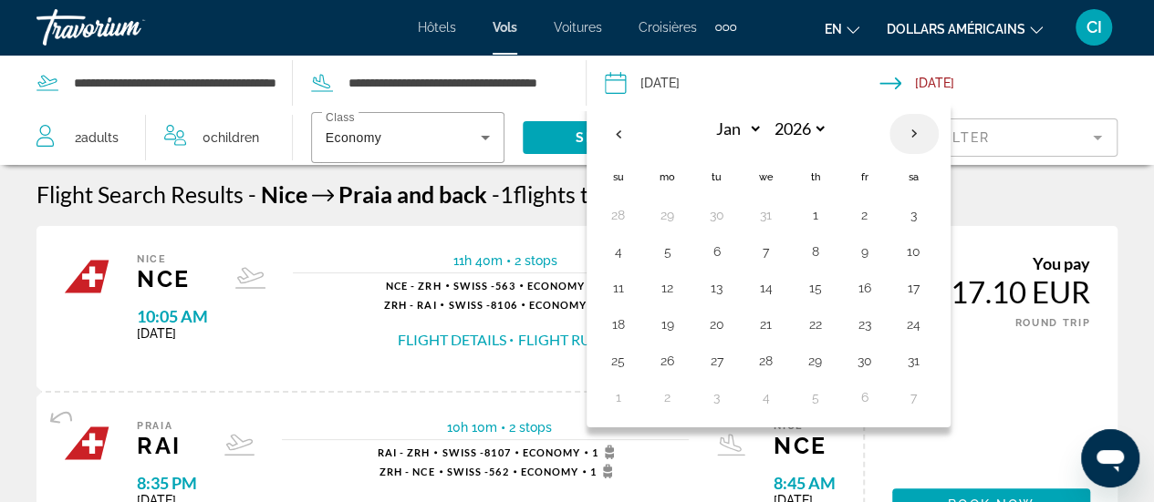
click at [911, 136] on th "Next month" at bounding box center [913, 134] width 49 height 40
select select "*"
click at [718, 251] on button "3" at bounding box center [716, 252] width 29 height 26
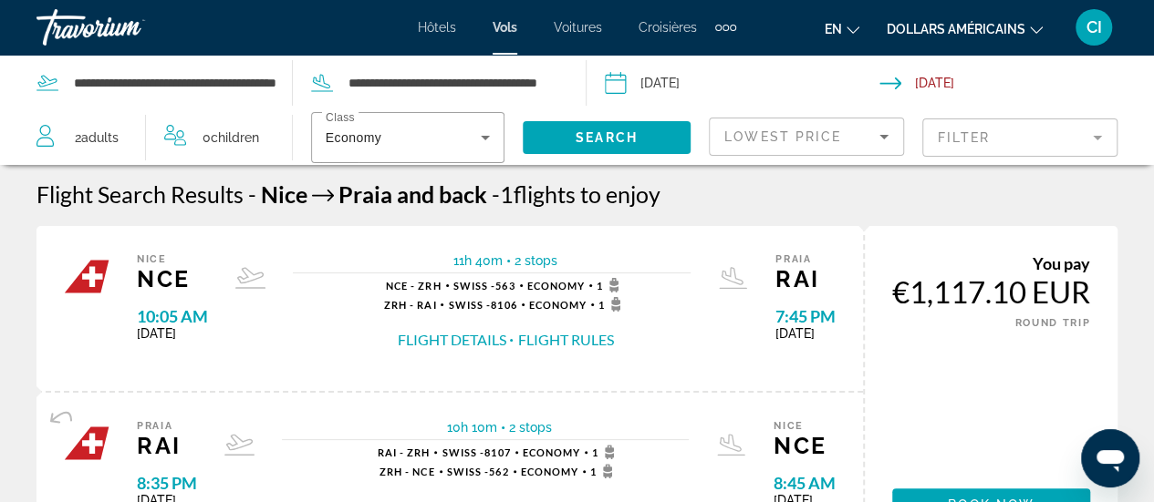
click at [680, 67] on input "**********" at bounding box center [741, 86] width 282 height 60
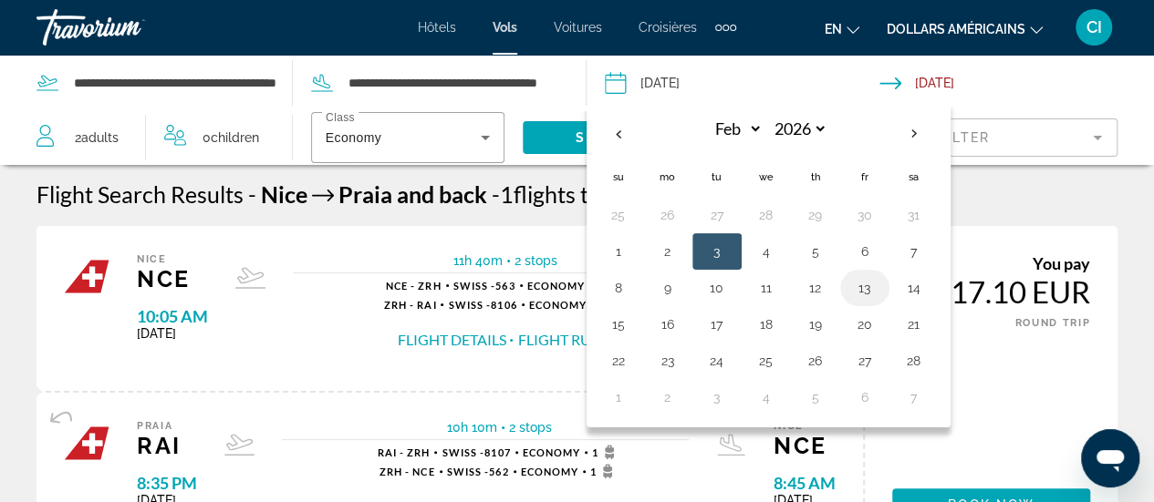
click at [843, 289] on td "13" at bounding box center [864, 288] width 49 height 36
click at [908, 287] on button "14" at bounding box center [913, 288] width 29 height 26
type input "**********"
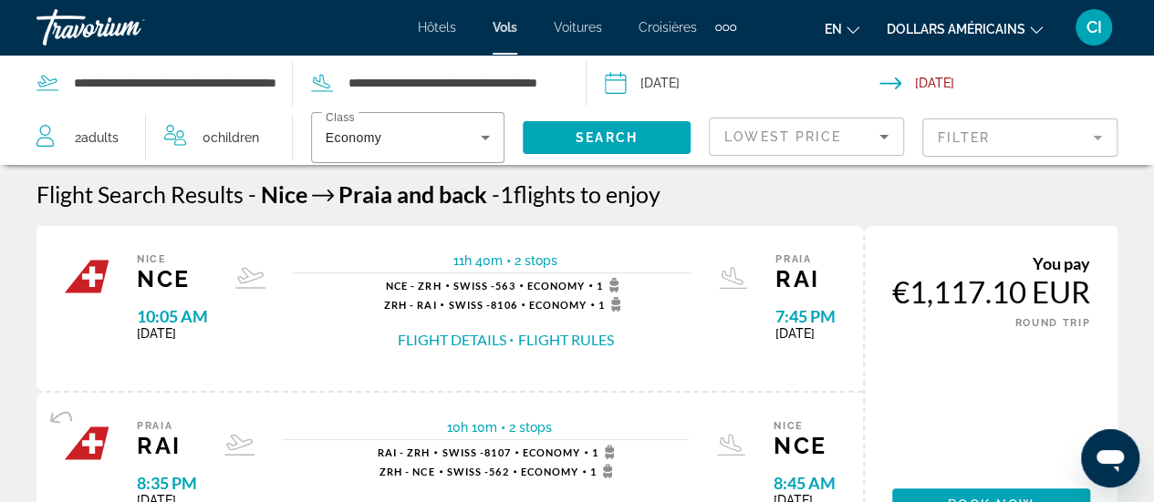
click at [941, 79] on input "Return date: Feb 19, 2026" at bounding box center [1020, 86] width 282 height 60
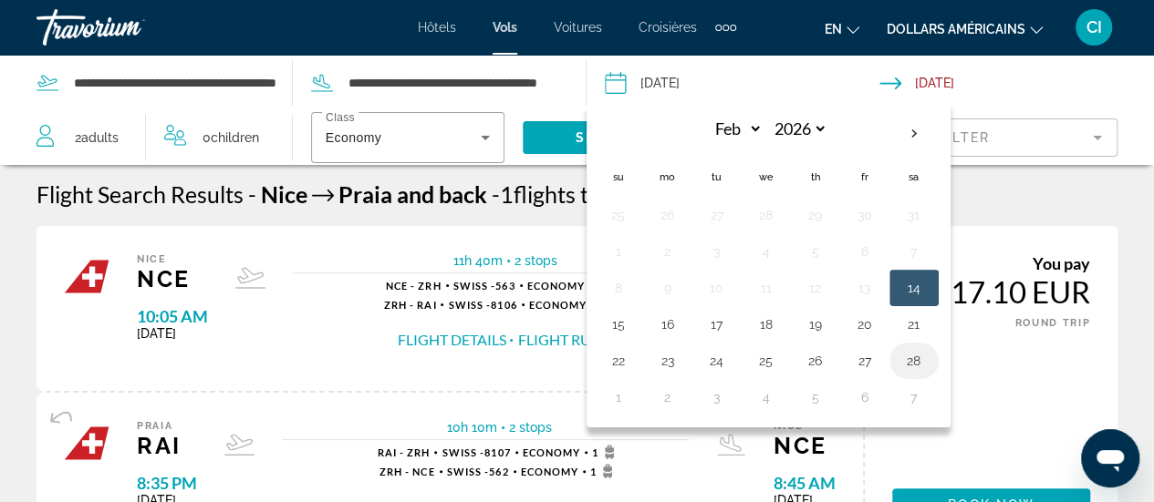
click at [908, 357] on button "28" at bounding box center [913, 361] width 29 height 26
type input "**********"
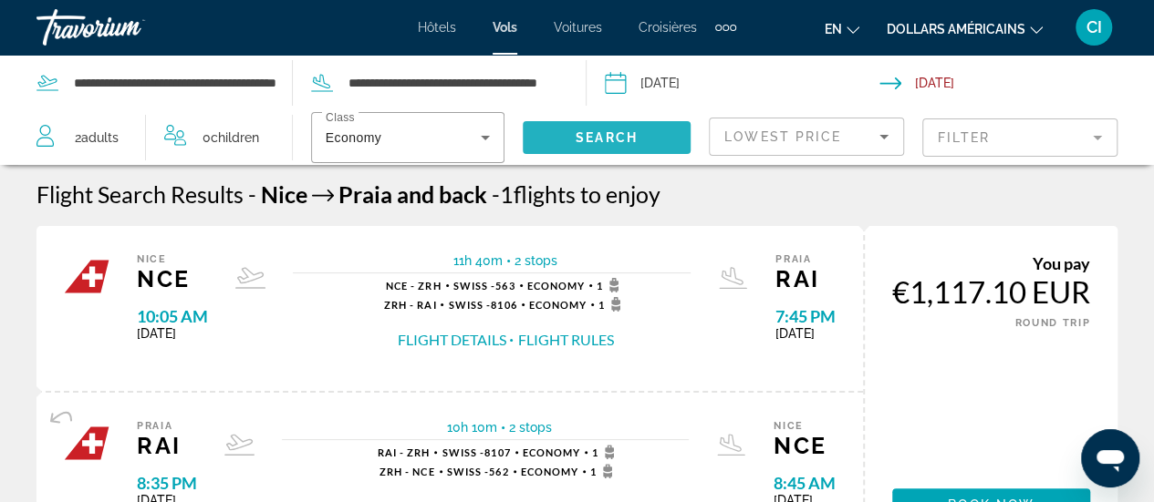
click at [618, 134] on span "Search" at bounding box center [606, 137] width 62 height 15
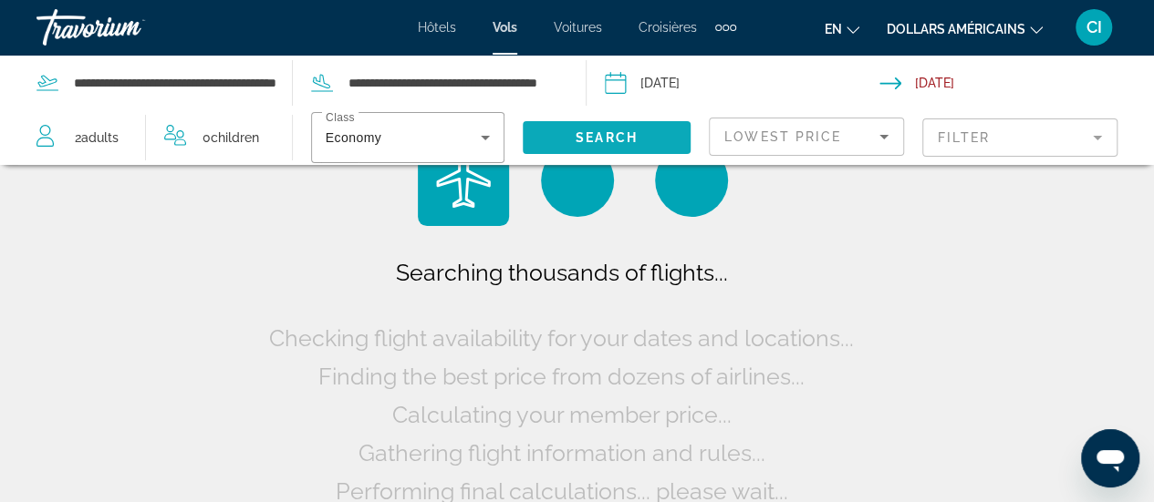
scroll to position [0, 0]
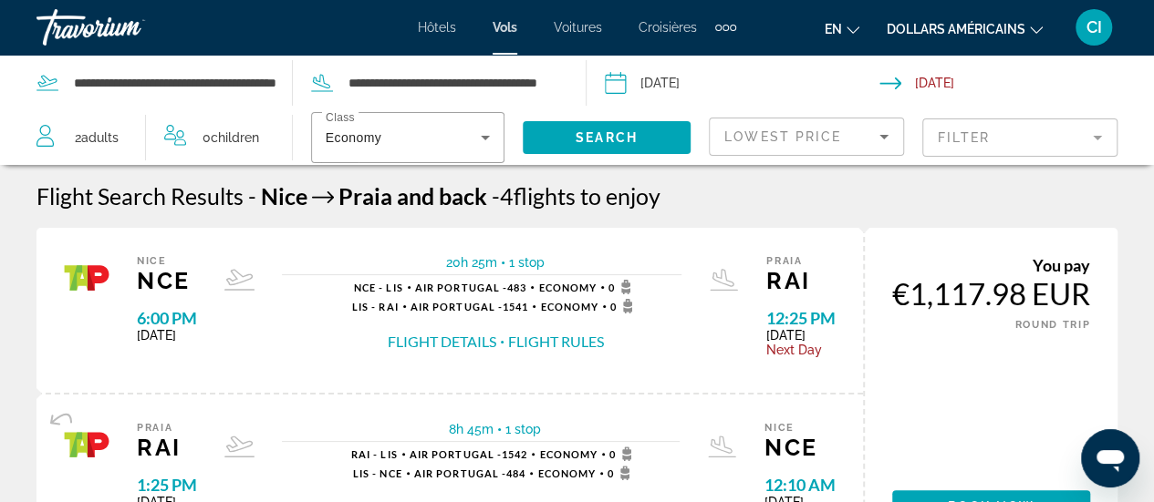
click at [707, 79] on input "**********" at bounding box center [741, 86] width 282 height 60
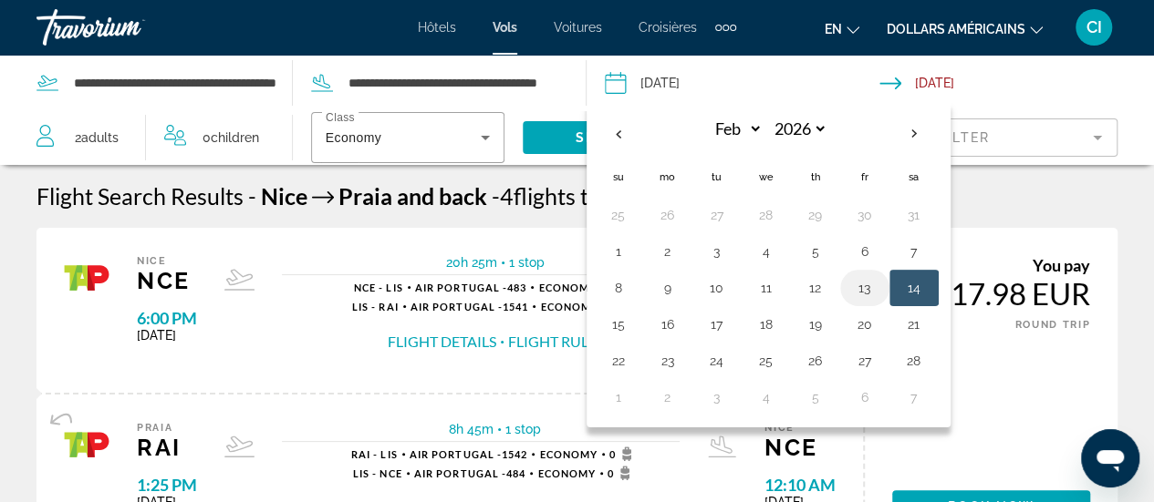
click at [857, 287] on button "13" at bounding box center [864, 288] width 29 height 26
type input "**********"
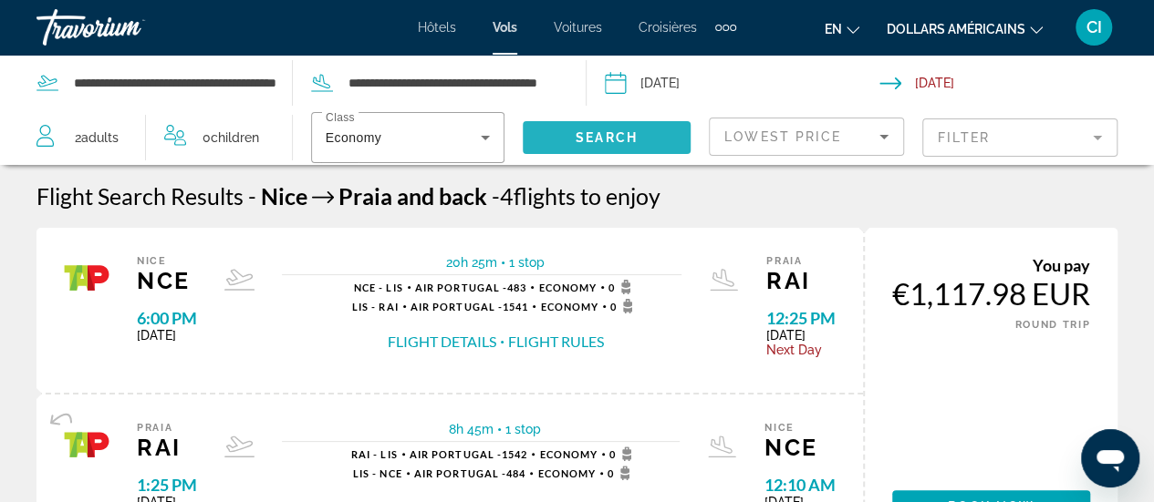
click at [628, 131] on span "Search" at bounding box center [606, 137] width 62 height 15
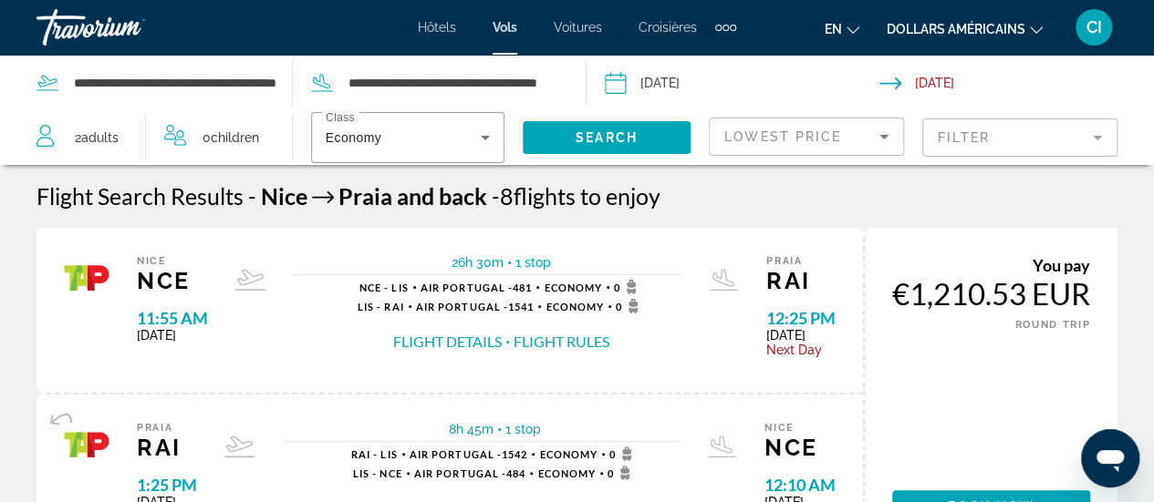
click at [492, 340] on button "Flight Details" at bounding box center [447, 342] width 109 height 20
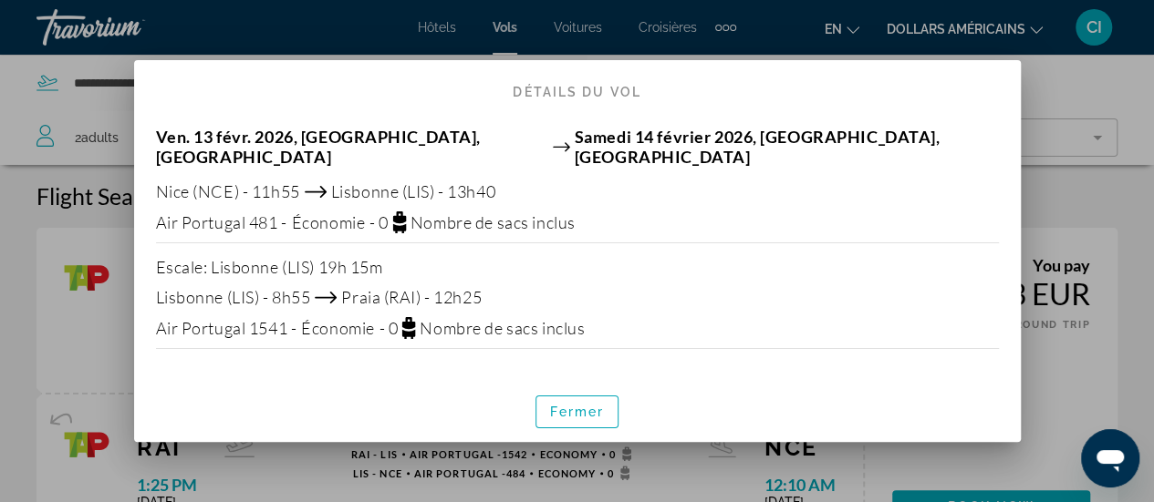
click at [1056, 172] on div at bounding box center [577, 251] width 1154 height 502
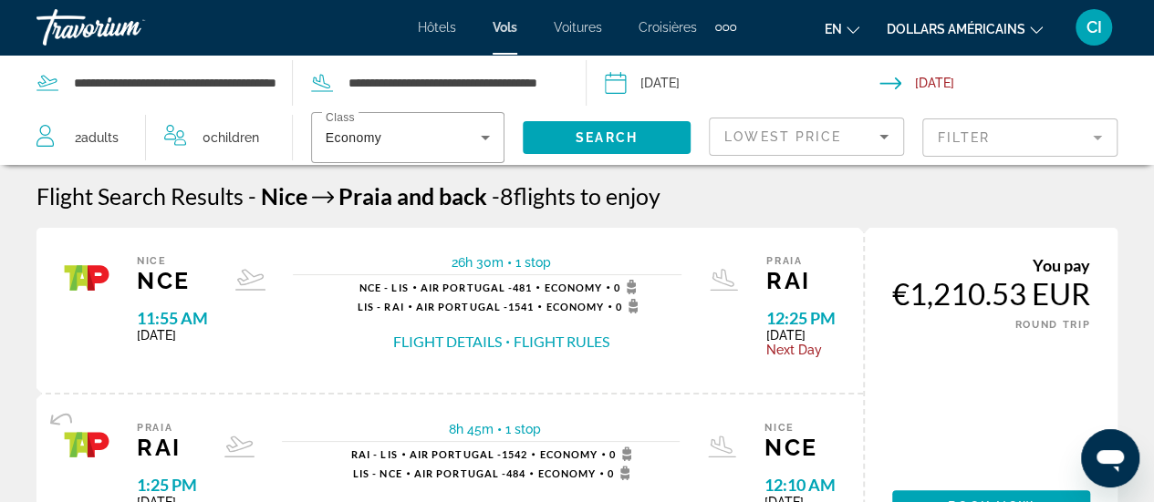
click at [240, 126] on span "0 Child Children" at bounding box center [230, 138] width 57 height 26
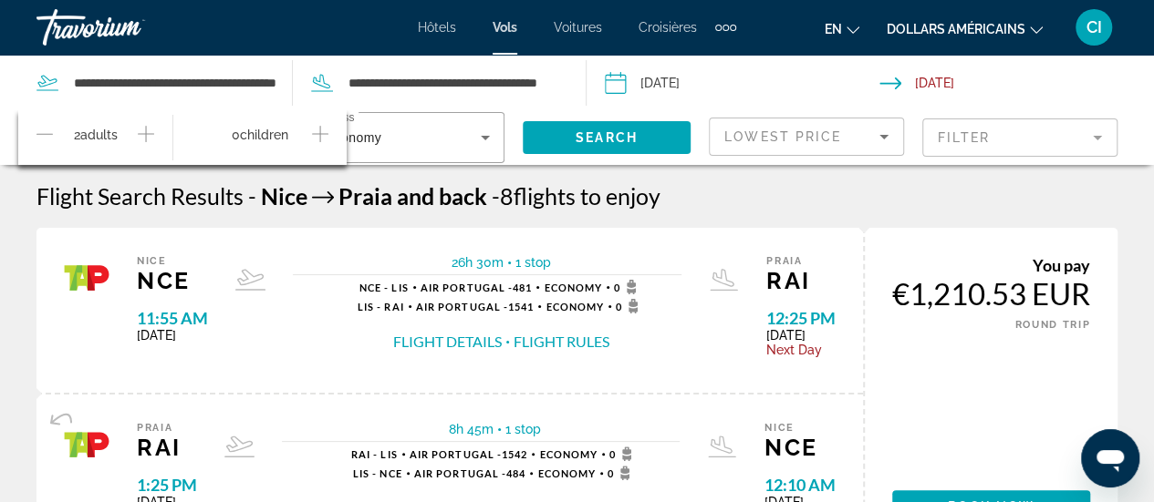
click at [326, 137] on icon "Increment children" at bounding box center [320, 134] width 16 height 22
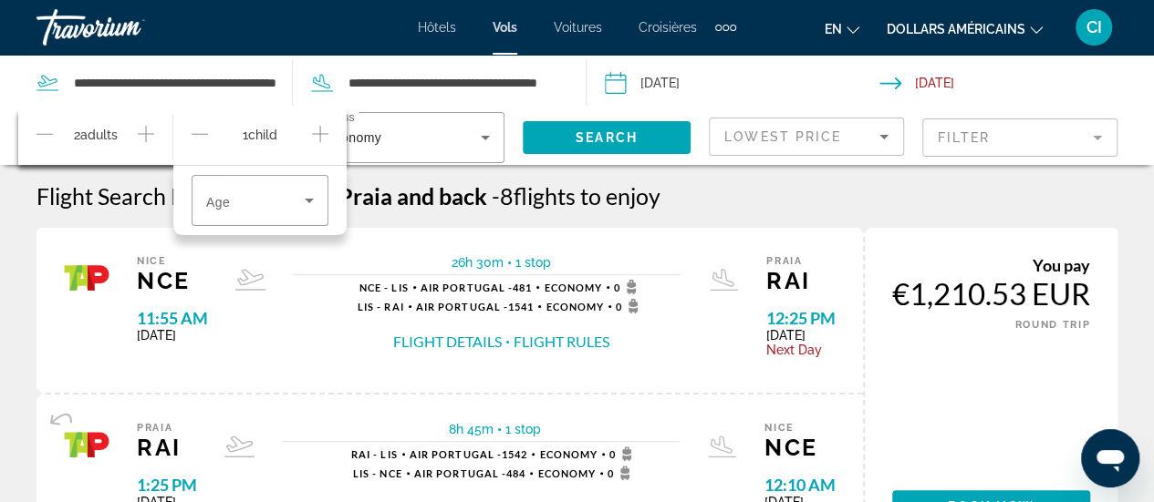
click at [321, 133] on icon "Increment children" at bounding box center [320, 134] width 16 height 16
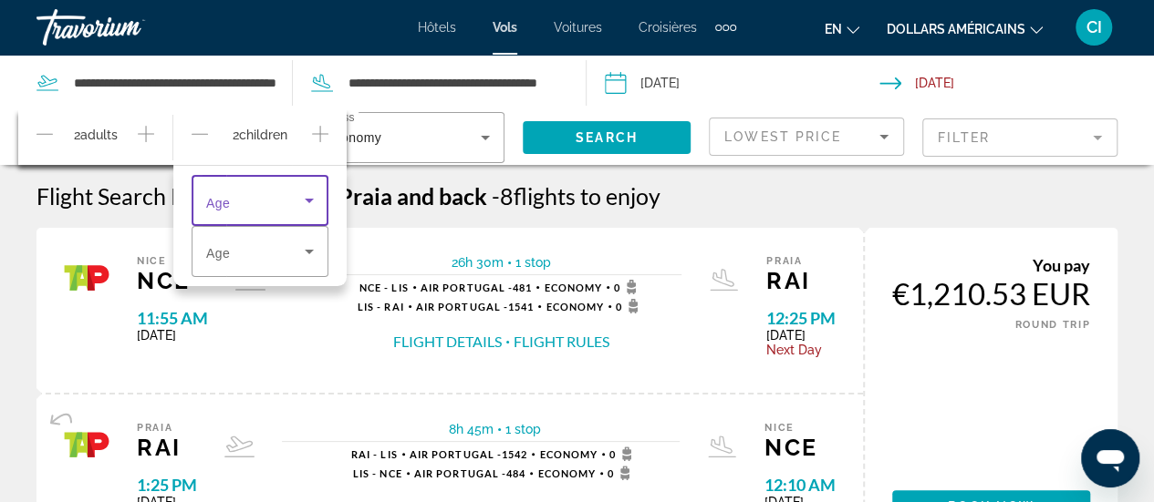
click at [311, 203] on icon "Travelers: 2 adults, 2 children" at bounding box center [309, 201] width 22 height 22
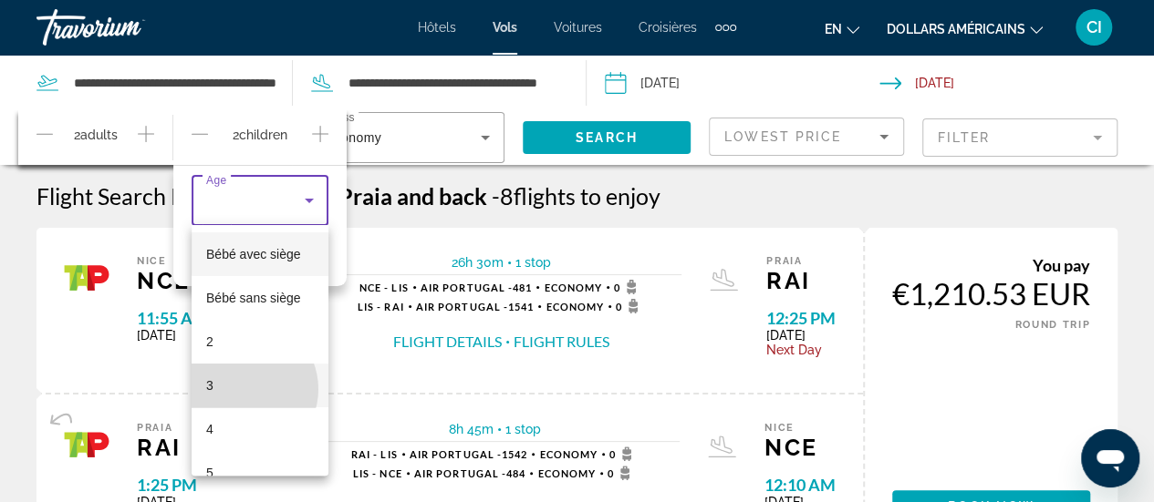
click at [243, 389] on mat-option "3" at bounding box center [260, 386] width 137 height 44
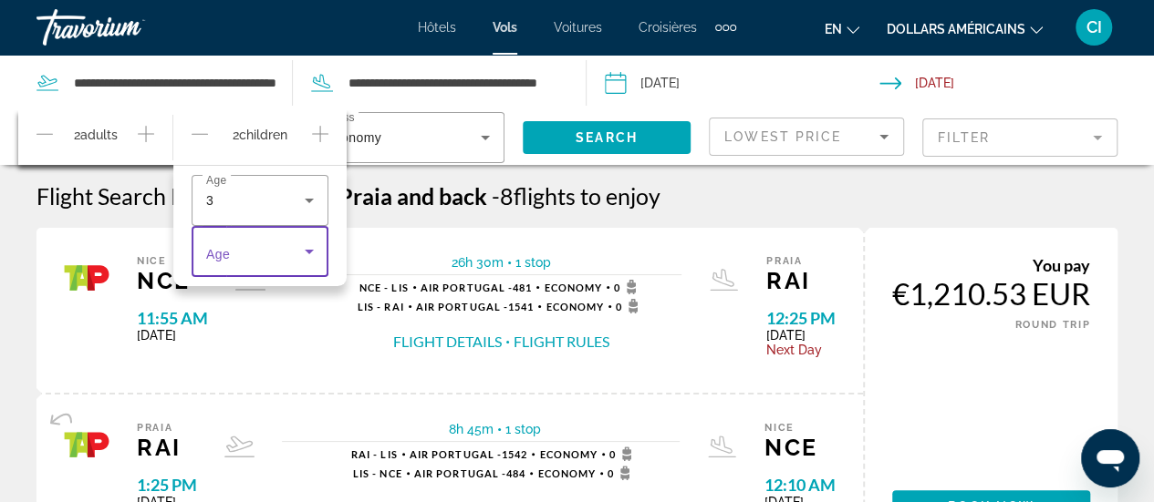
click at [311, 251] on icon "Travelers: 2 adults, 2 children" at bounding box center [309, 252] width 9 height 5
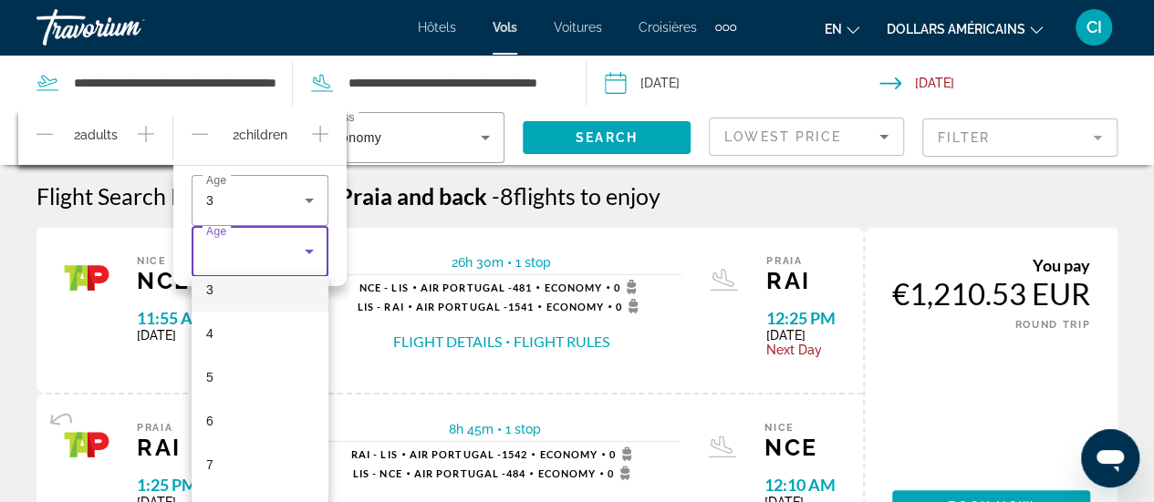
scroll to position [151, 0]
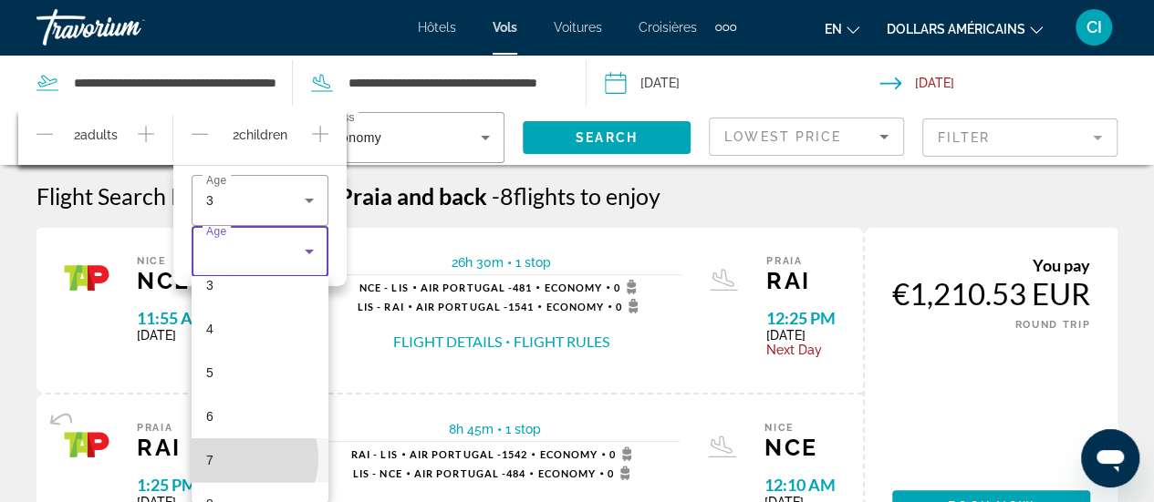
click at [235, 459] on mat-option "7" at bounding box center [260, 461] width 137 height 44
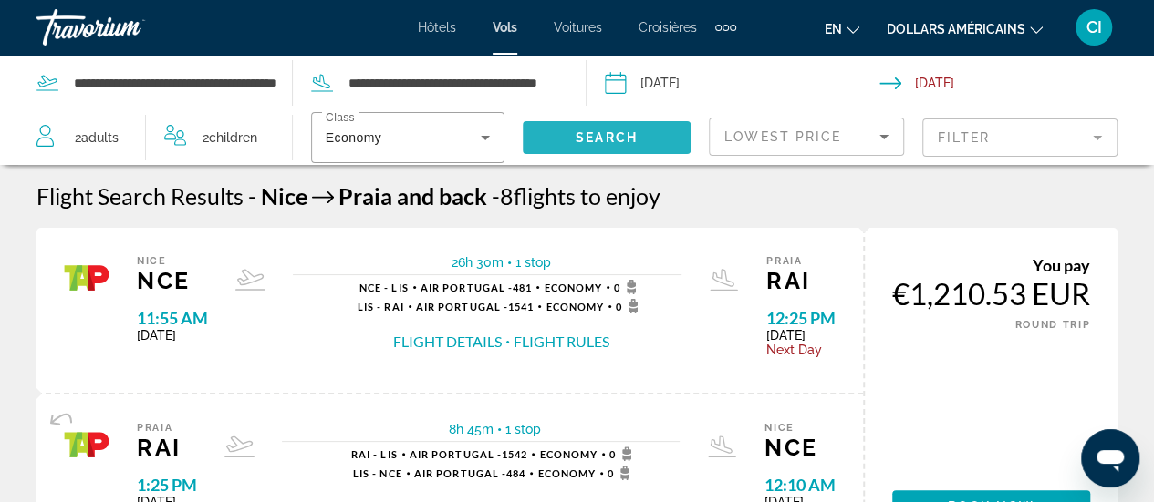
click at [597, 127] on span "Search widget" at bounding box center [607, 138] width 168 height 44
click at [92, 135] on span "Adults" at bounding box center [99, 137] width 37 height 15
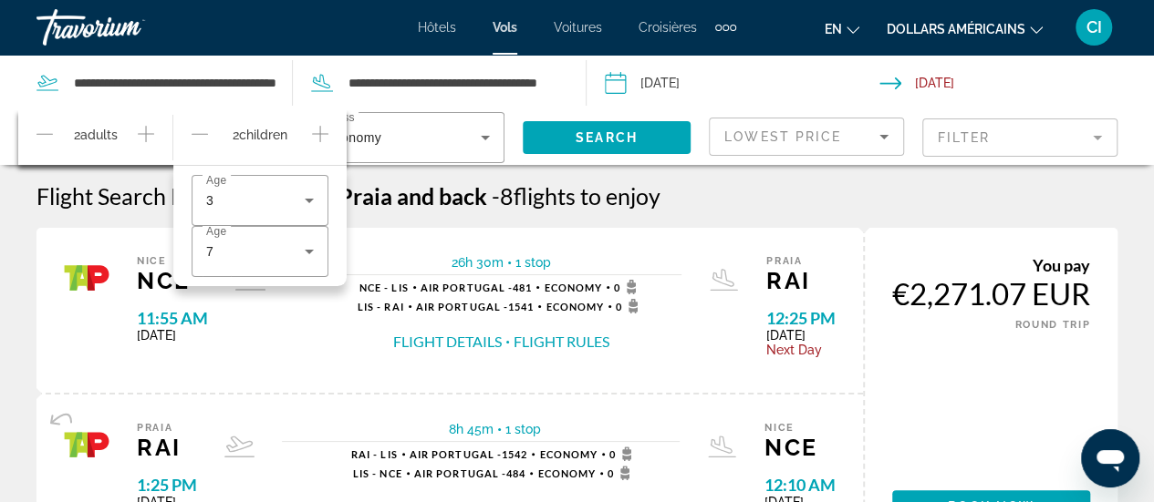
click at [146, 129] on icon "Increment adults" at bounding box center [146, 134] width 16 height 16
click at [600, 134] on span "Search" at bounding box center [606, 137] width 62 height 15
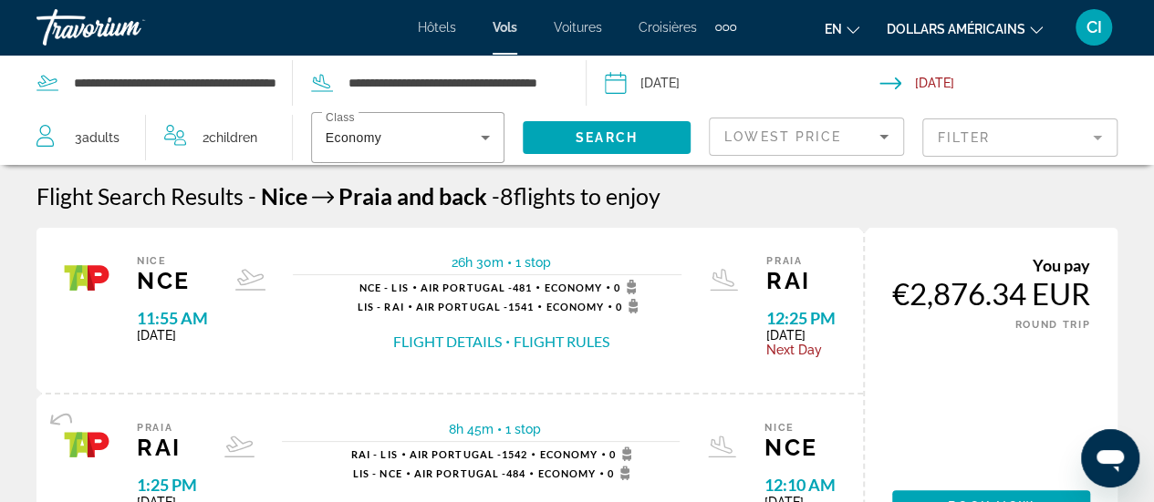
click at [119, 138] on span "Adults" at bounding box center [100, 137] width 37 height 15
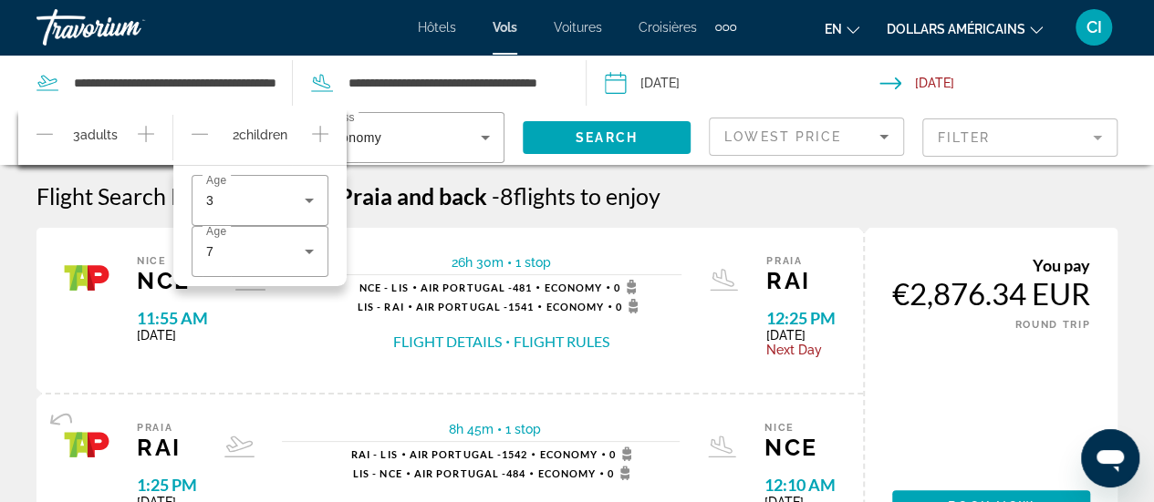
click at [47, 136] on icon "Decrement adults" at bounding box center [44, 134] width 16 height 22
click at [587, 141] on span "Search" at bounding box center [606, 137] width 62 height 15
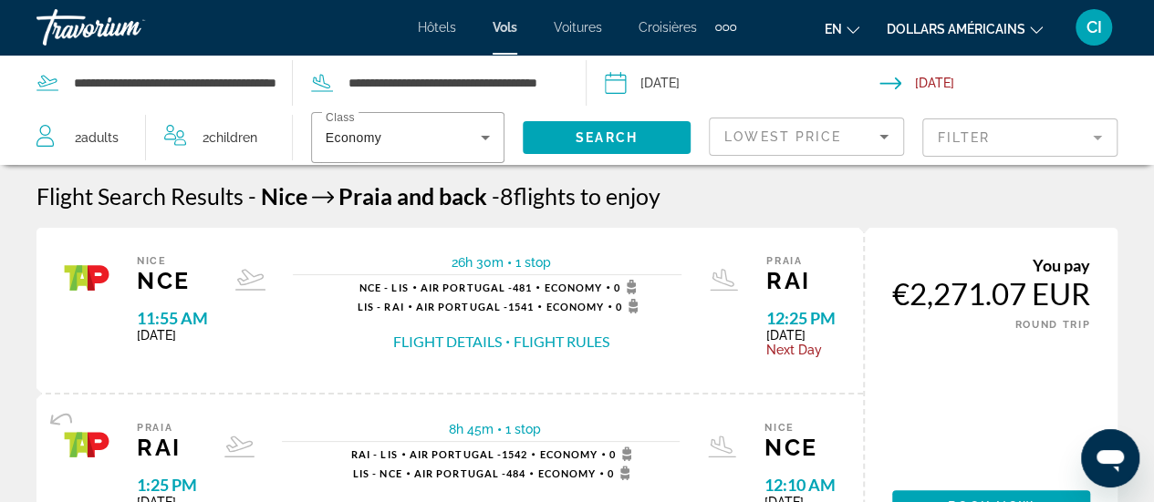
click at [109, 136] on span "Adults" at bounding box center [99, 137] width 37 height 15
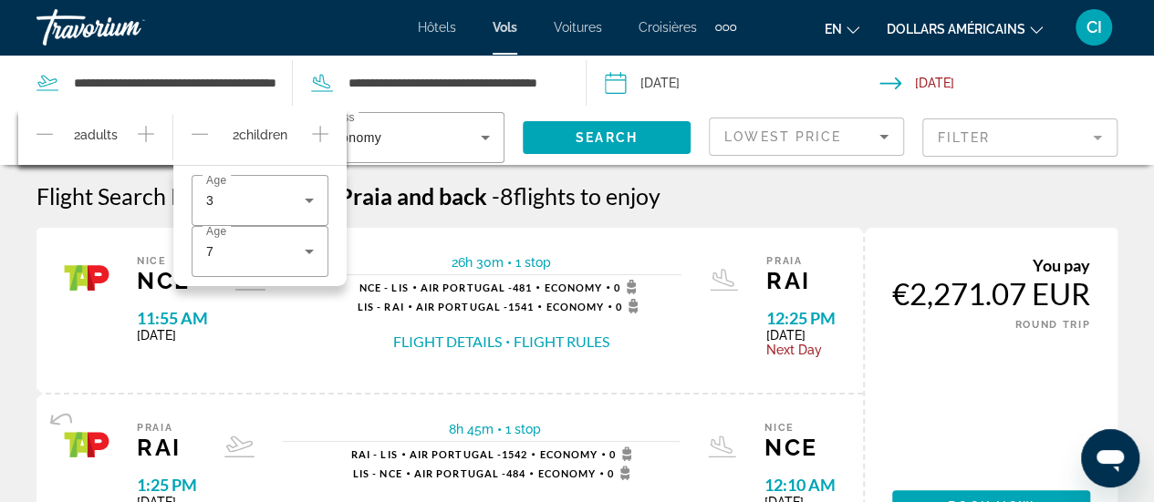
click at [145, 129] on icon "Increment adults" at bounding box center [146, 134] width 16 height 22
click at [147, 129] on icon "Increment adults" at bounding box center [146, 134] width 16 height 22
click at [599, 135] on span "Search" at bounding box center [606, 137] width 62 height 15
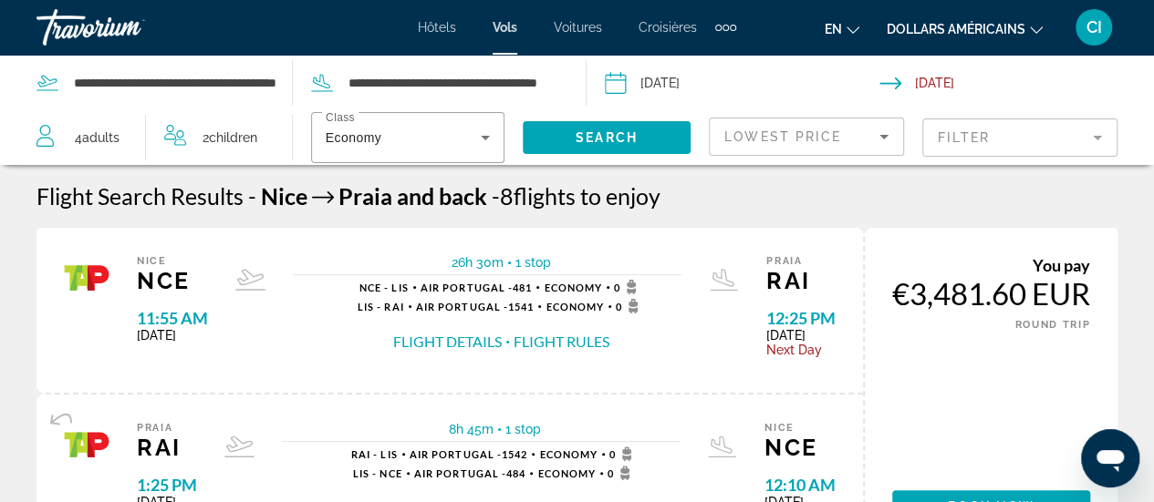
click at [668, 34] on font "Croisières" at bounding box center [667, 27] width 58 height 15
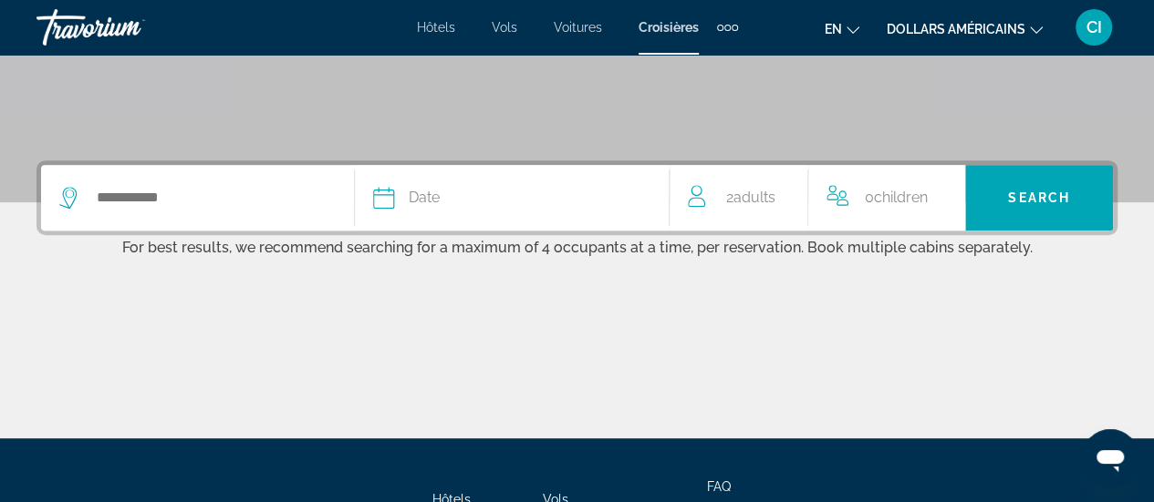
scroll to position [357, 0]
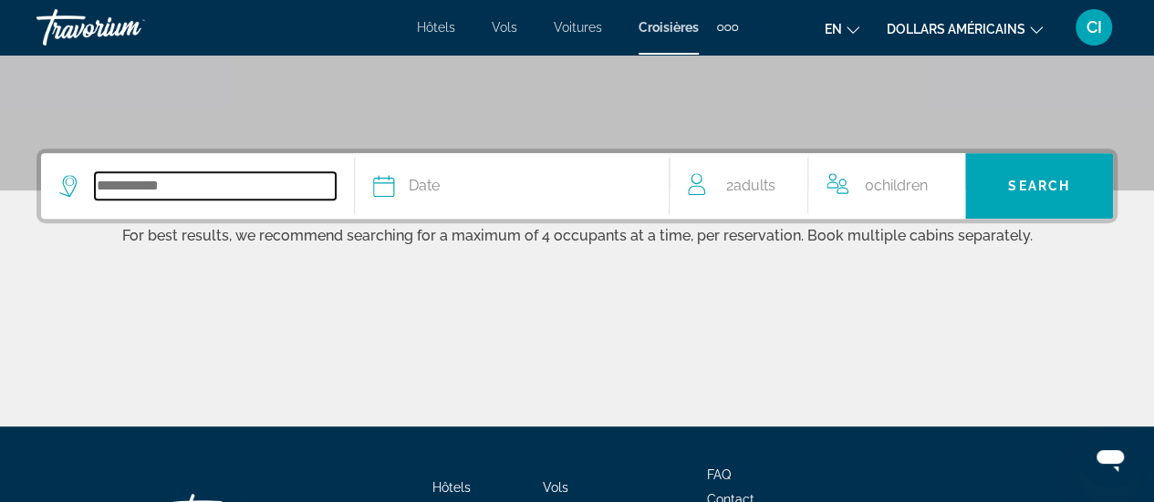
click at [184, 181] on input "Search widget" at bounding box center [215, 185] width 241 height 27
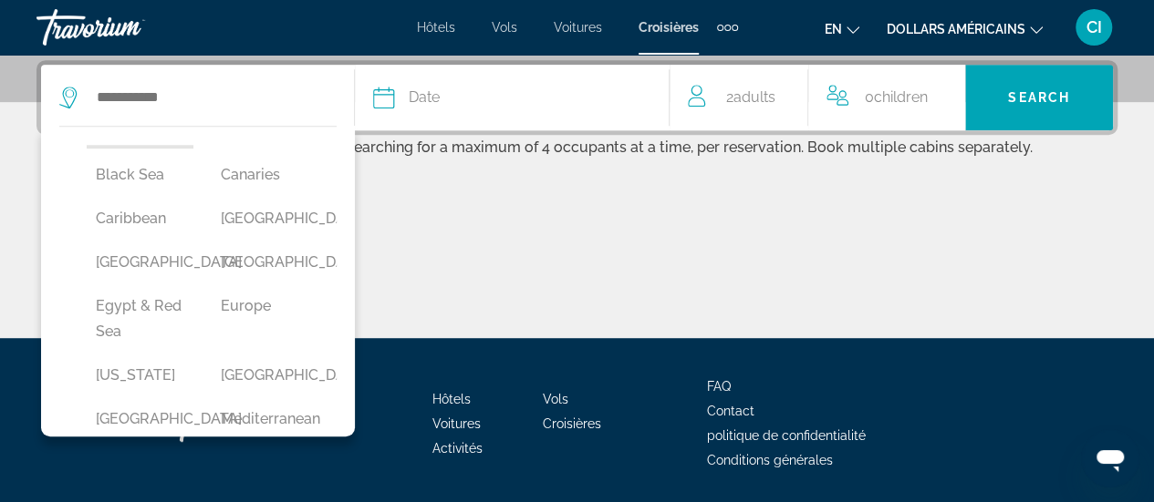
scroll to position [202, 0]
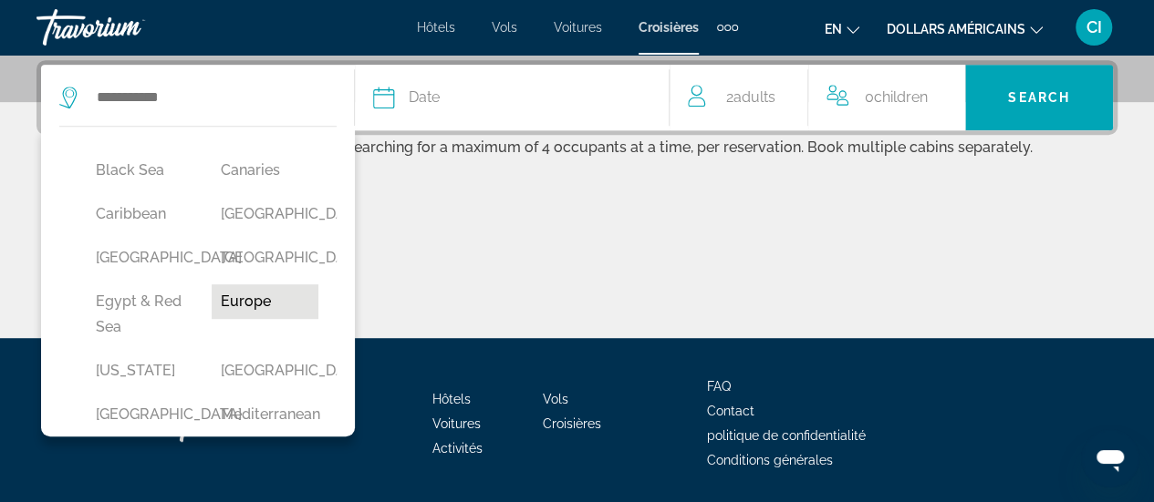
click at [232, 319] on button "Europe" at bounding box center [265, 302] width 107 height 35
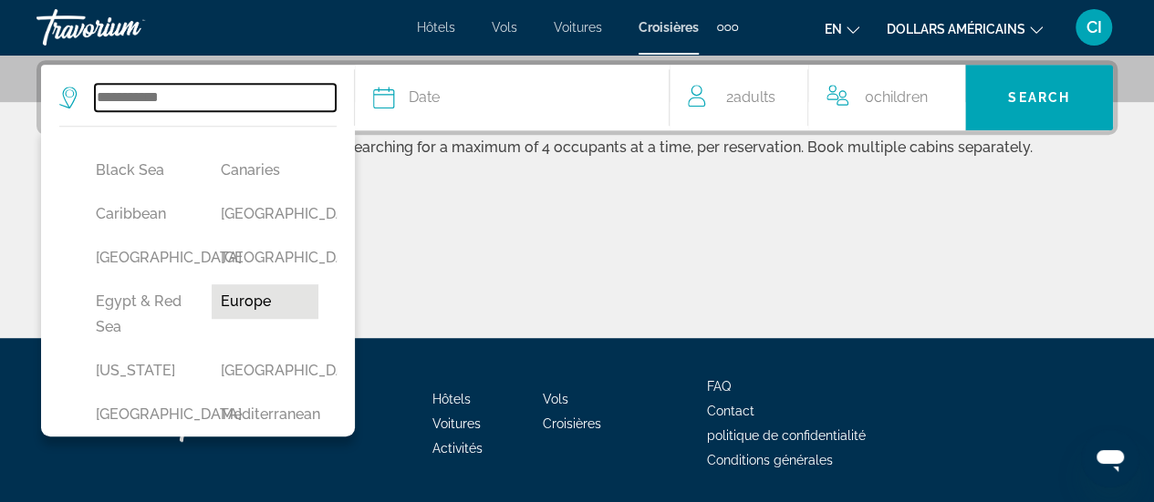
type input "******"
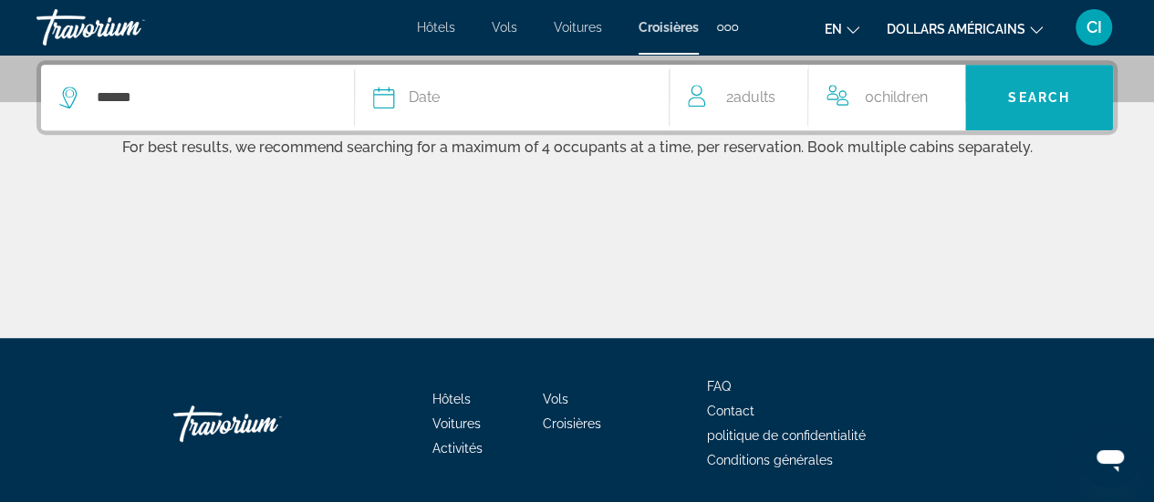
click at [1034, 97] on span "Search" at bounding box center [1039, 97] width 62 height 15
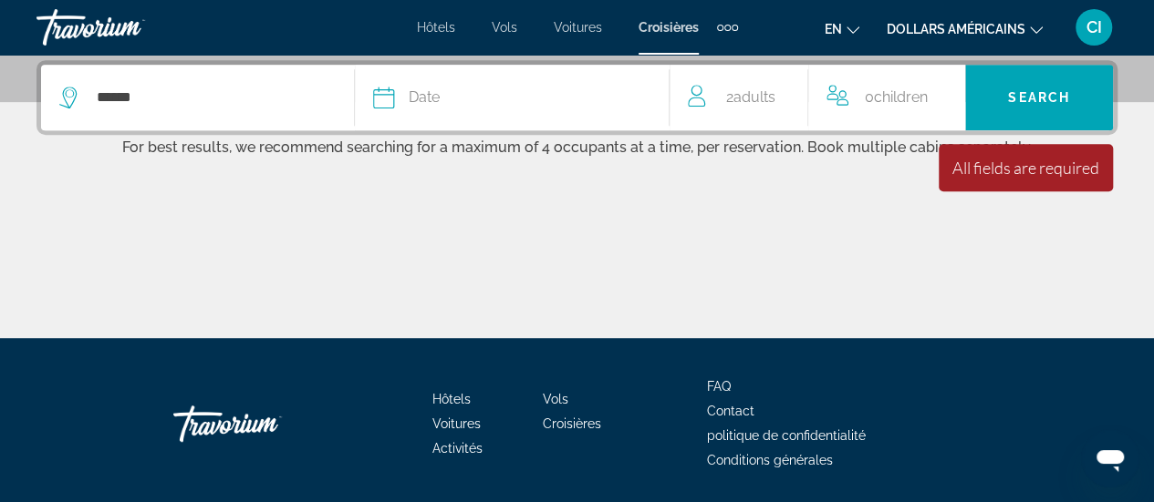
click at [415, 95] on span "Date" at bounding box center [424, 98] width 31 height 26
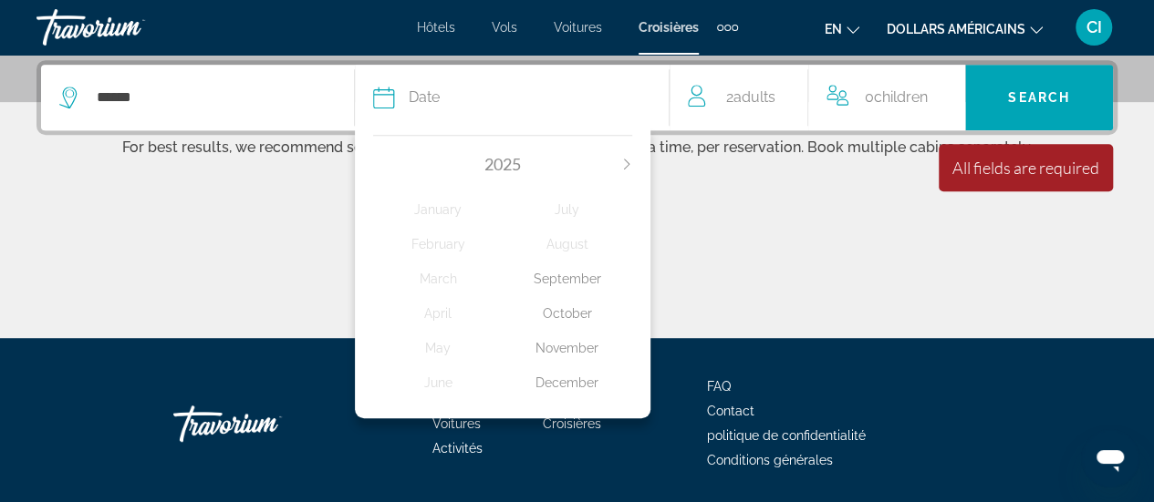
click at [573, 342] on div "November" at bounding box center [566, 348] width 129 height 33
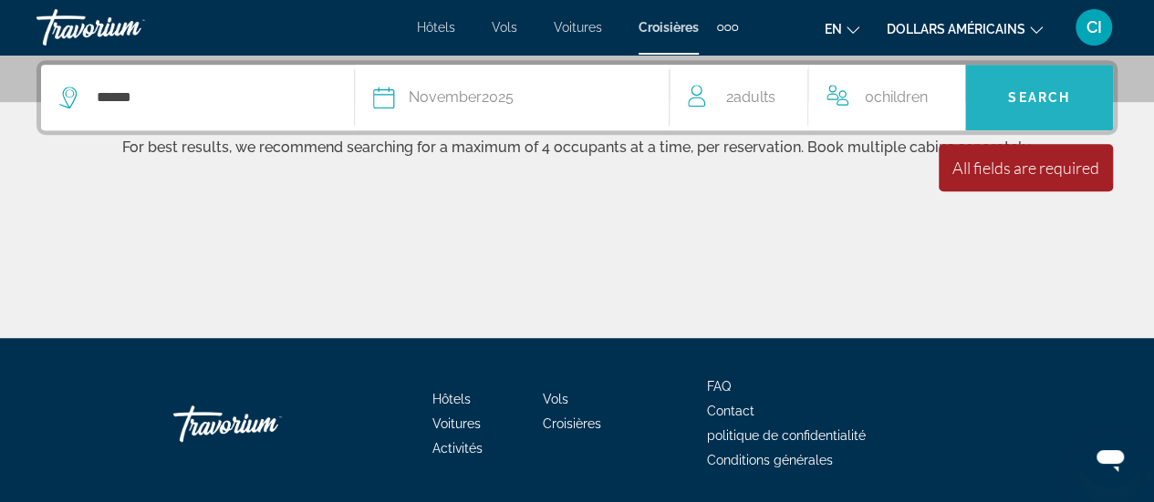
click at [1034, 102] on span "Search" at bounding box center [1039, 97] width 62 height 15
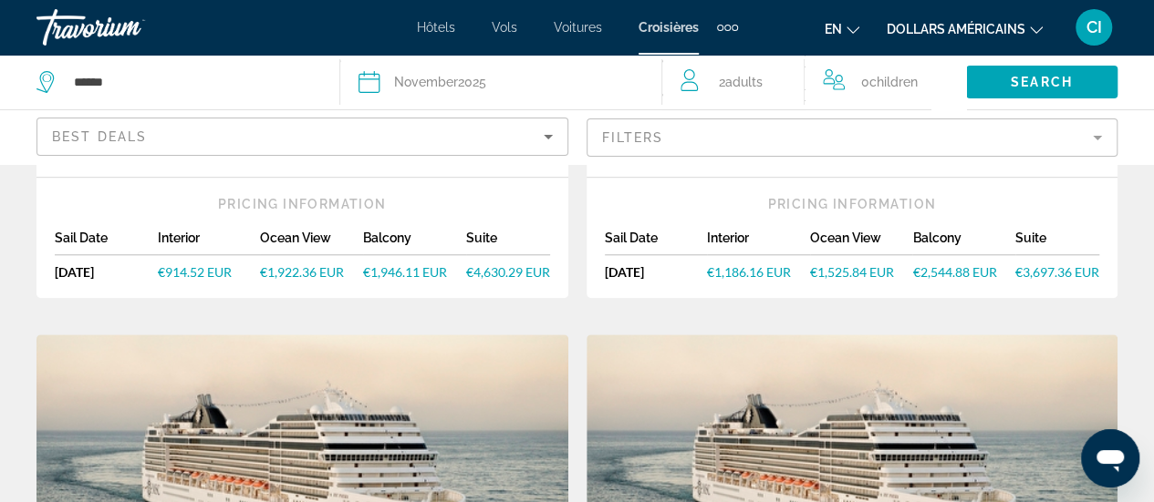
scroll to position [731, 0]
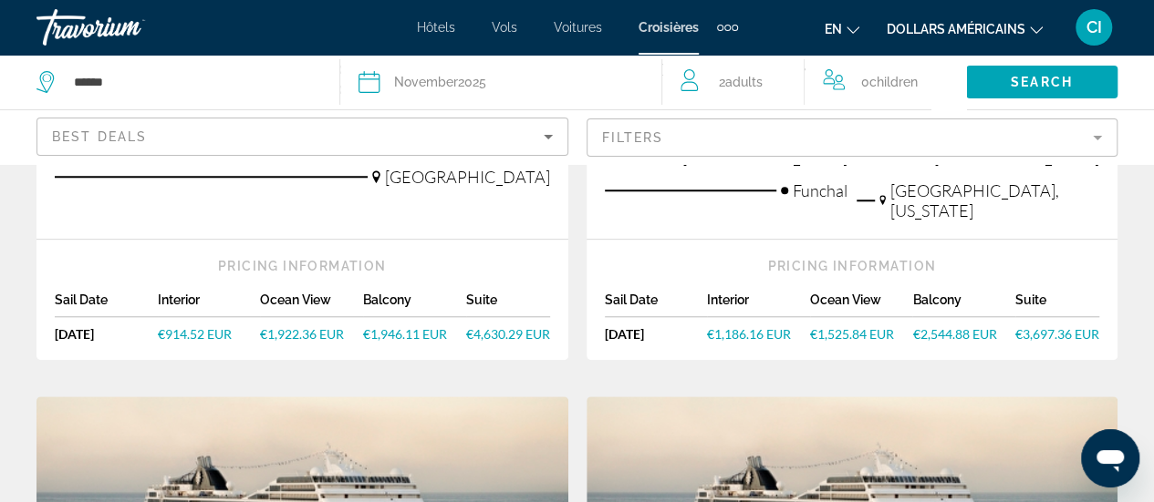
click at [746, 326] on span "€1,186.16 EUR" at bounding box center [749, 334] width 84 height 16
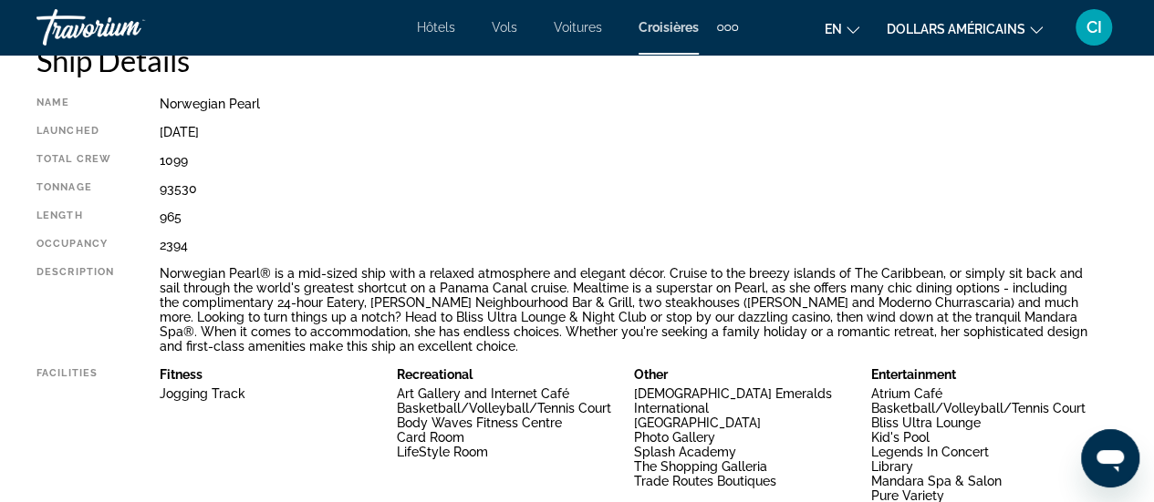
scroll to position [971, 0]
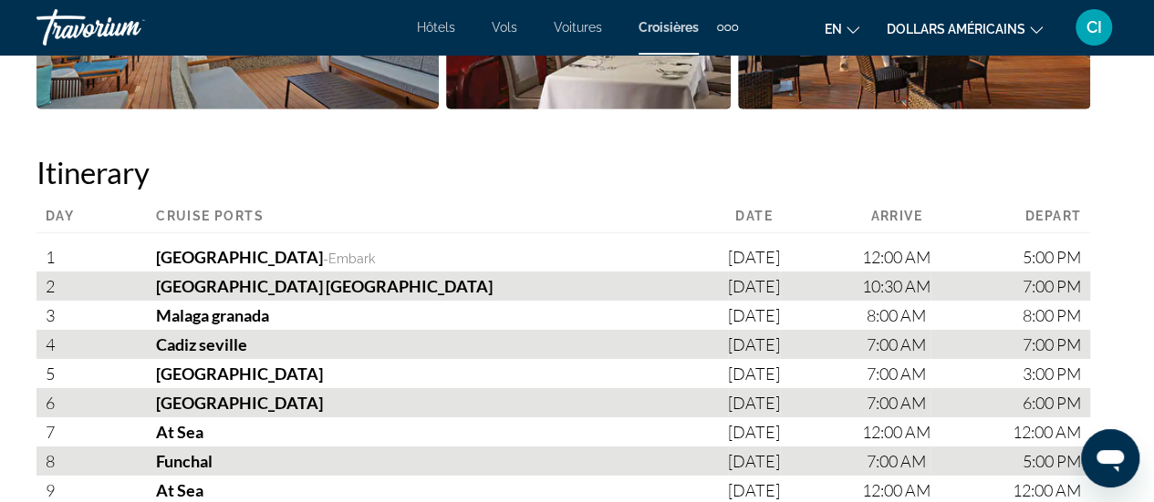
scroll to position [2746, 0]
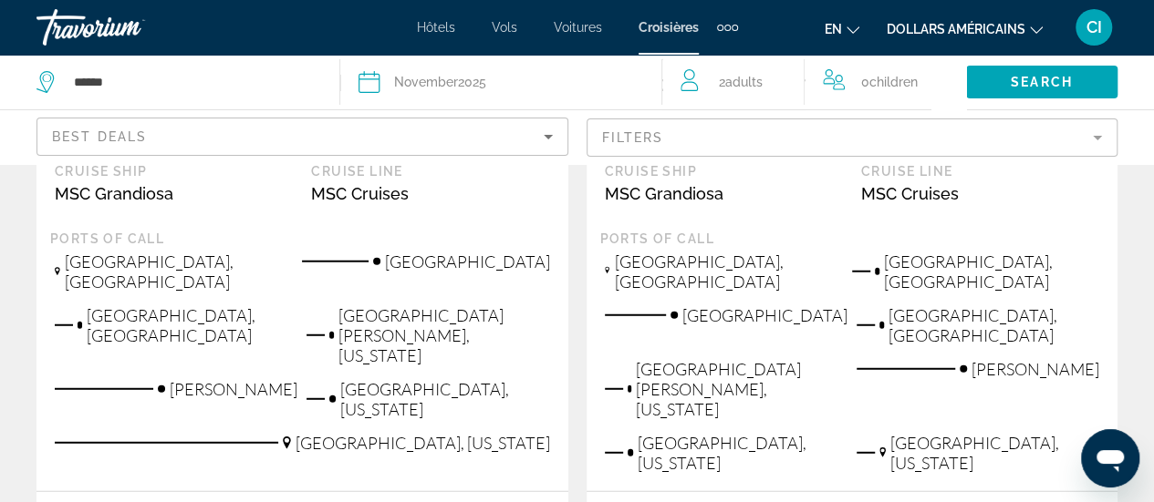
scroll to position [2347, 0]
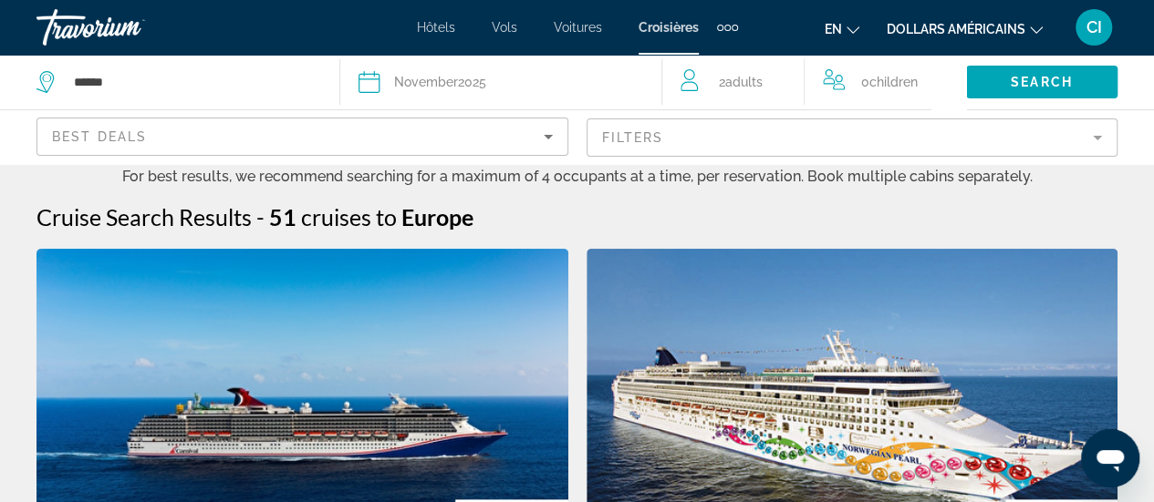
click at [1102, 139] on mat-form-field "Filters" at bounding box center [852, 138] width 532 height 38
